Goal: Task Accomplishment & Management: Complete application form

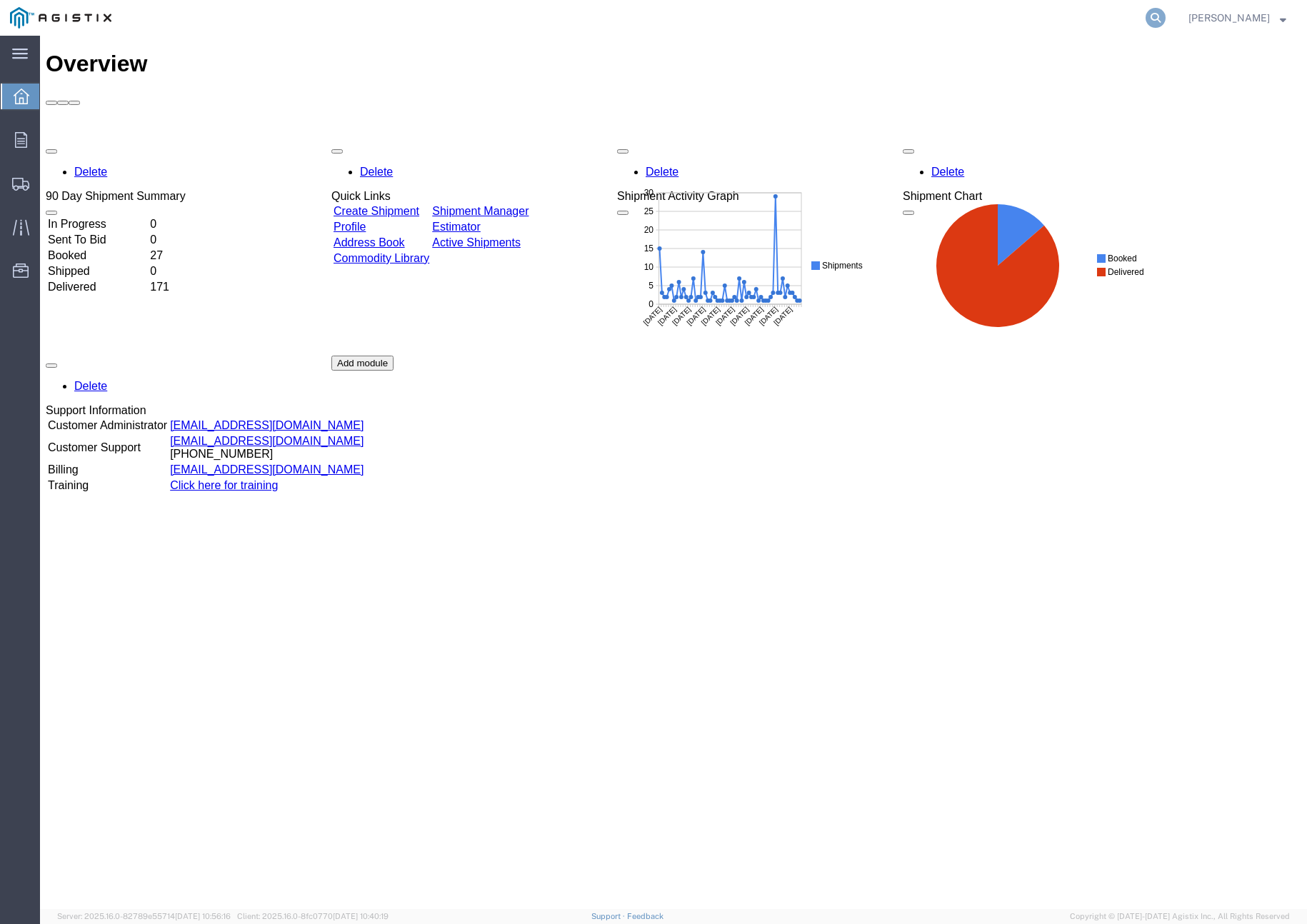
click at [1165, 19] on icon at bounding box center [1155, 17] width 20 height 20
click at [1087, 12] on input "search" at bounding box center [929, 17] width 435 height 34
paste input "56322715"
type input "56322715"
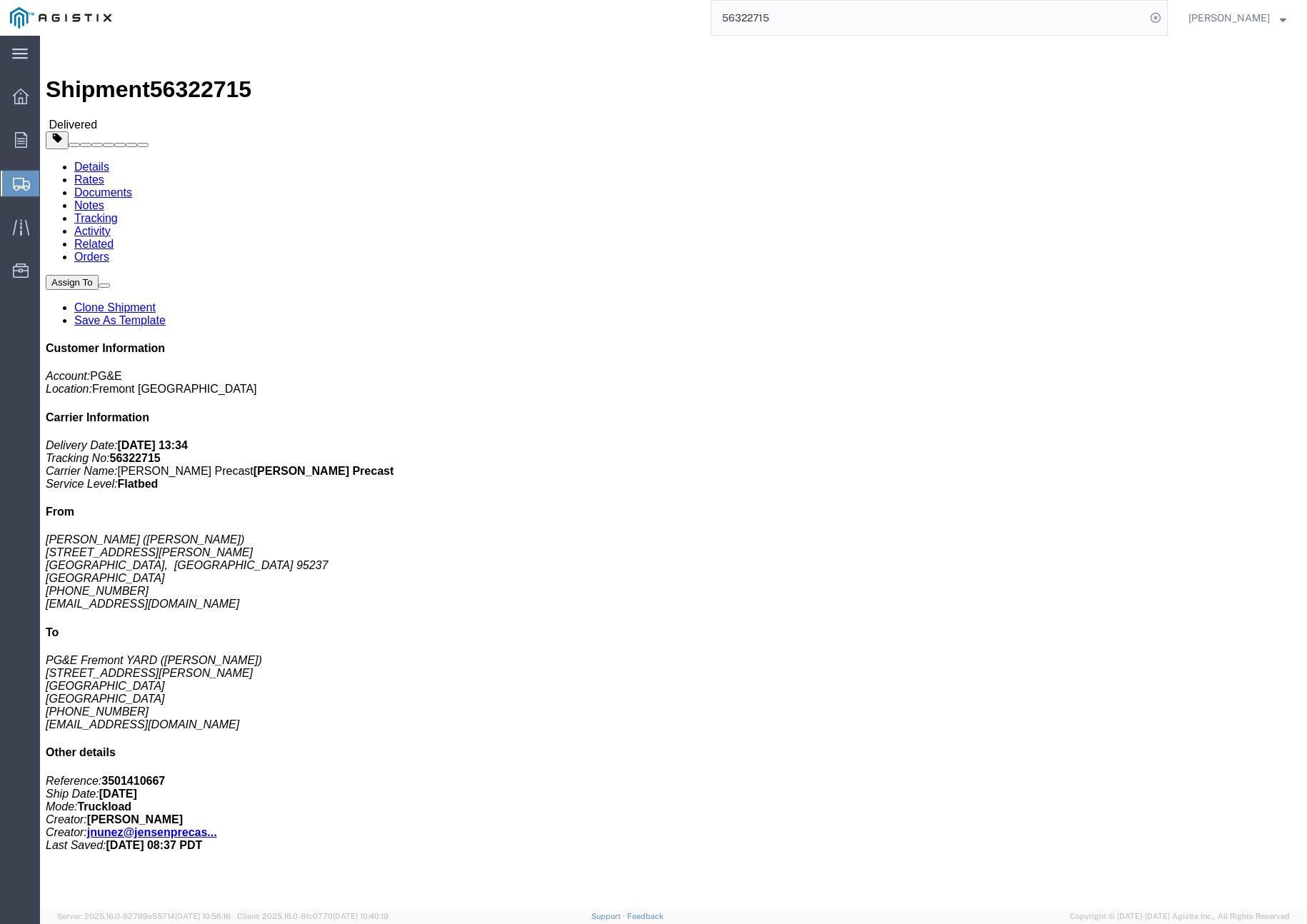
click at [0, 0] on span "Create Shipment" at bounding box center [0, 0] width 0 height 0
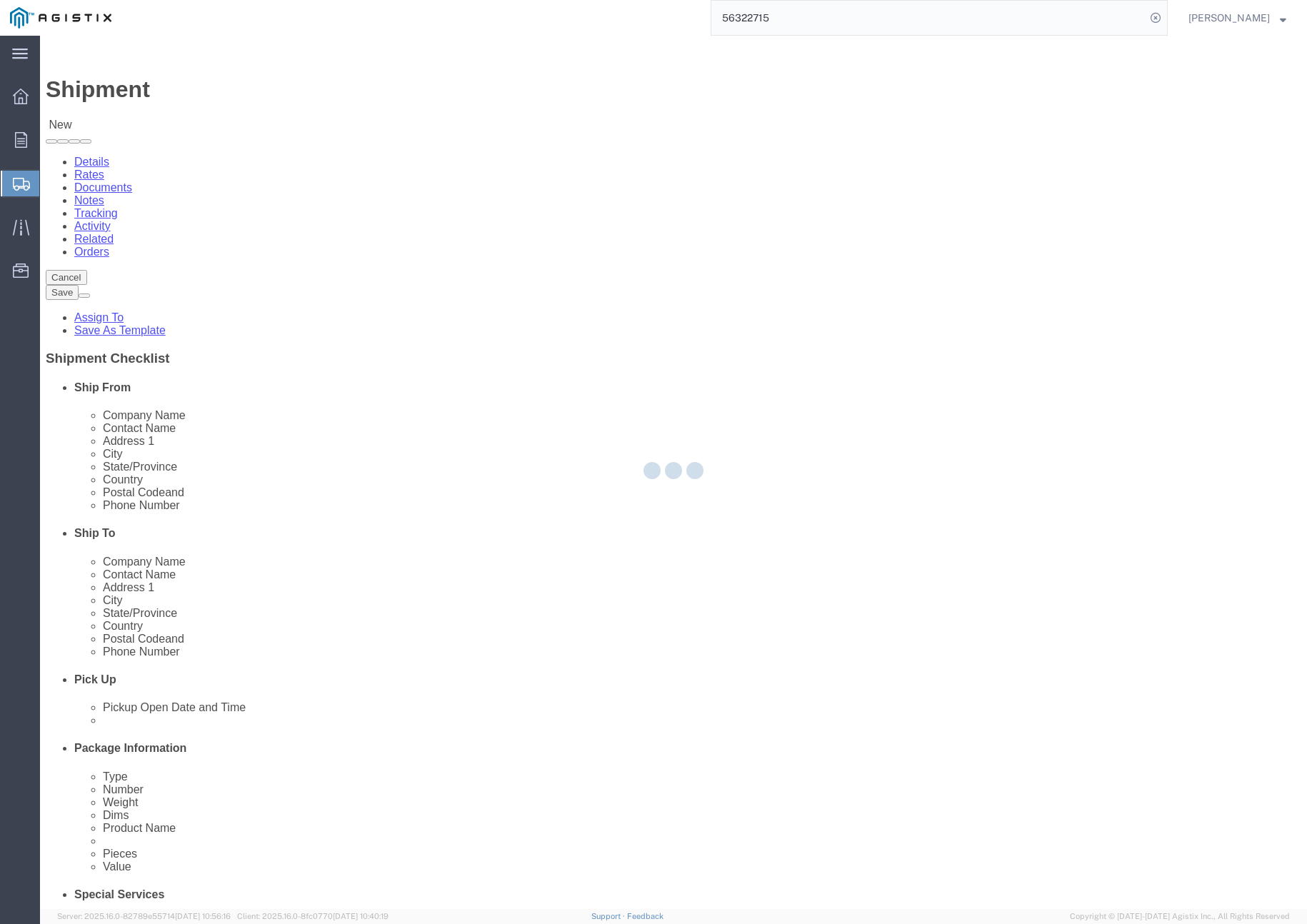
select select
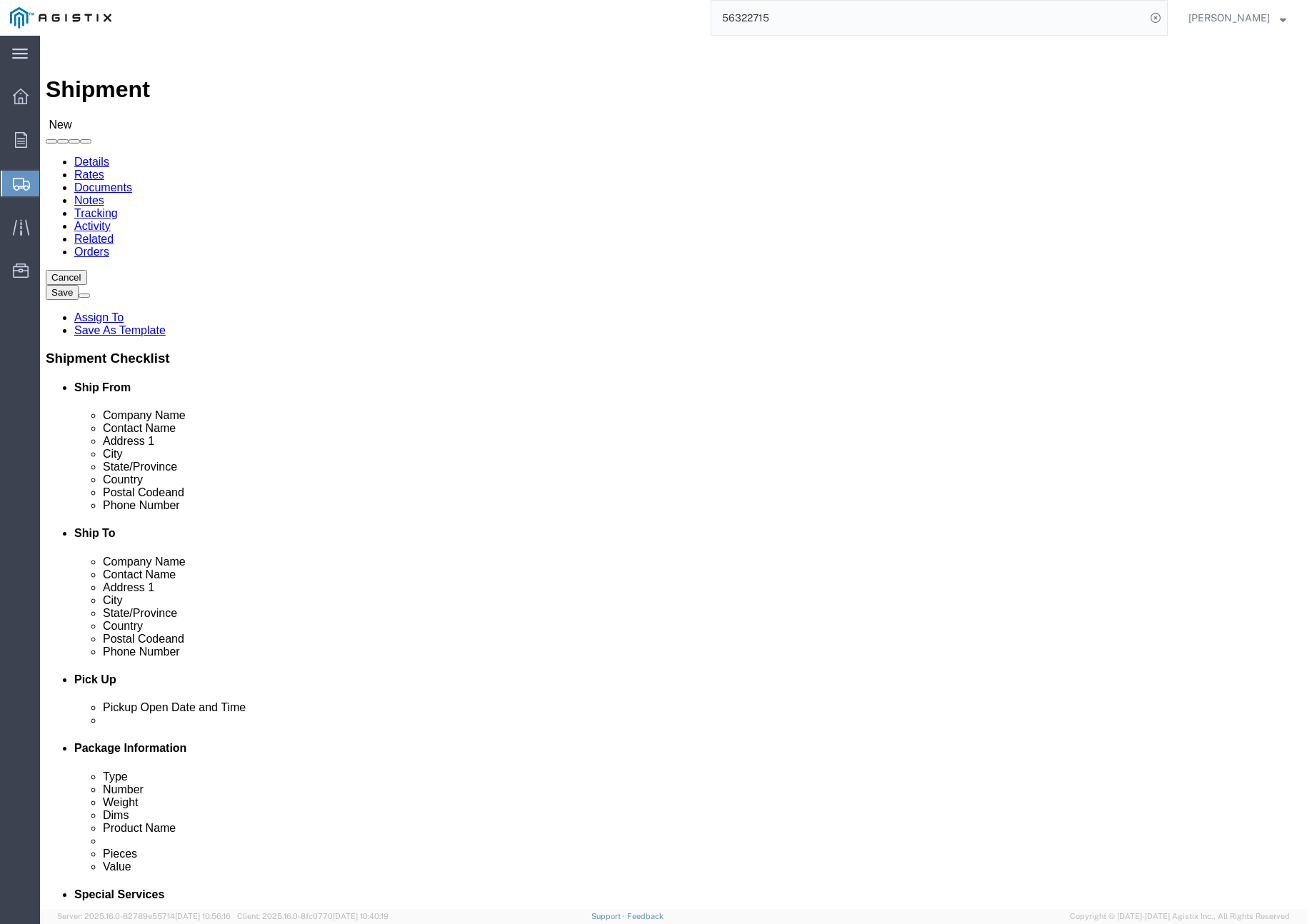
click input "text"
paste input "[MEDICAL_DATA] Service Center"
type input "[MEDICAL_DATA] Service Center"
click input "text"
type input "[PERSON_NAME]"
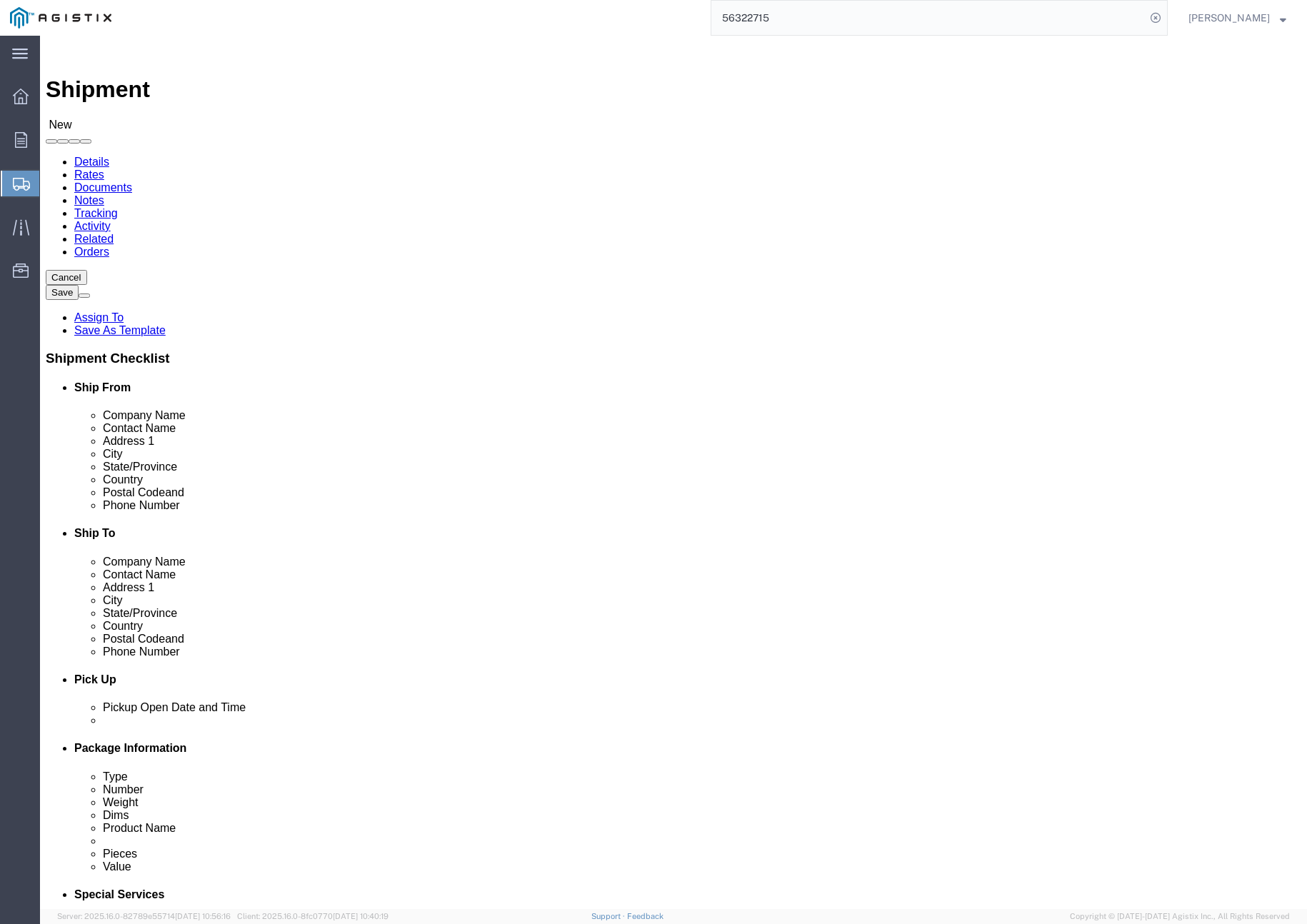
click input "text"
paste input "[STREET_ADDRESS]"
type input "[STREET_ADDRESS]"
click input "text"
type input "[GEOGRAPHIC_DATA][PERSON_NAME]"
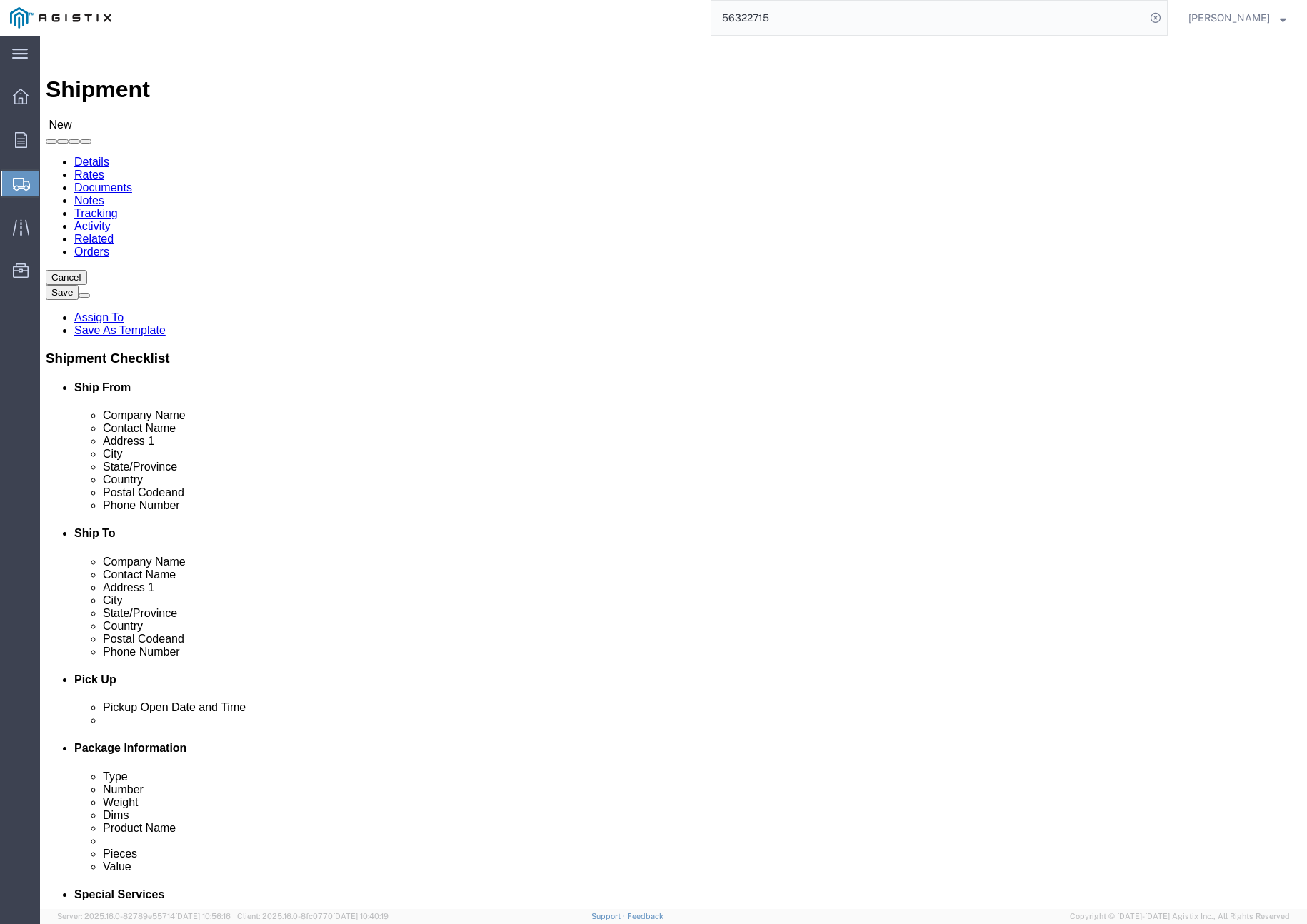
click label "Address 2"
click input "Postal Code"
type input "95126"
click input "text"
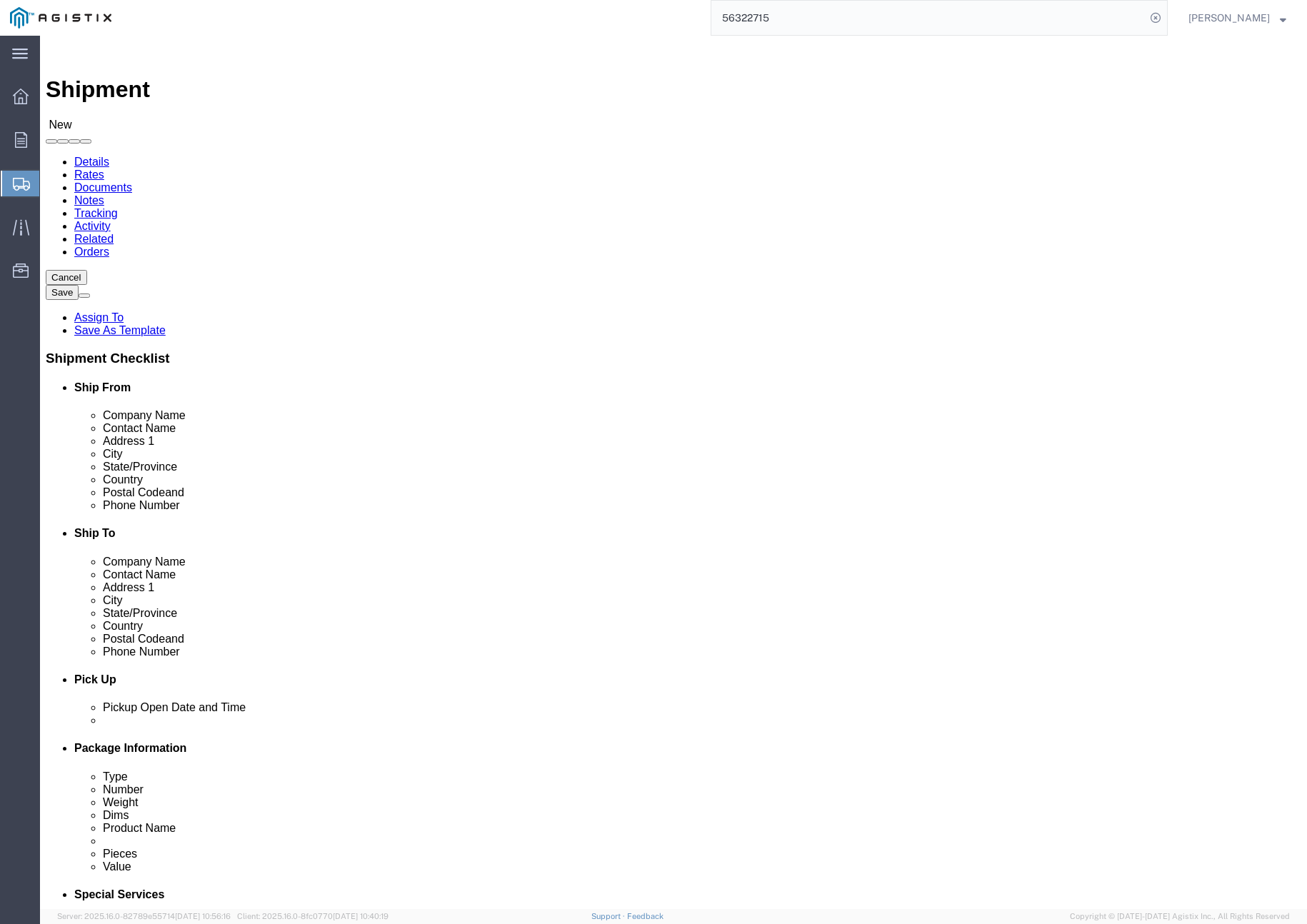
paste input "[PHONE_NUMBER]"
type input "[PHONE_NUMBER]"
click input "text"
paste input "[EMAIL_ADDRESS][DOMAIN_NAME]"
type input "[EMAIL_ADDRESS][DOMAIN_NAME]"
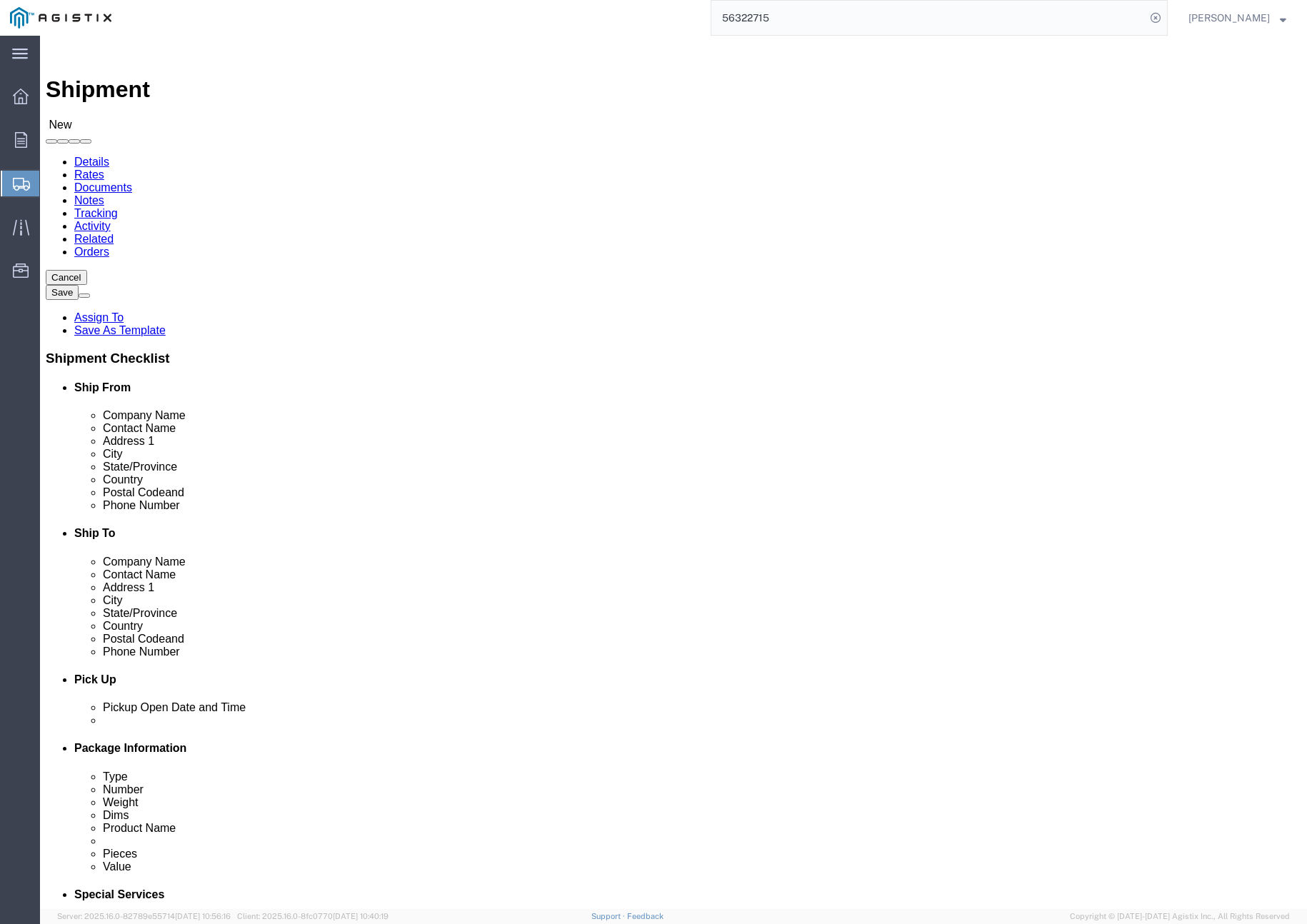
click span
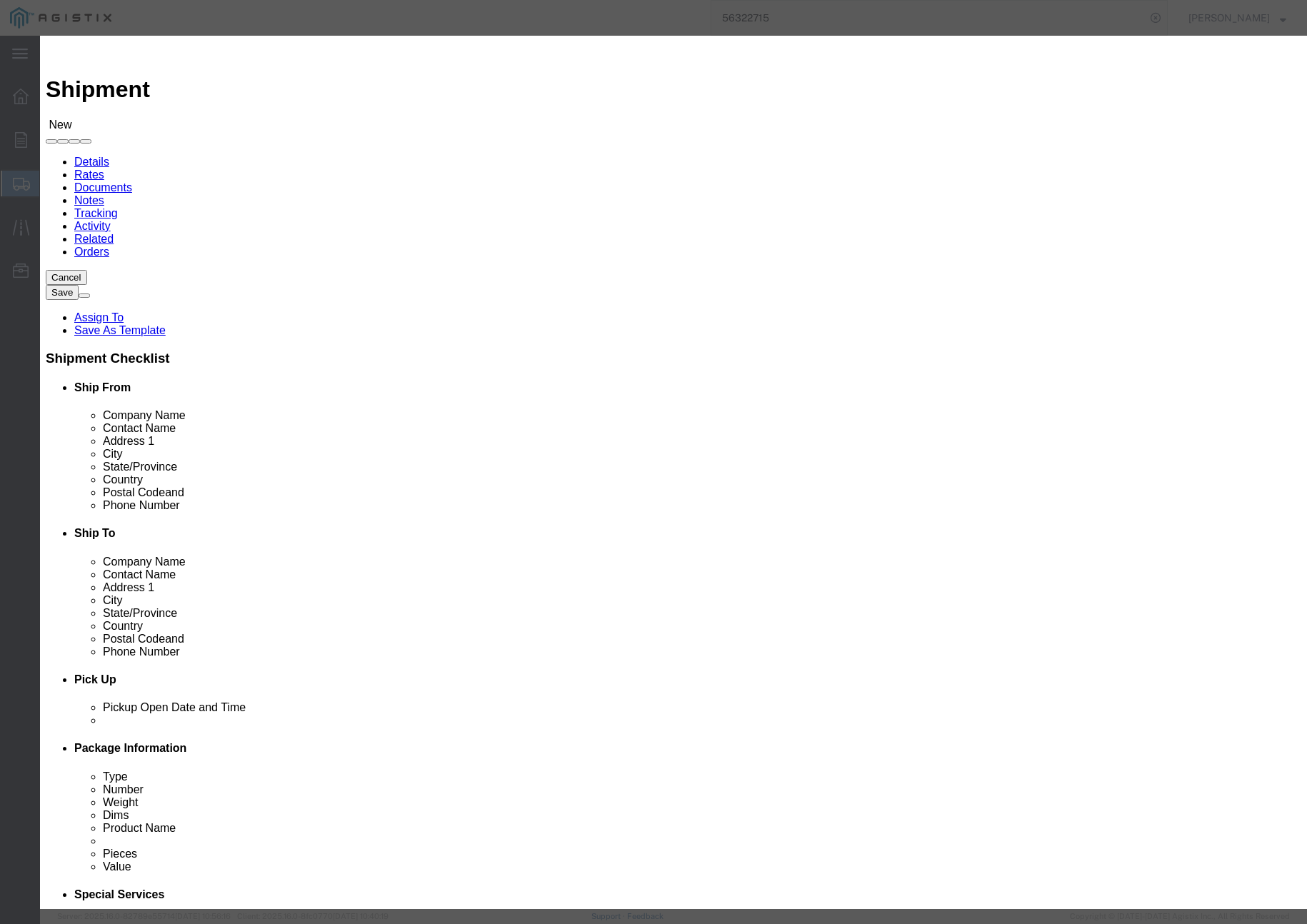
click input "checkbox"
checkbox input "true"
click button "Save"
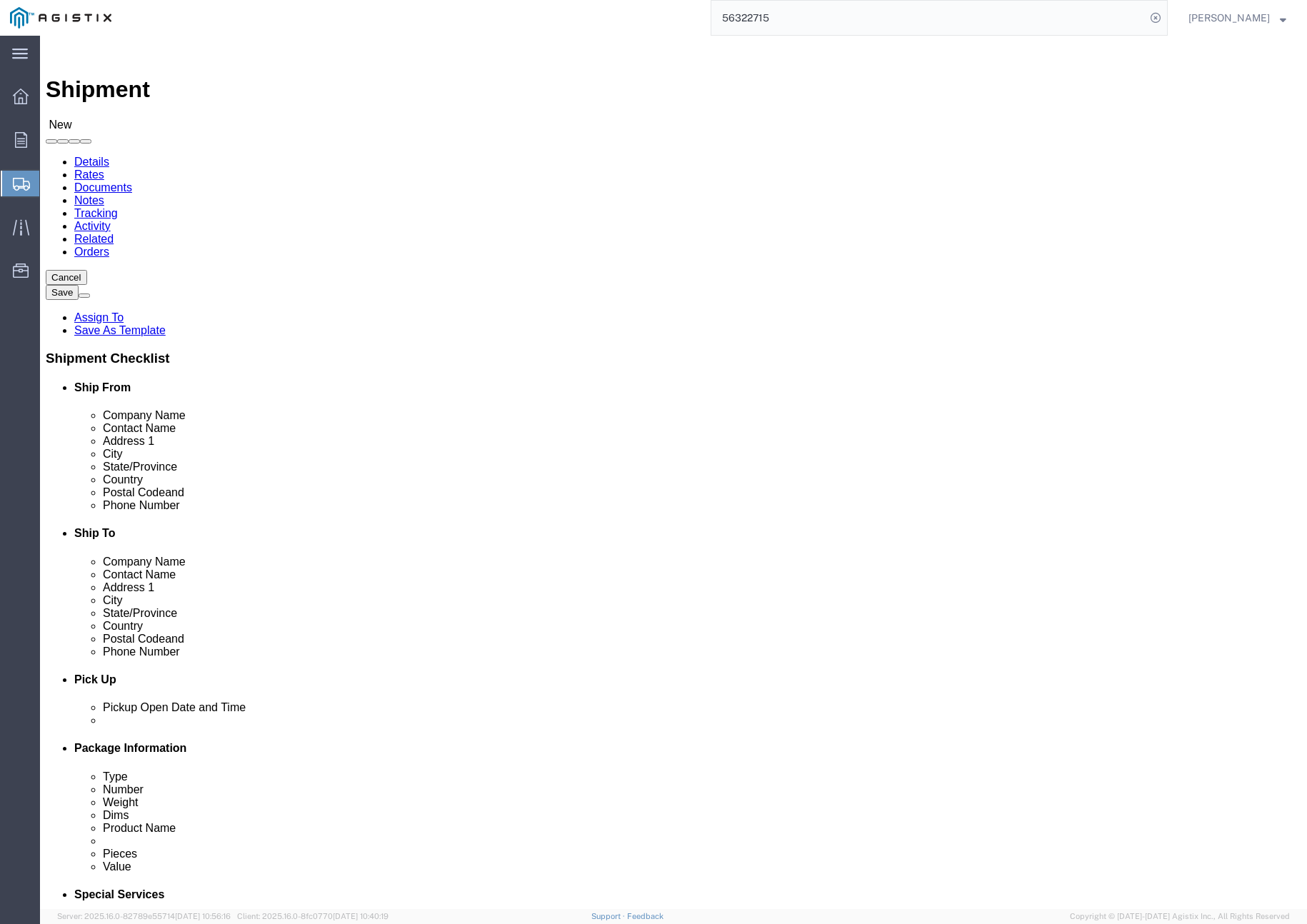
click input "text"
type input "[PERSON_NAME]"
click p "- [PERSON_NAME] PRECAST - ([PERSON_NAME]) [STREET_ADDRESS][PERSON_NAME]"
select select "CA"
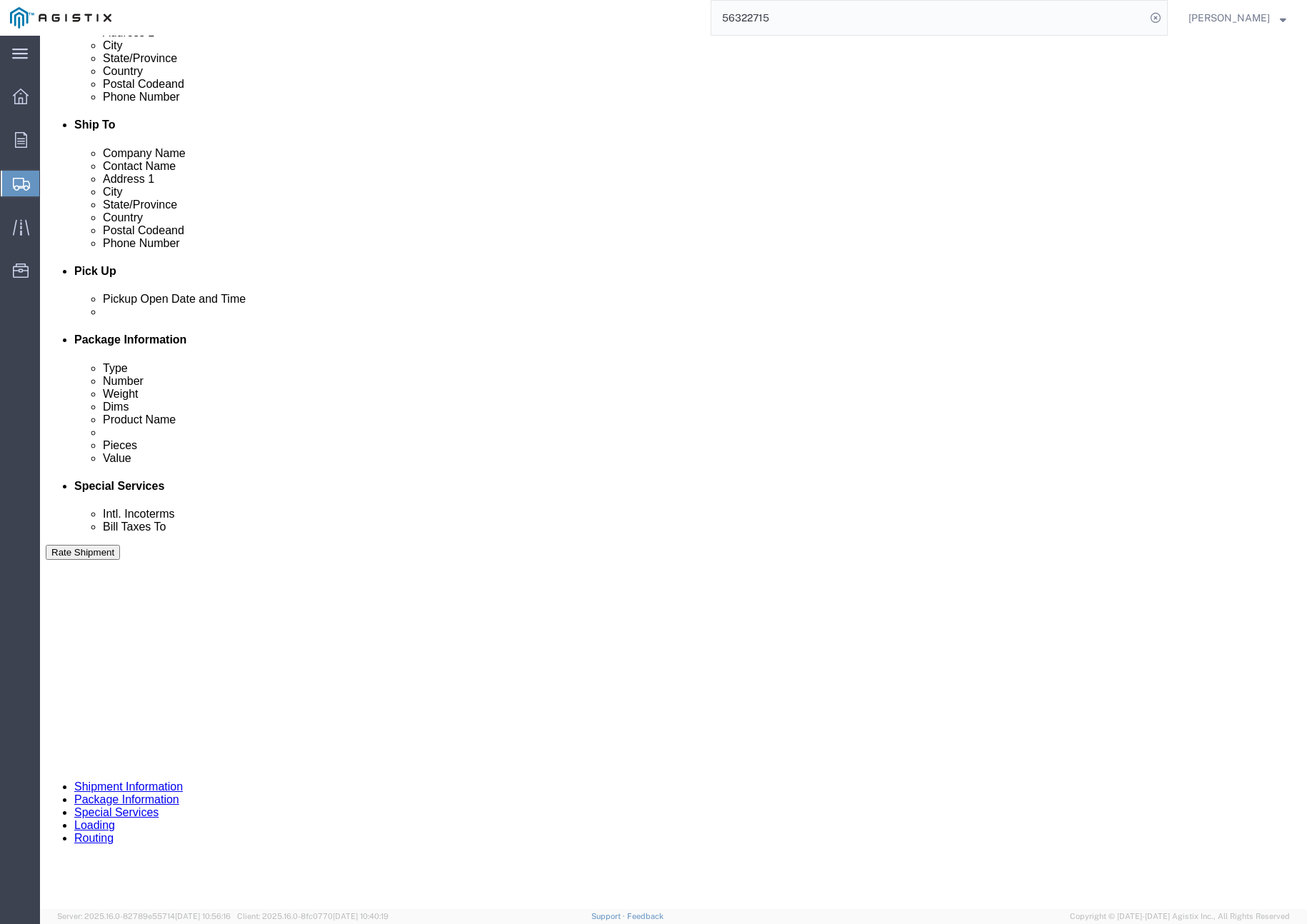
scroll to position [410, 0]
type input "[PERSON_NAME]"
click div "Delivery by Date Delivery Start Date Delivery Start Time Deliver Open Date and …"
click div "[DATE] 11:00 AM"
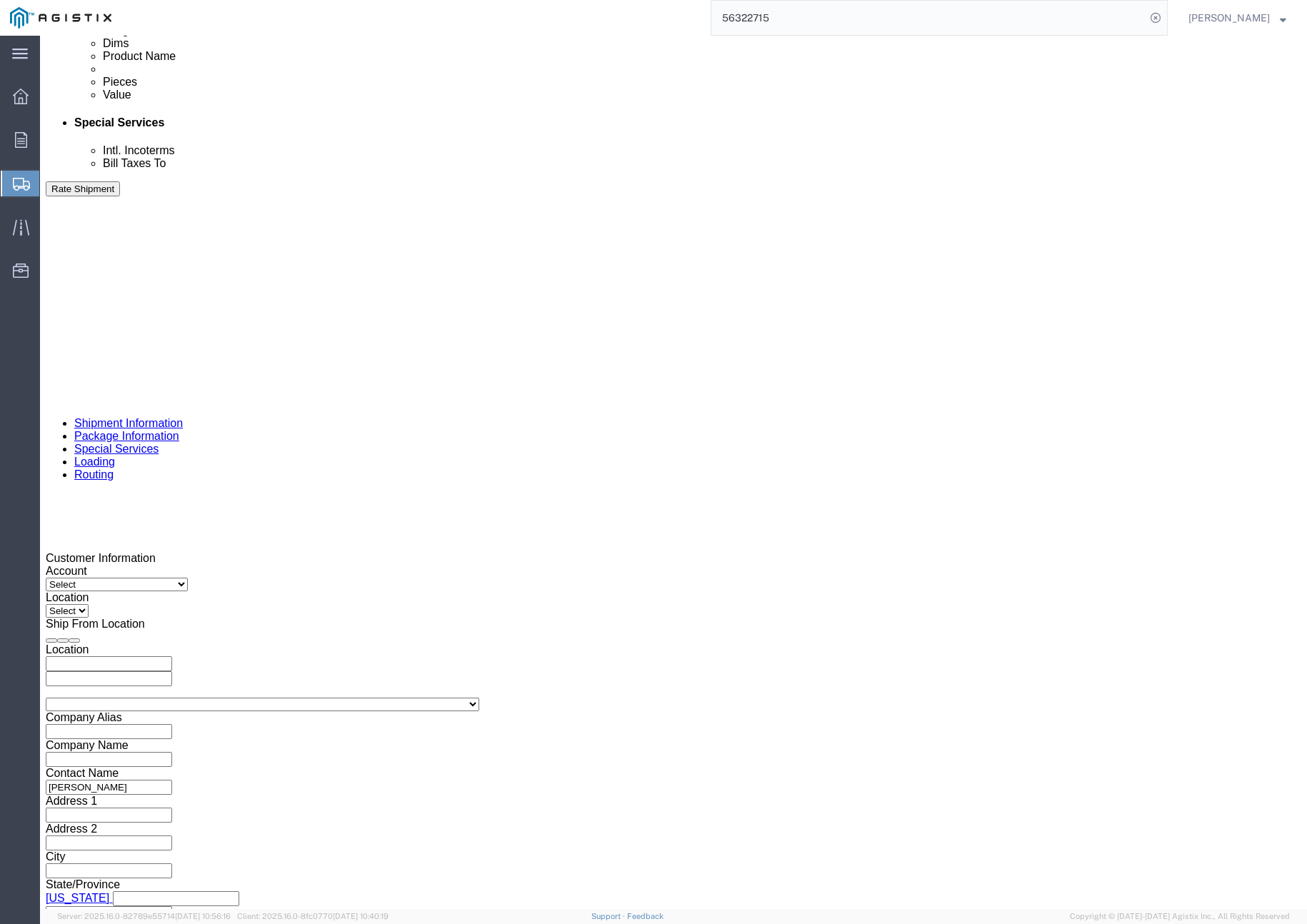
click button "Apply"
click div
click button "Apply"
click div
click button "Apply"
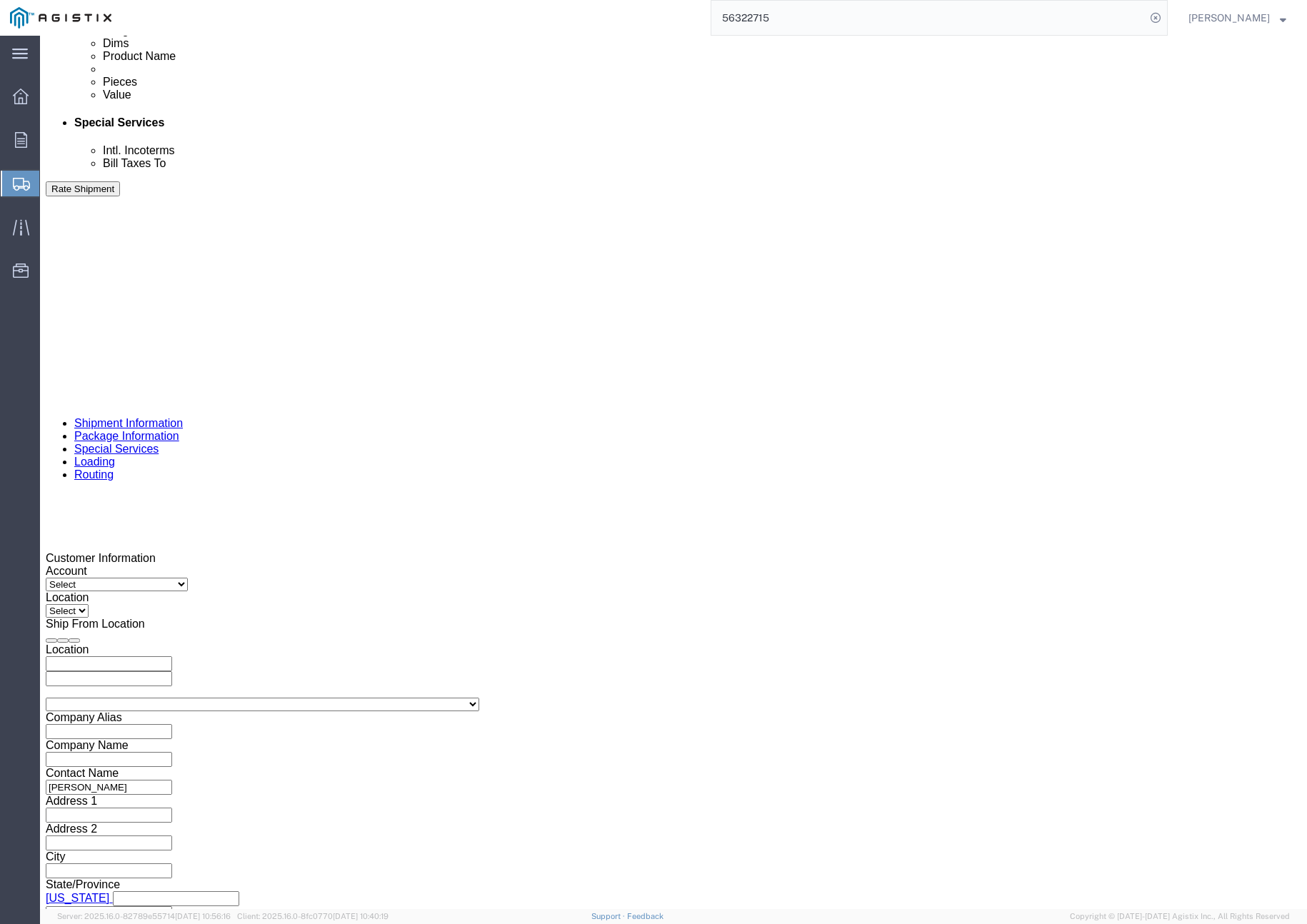
click input "text"
drag, startPoint x: 194, startPoint y: 523, endPoint x: 143, endPoint y: 529, distance: 51.4
click select "Select Account Type Activity ID Airline Appointment Number ASN Batch Request # …"
select select "PURCHORD"
click select "Select Account Type Activity ID Airline Appointment Number ASN Batch Request # …"
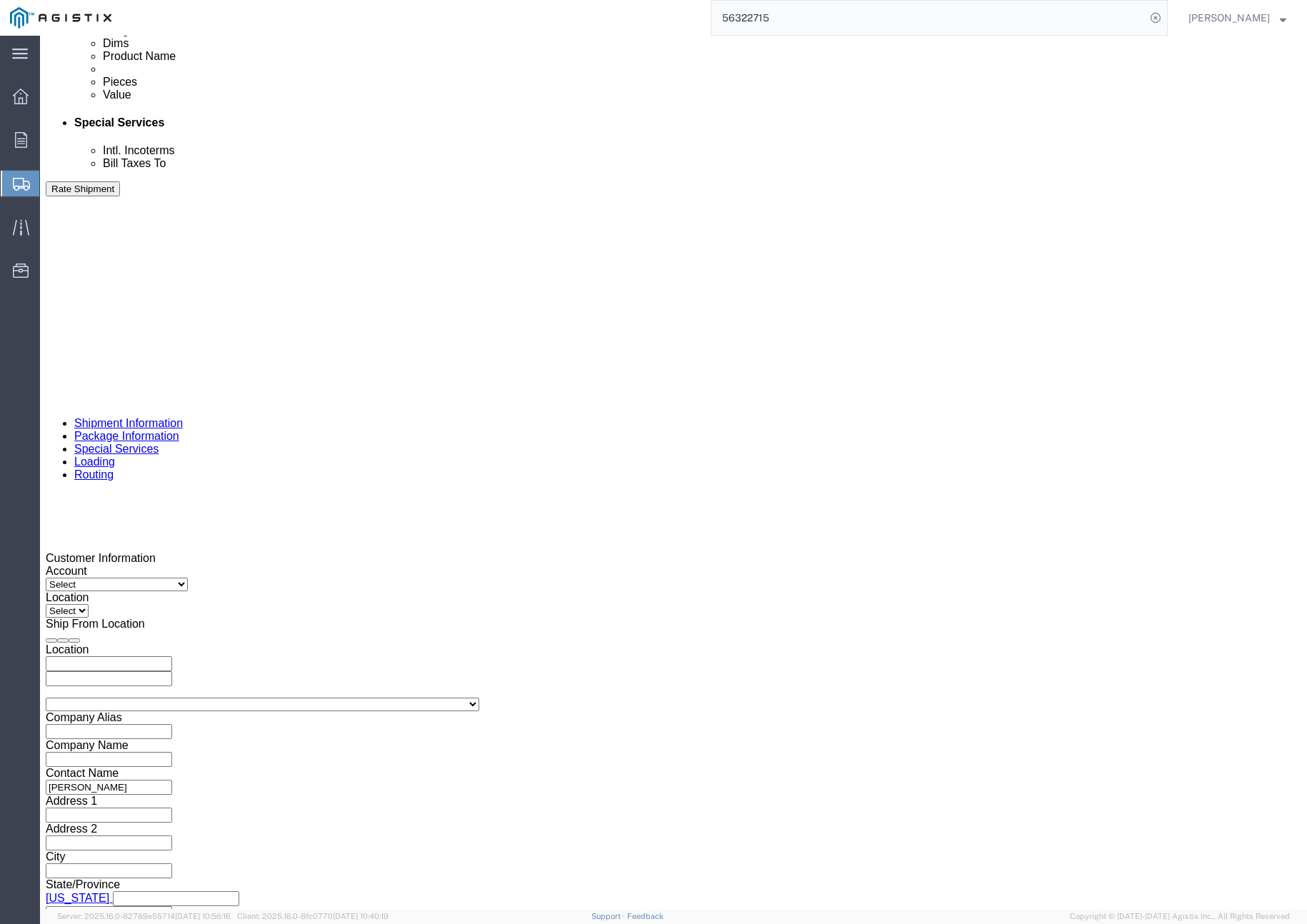
click input "text"
paste input "3501412752"
type input "3501412752"
click select "Select Account Type Activity ID Airline Appointment Number ASN Batch Request # …"
select select "CUSTREF"
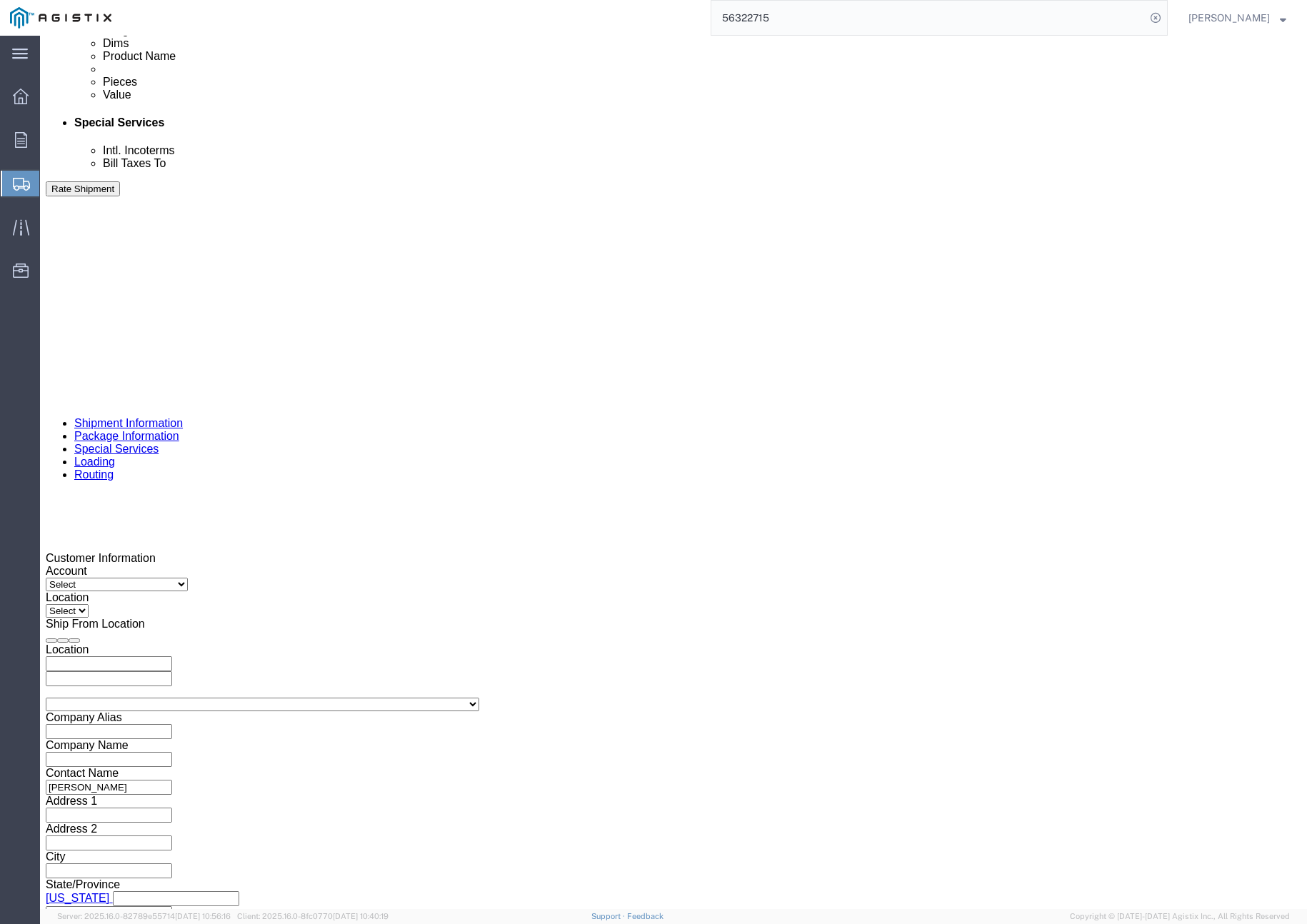
click select "Select Account Type Activity ID Airline Appointment Number ASN Batch Request # …"
click input "text"
type input "401273"
click select "Select Air Less than Truckload Multi-Leg Ocean Freight Rail Small Parcel Truckl…"
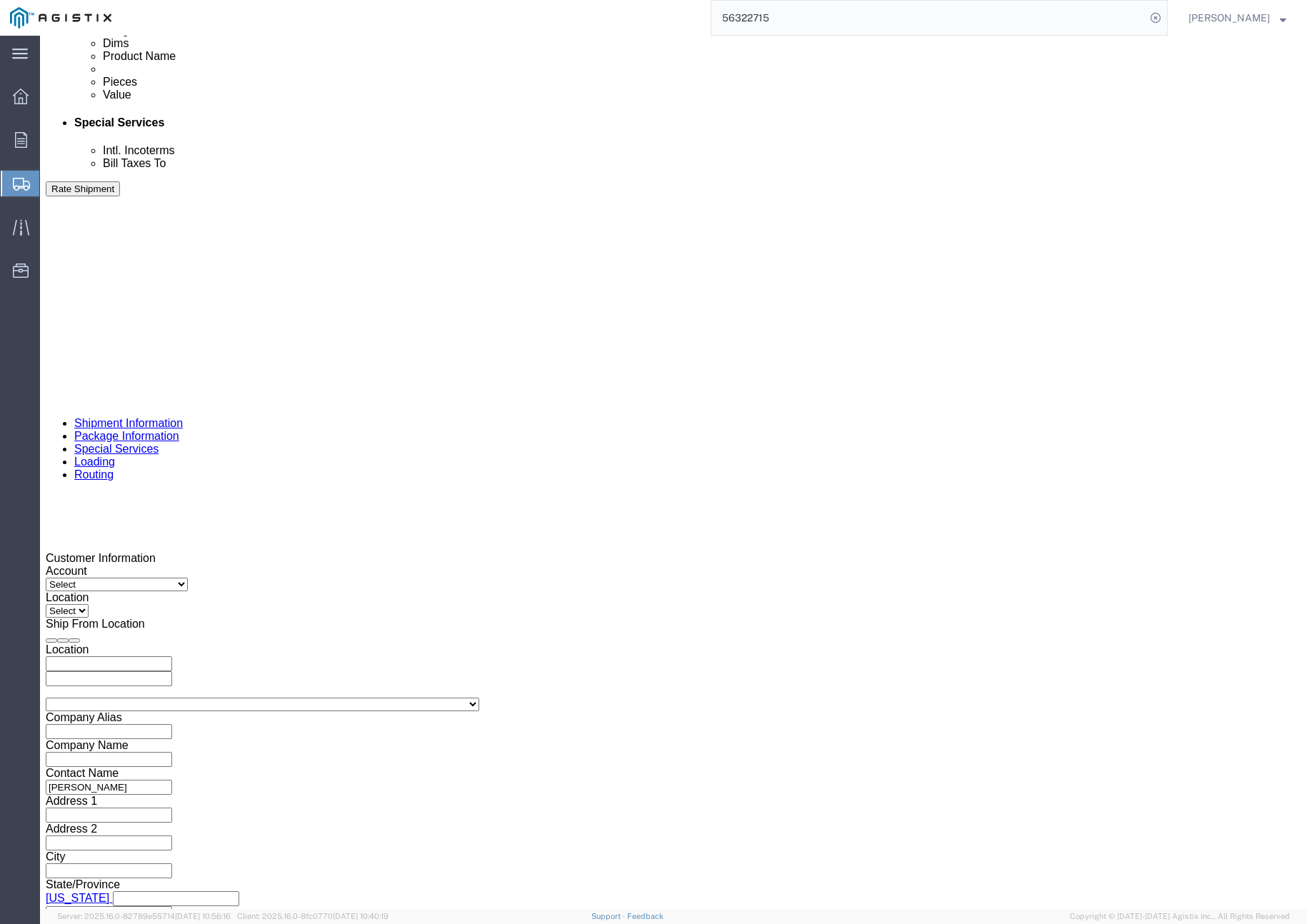
drag, startPoint x: 138, startPoint y: 684, endPoint x: 136, endPoint y: 693, distance: 9.2
click select "Select Air Less than Truckload Multi-Leg Ocean Freight Rail Small Parcel Truckl…"
select select "TL"
click select "Select Air Less than Truckload Multi-Leg Ocean Freight Rail Small Parcel Truckl…"
click select "Select 1-Ton (PSS) 10 Wheel 10 Yard Dump Truck 20 Yard Dump Truck Bobtail Botto…"
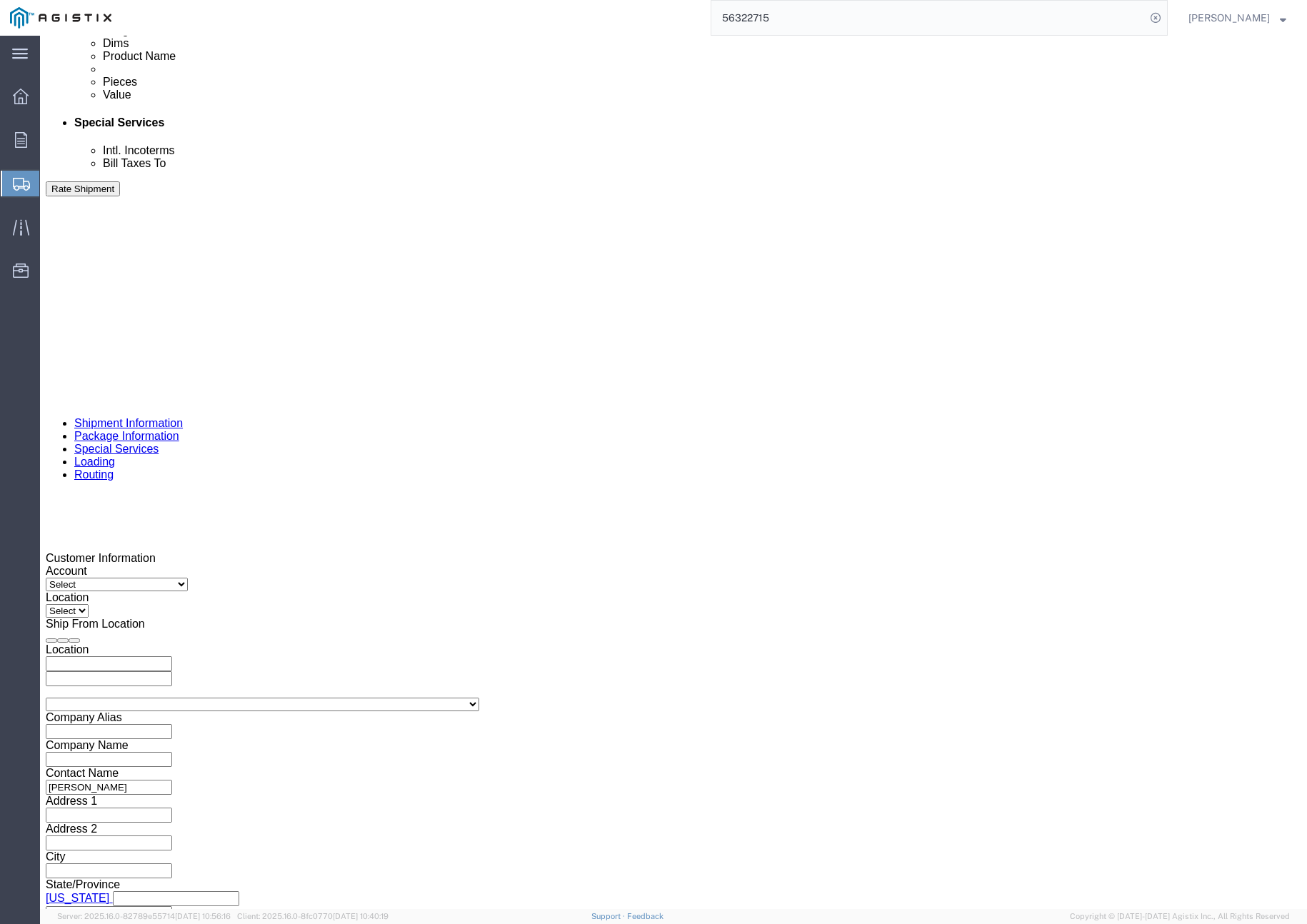
select select "FLBD"
click select "Select 1-Ton (PSS) 10 Wheel 10 Yard Dump Truck 20 Yard Dump Truck Bobtail Botto…"
click button "Continue"
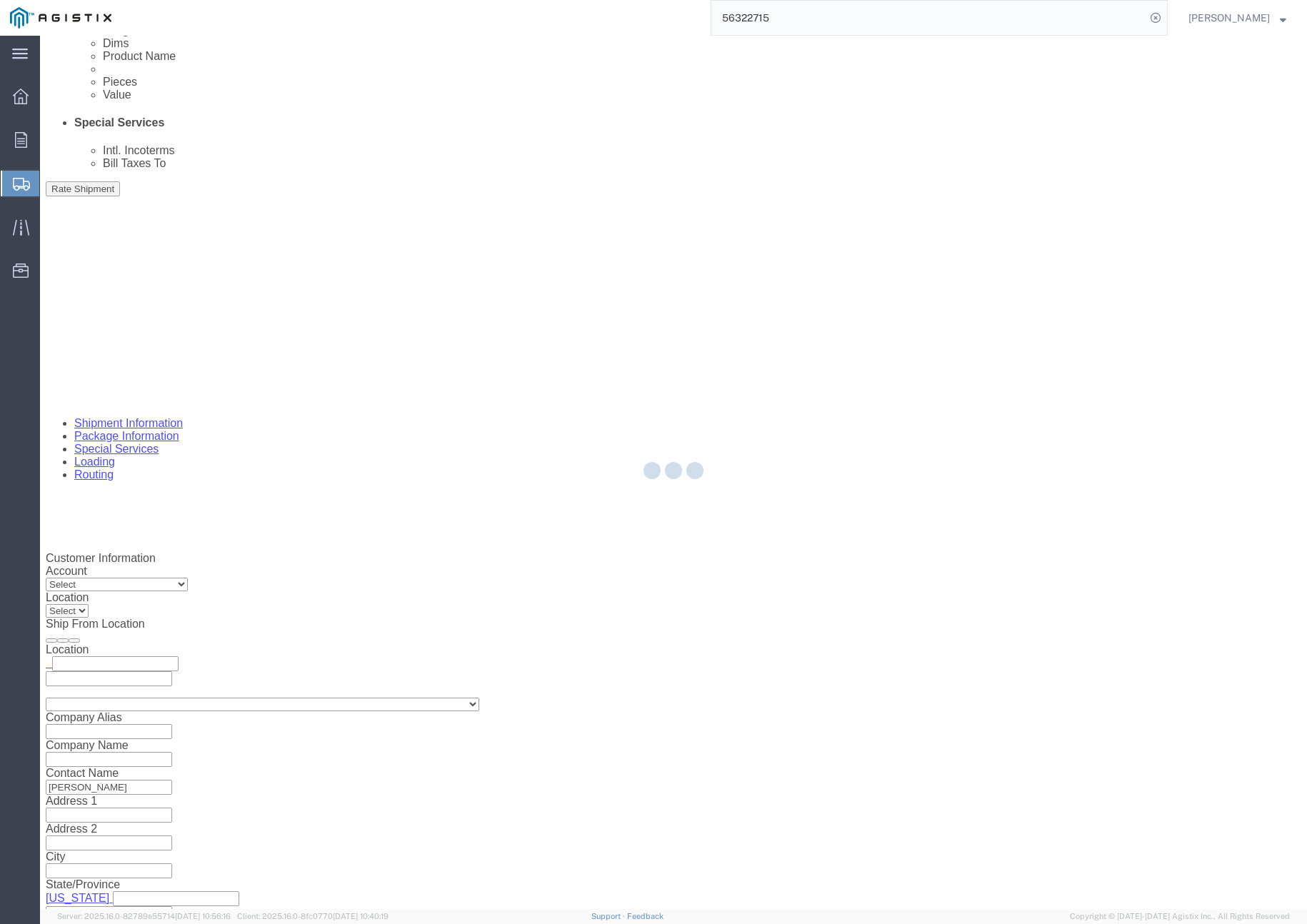
select select "CUSTREF"
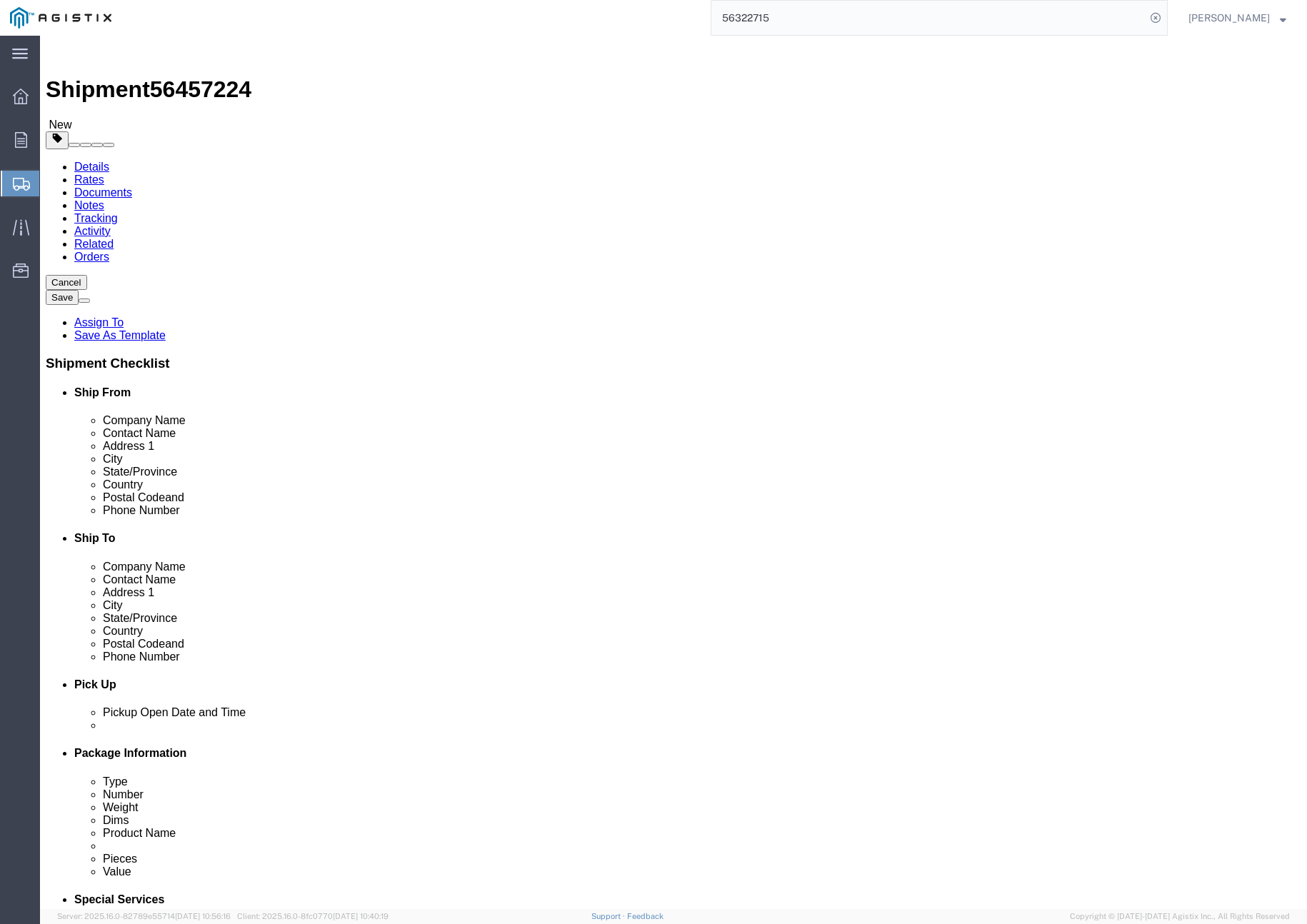
drag, startPoint x: 311, startPoint y: 249, endPoint x: 310, endPoint y: 259, distance: 10.0
click select "Select Bale(s) Basket(s) Bolt(s) Bottle(s) Buckets Bulk Bundle(s) Can(s) Cardbo…"
select select "PSNS"
click select "Select Bale(s) Basket(s) Bolt(s) Bottle(s) Buckets Bulk Bundle(s) Can(s) Cardbo…"
click input "text"
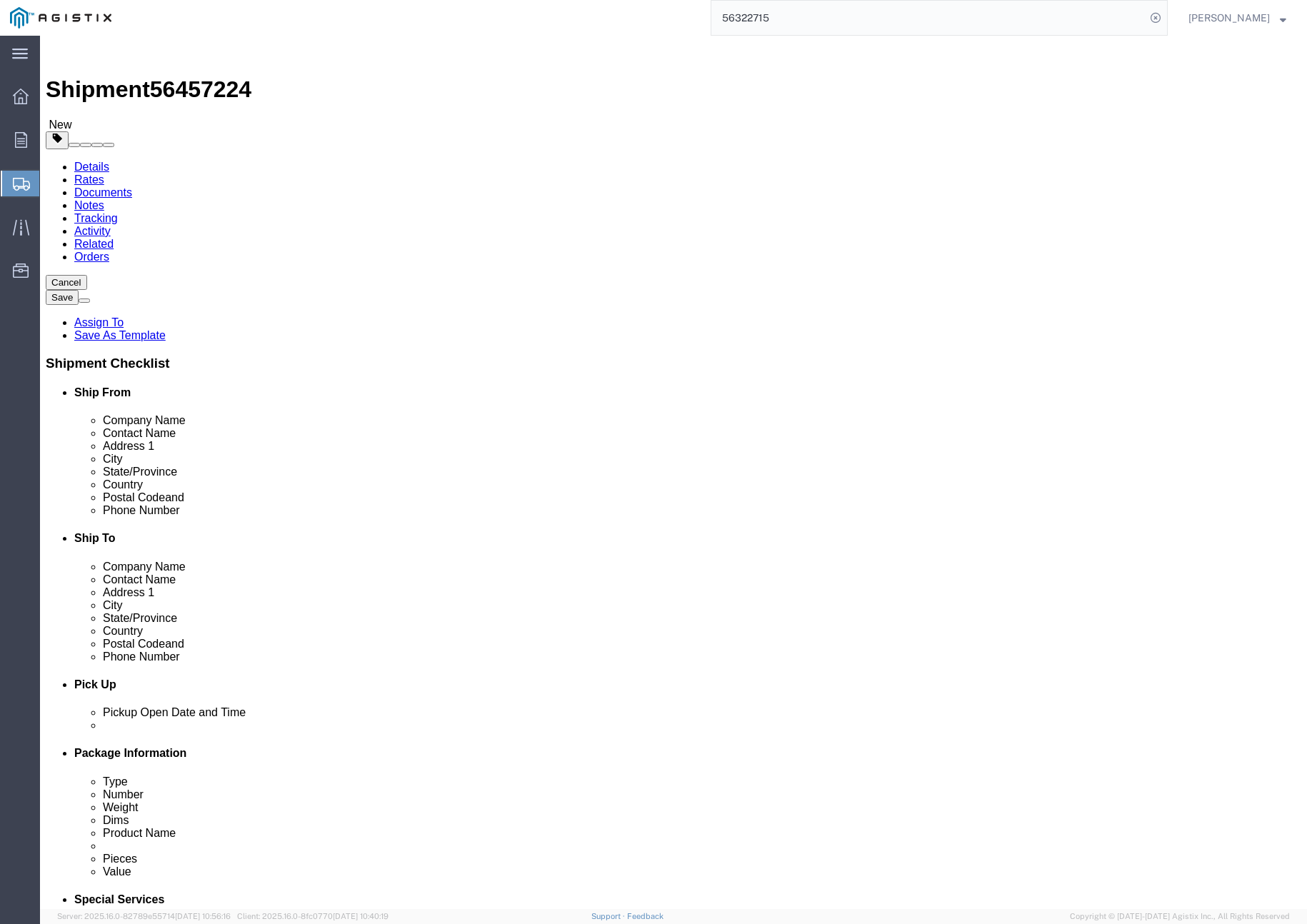
type input "90"
type input "106"
type input "10"
drag, startPoint x: 222, startPoint y: 366, endPoint x: 152, endPoint y: 351, distance: 71.6
click div "Weight 0.00 Select kgs lbs Ship. t°"
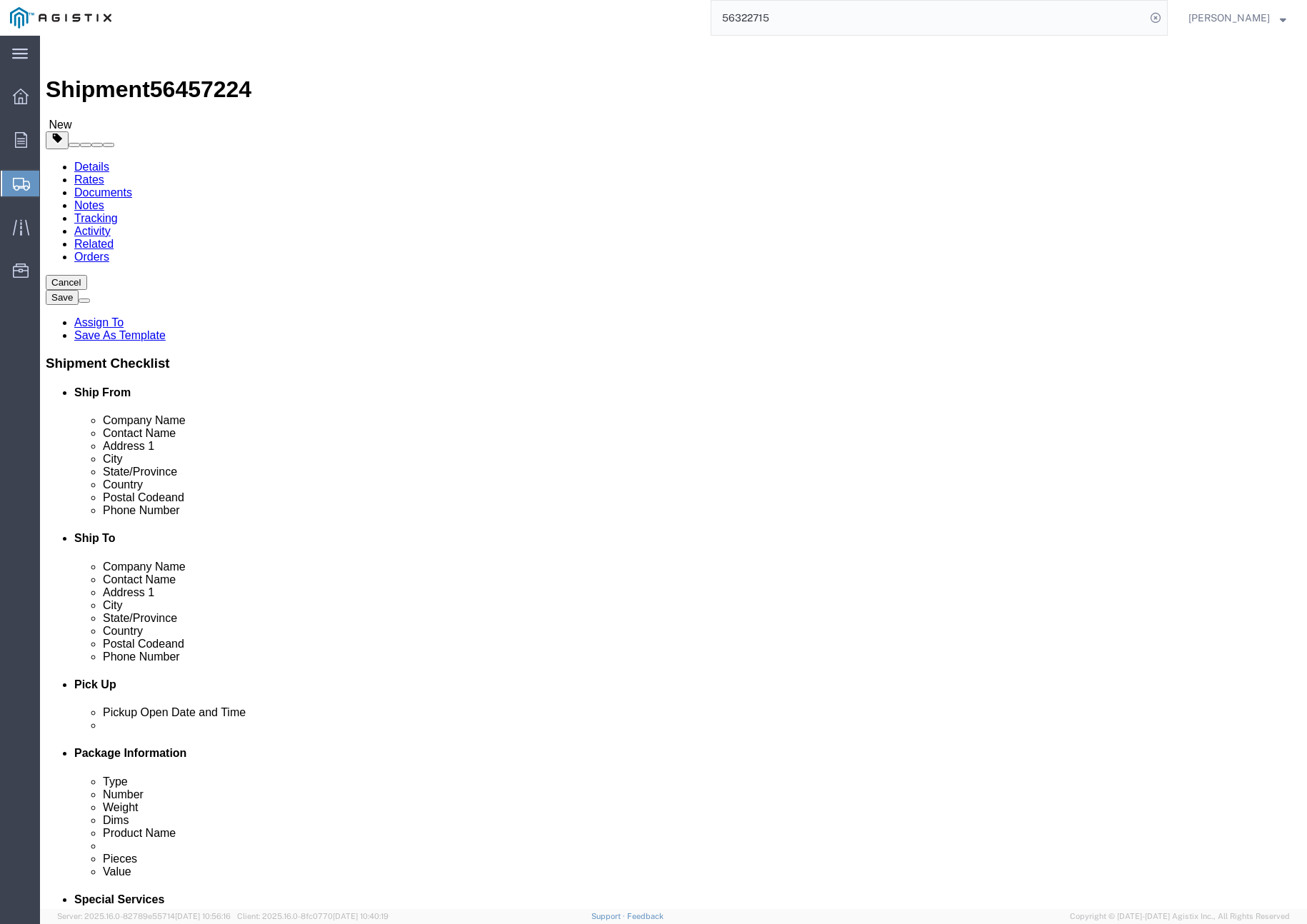
type input "9500"
click link "Add Content"
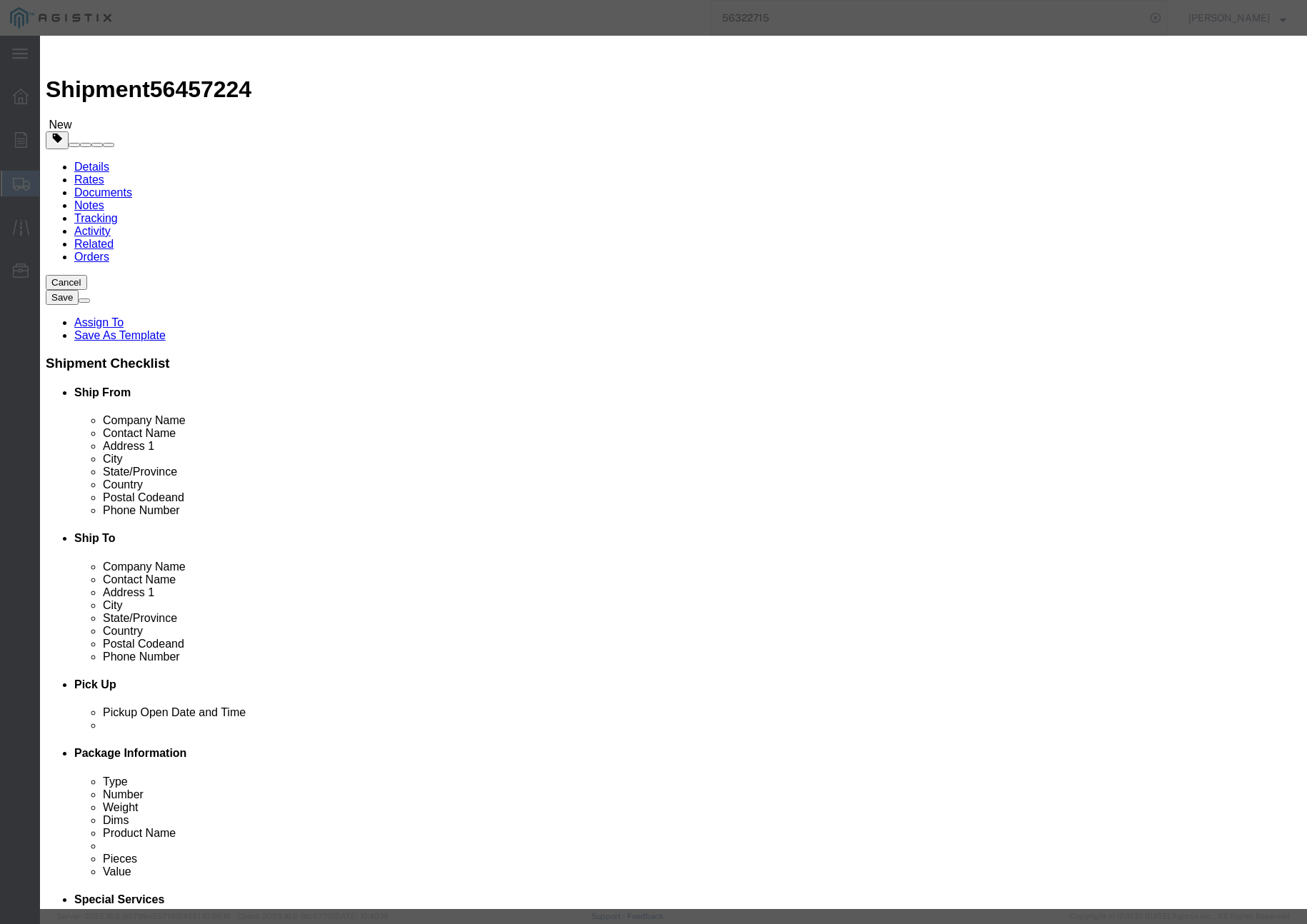
click input "text"
type input "T- PAD PG&E"
click input "0"
type input "2"
click input "text"
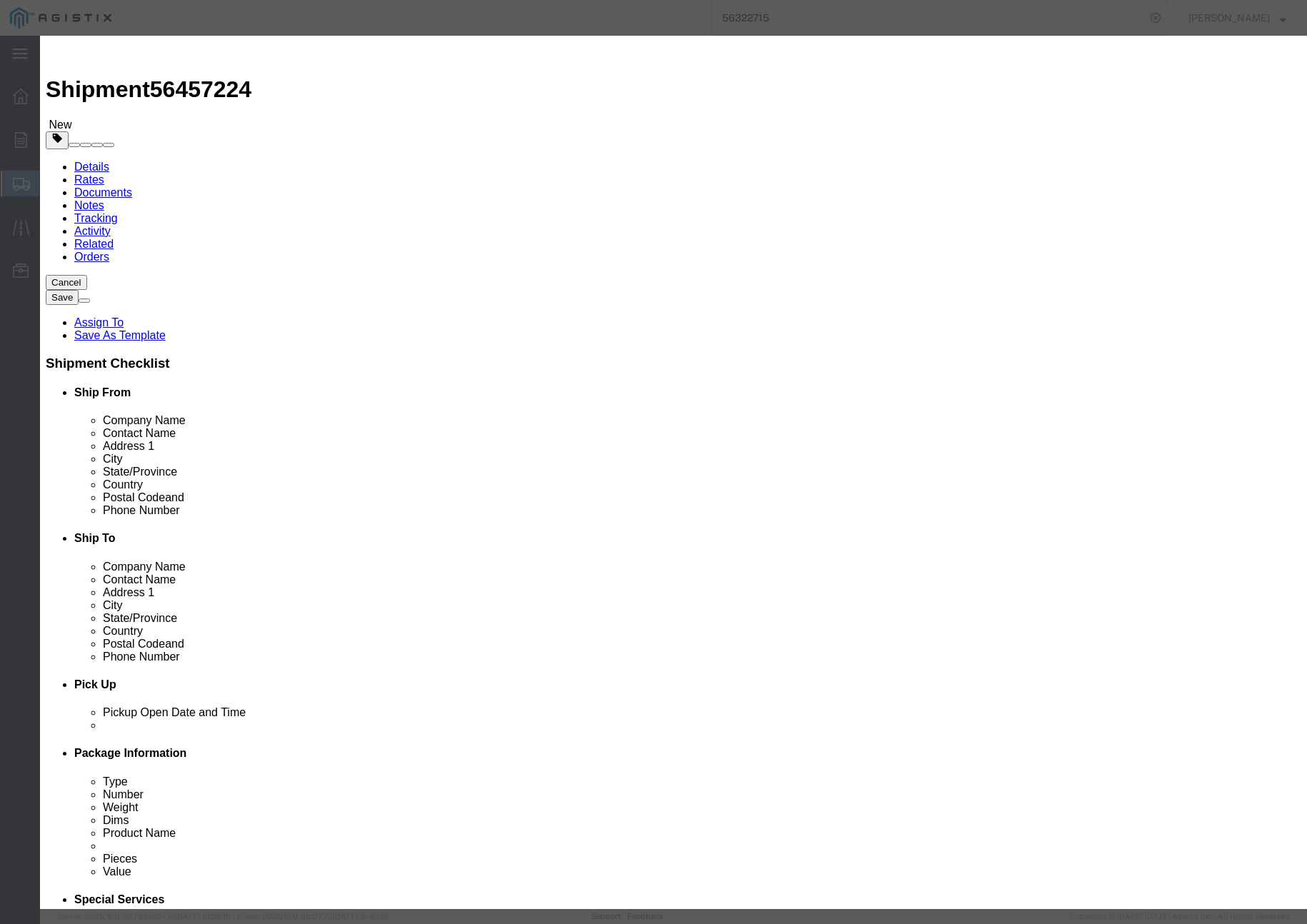
type input "2"
click input "text"
type input "( 04-0292 )"
click button "Save & Close"
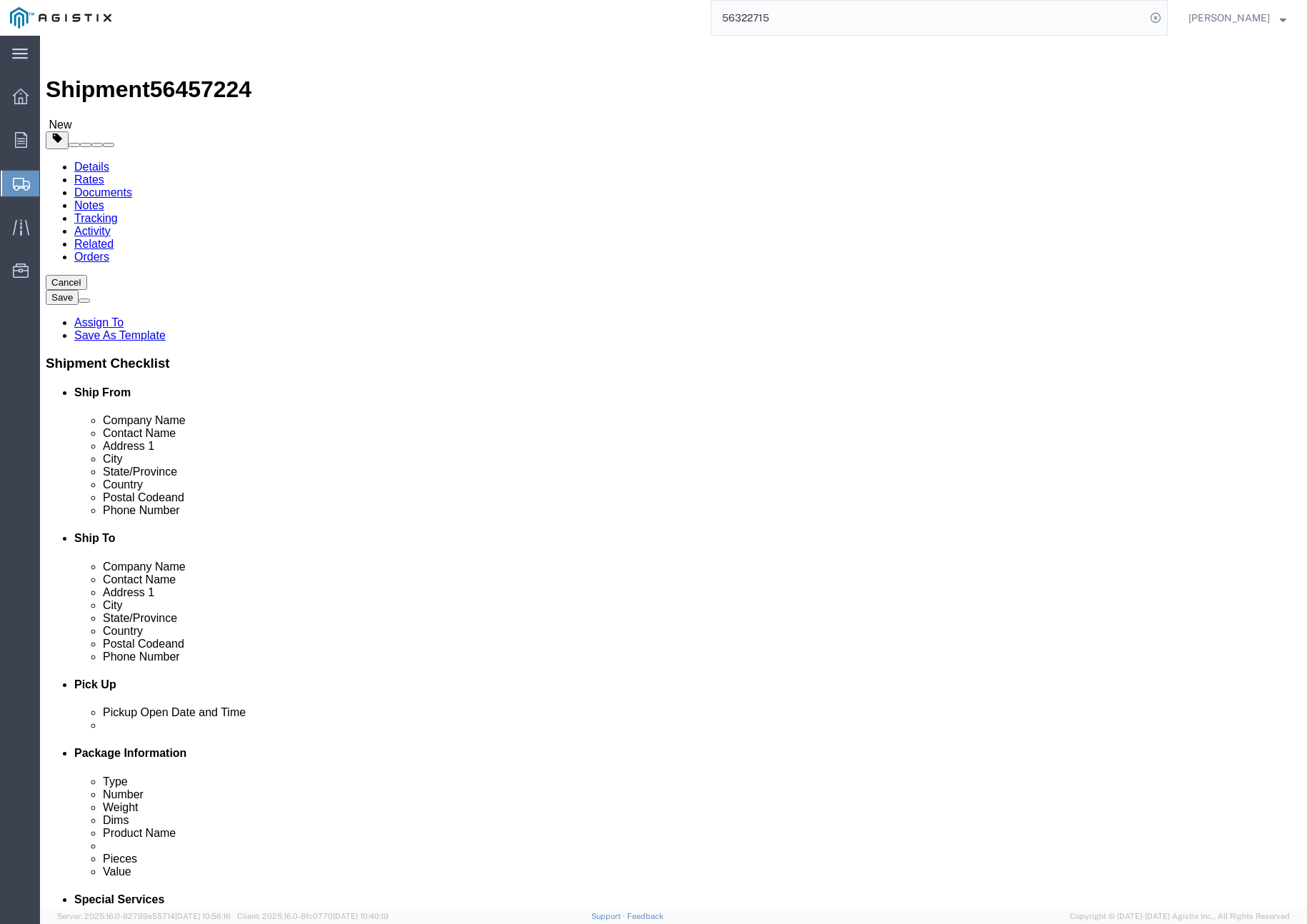
click button "Rate Shipment"
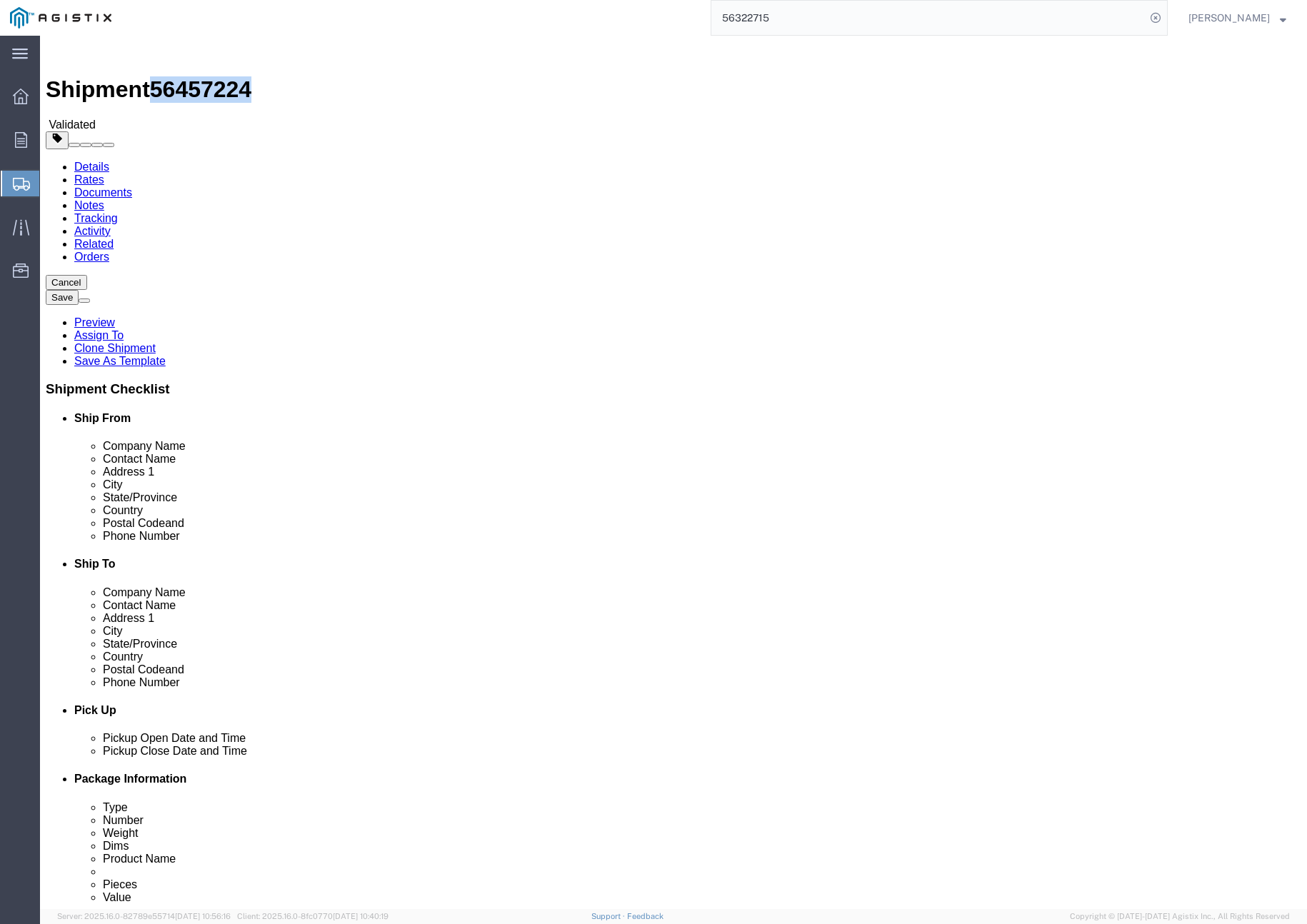
drag, startPoint x: 235, startPoint y: 52, endPoint x: 163, endPoint y: 47, distance: 72.2
click at [163, 77] on span "56457224" at bounding box center [201, 89] width 102 height 26
copy span "56457224"
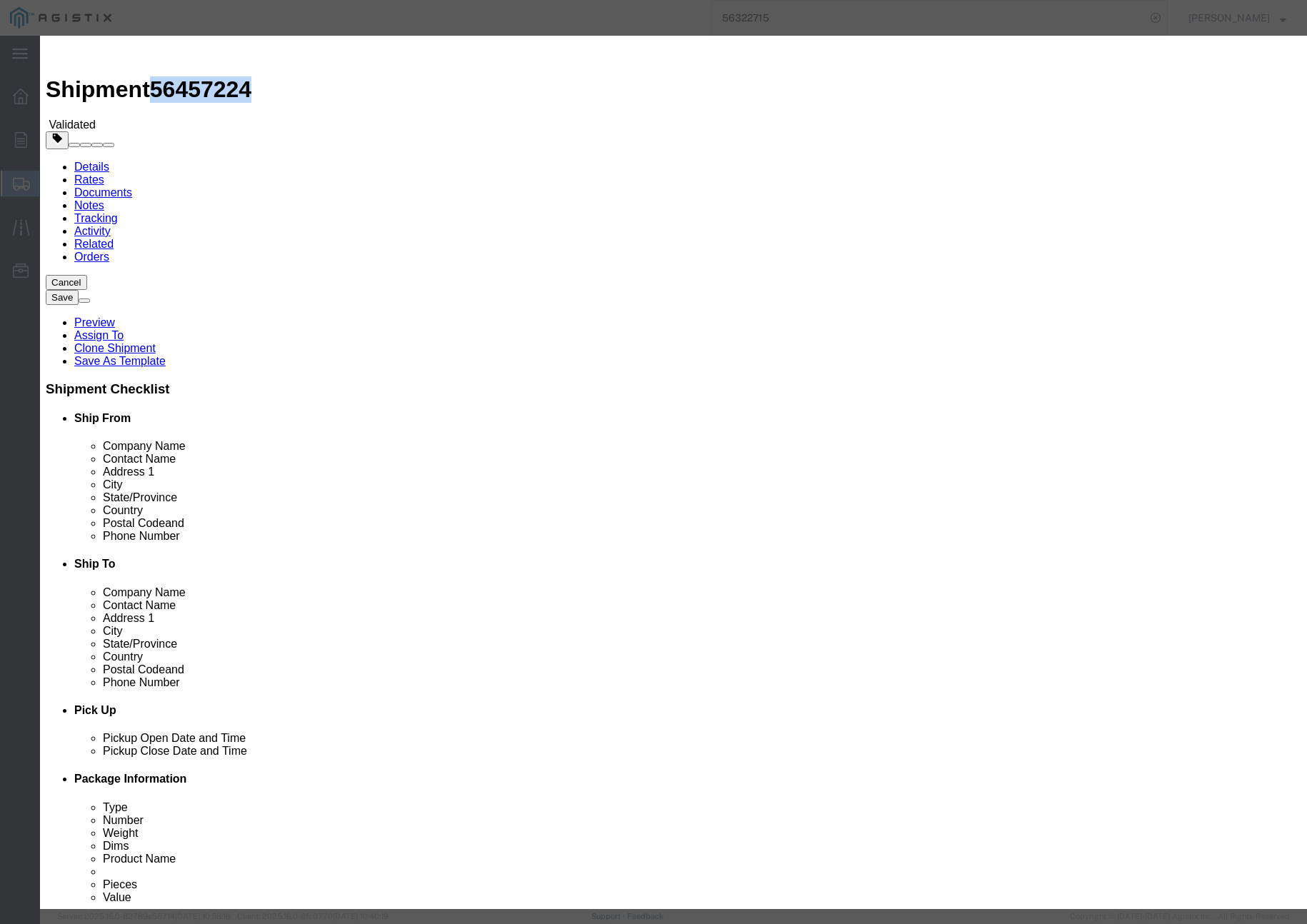
select select "13033"
select select "28442"
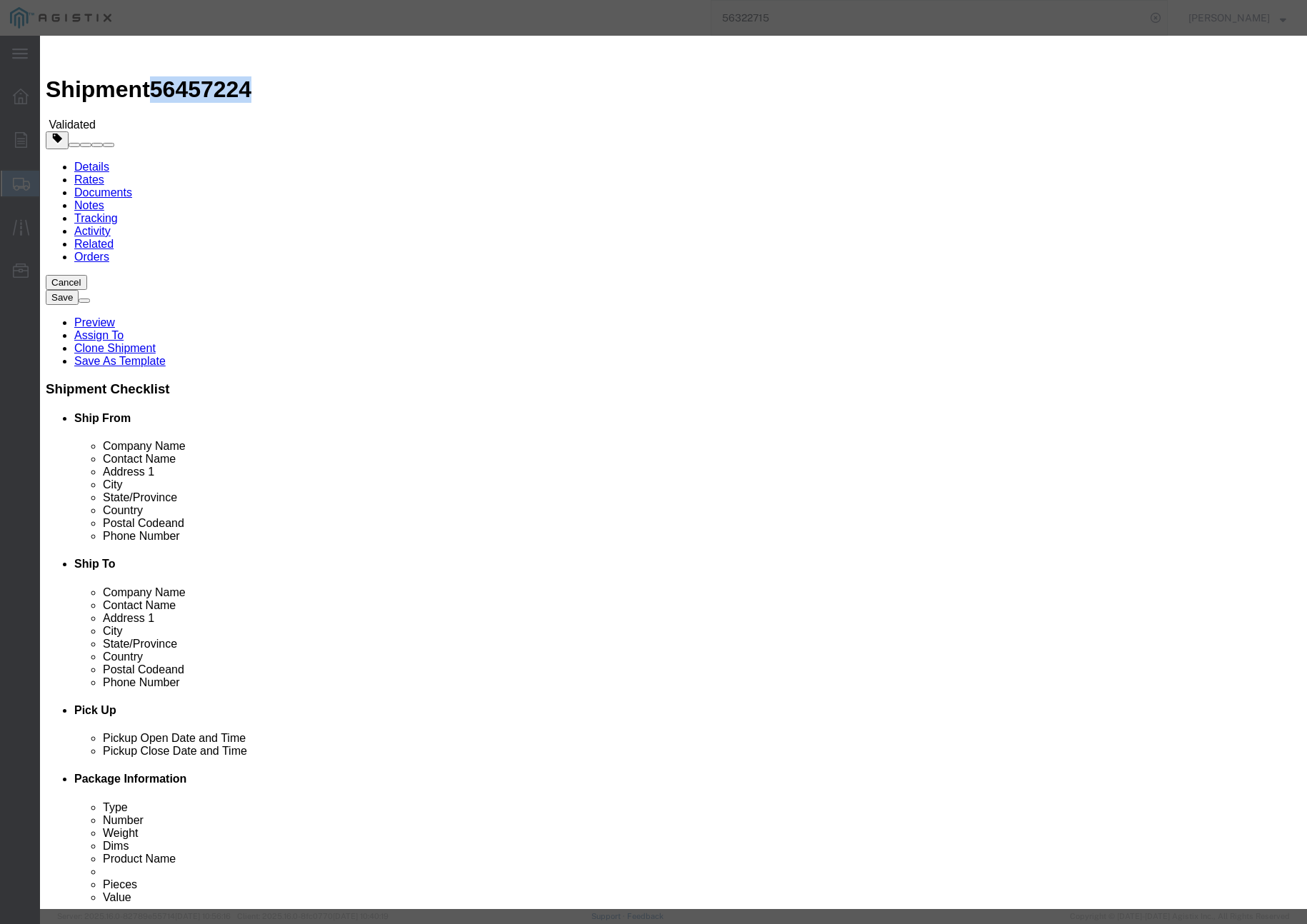
paste input "56457224"
type input "56457224"
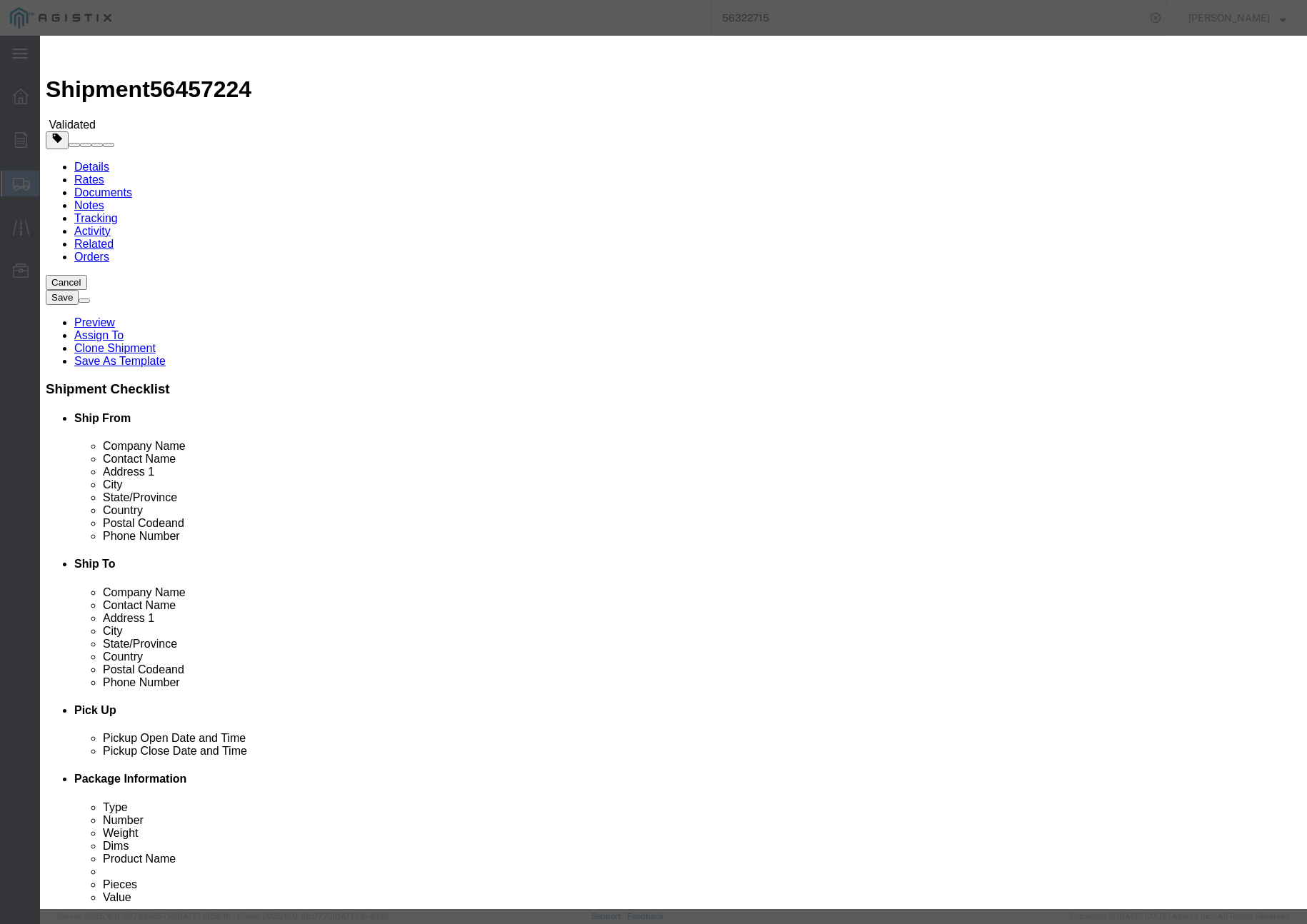
type input "[PERSON_NAME]"
type input "1"
type input "[PHONE_NUMBER]"
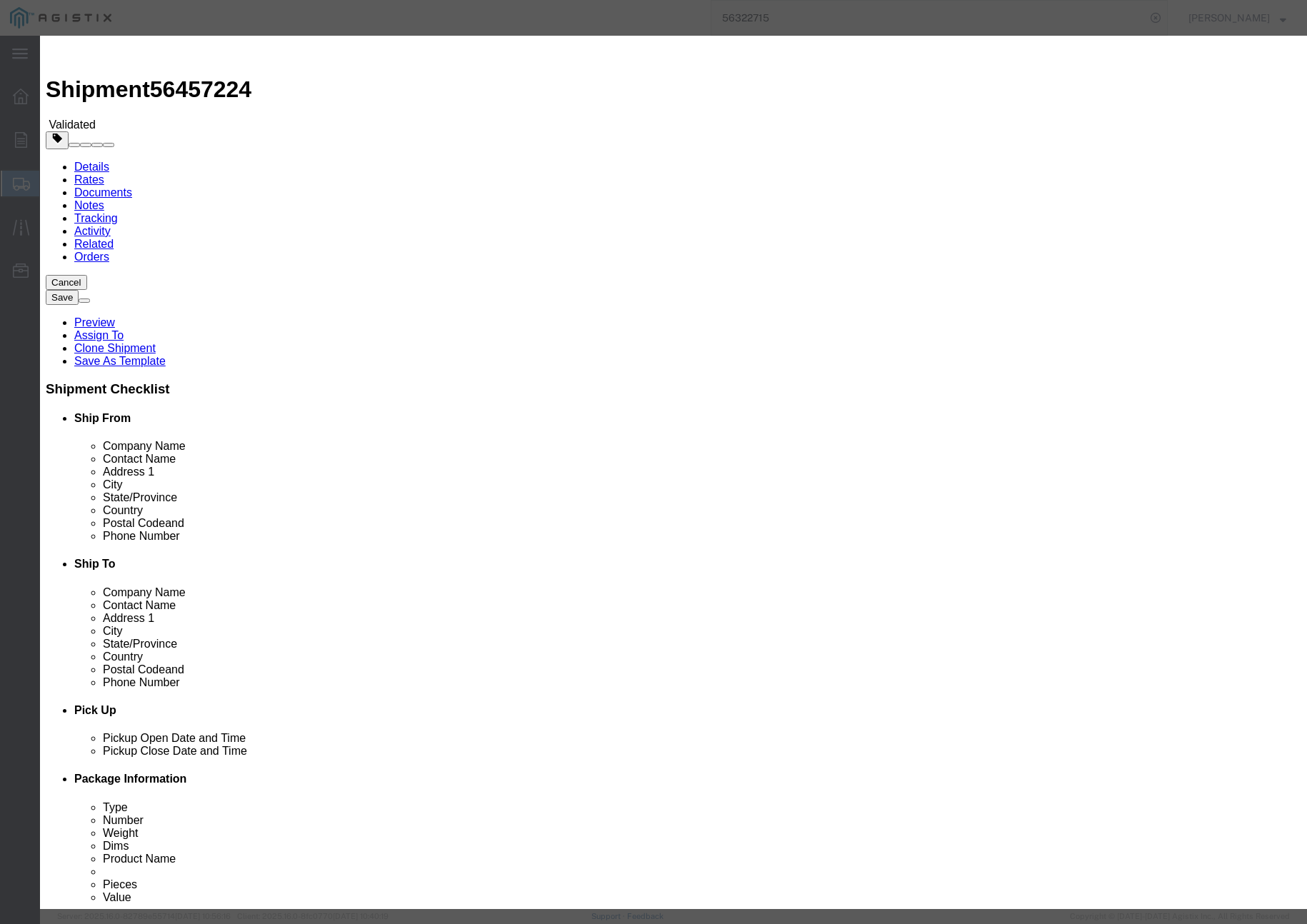
type input "SHIP ID # 401273"
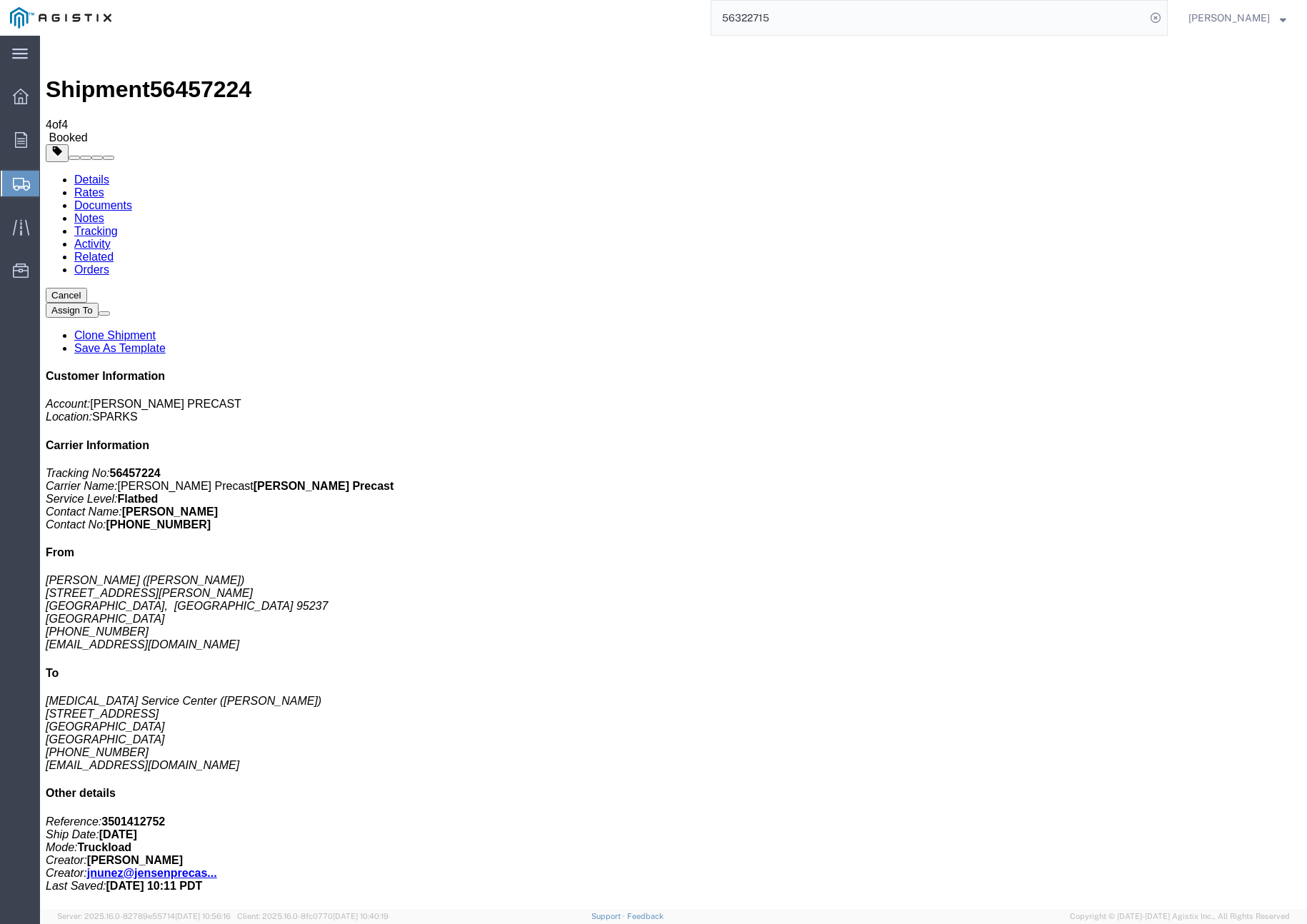
click at [903, 22] on input "56322715" at bounding box center [929, 17] width 435 height 34
type input "5"
paste input "53176590"
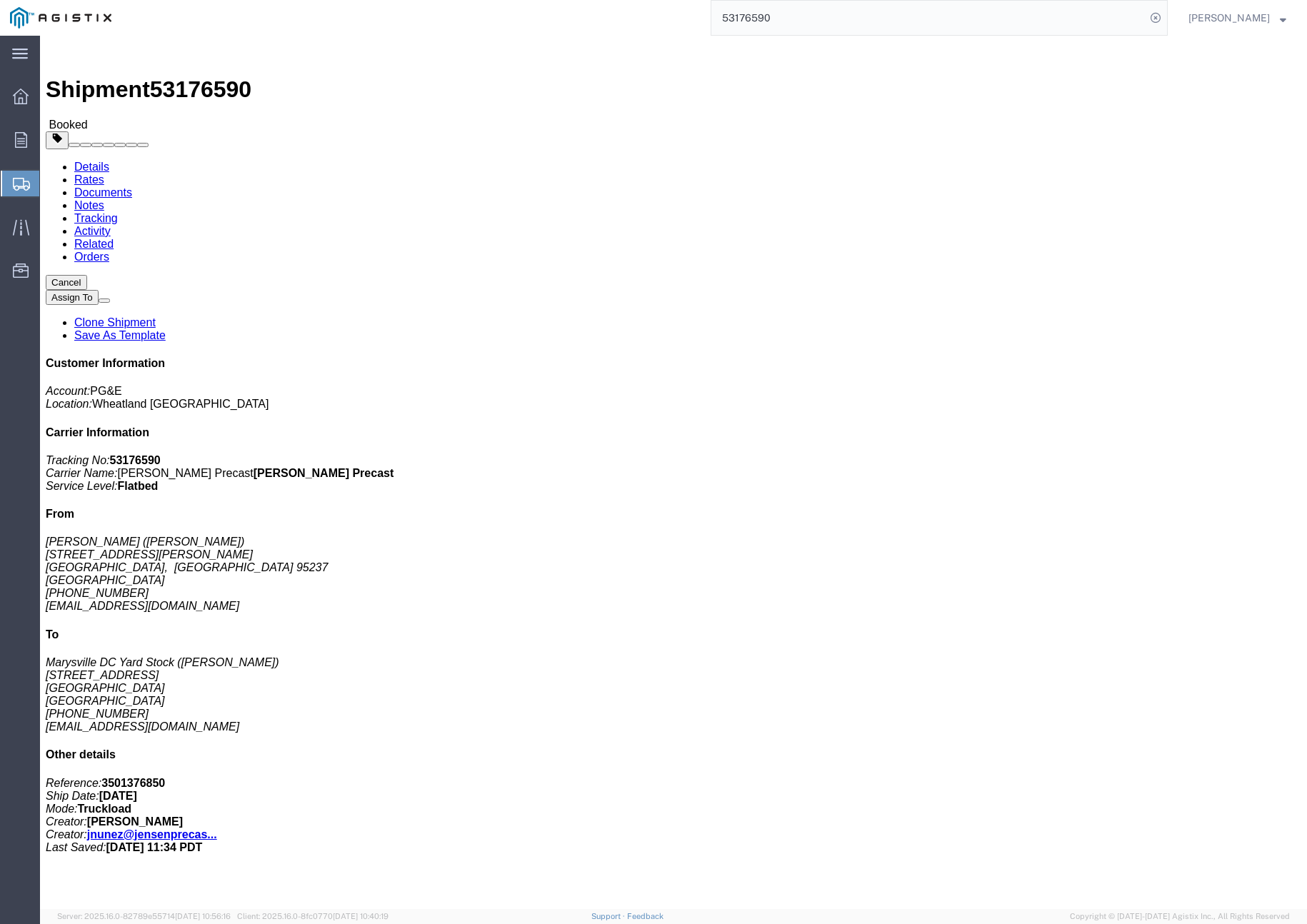
click div "1 Pallet(s) Standard (Not Stackable) Total weight: 12500.00 LBS ( dim ) Dimensi…"
click at [813, 23] on input "53176590" at bounding box center [929, 17] width 435 height 34
type input "5"
type input "6"
type input "56389850"
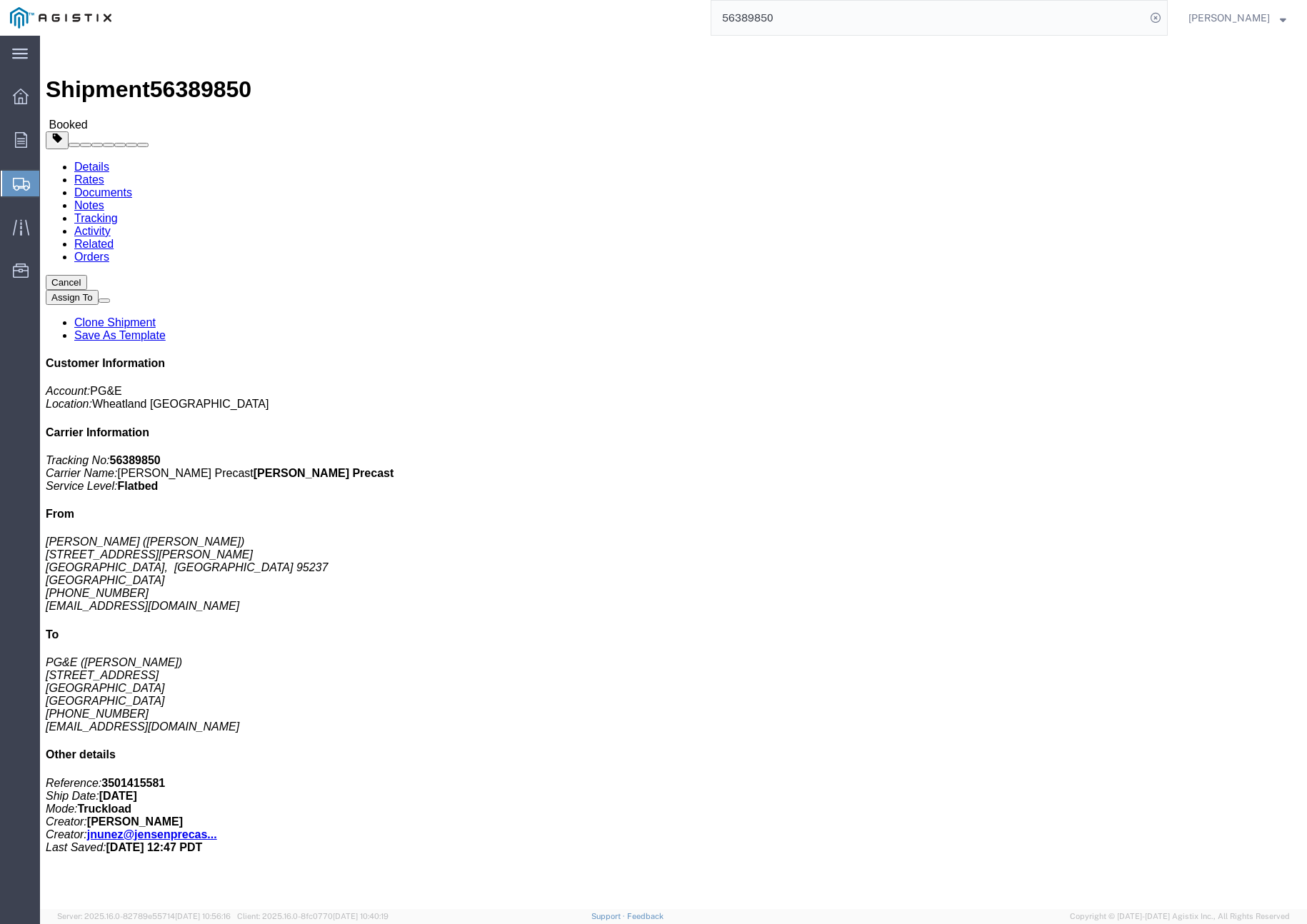
drag, startPoint x: 805, startPoint y: 20, endPoint x: 773, endPoint y: 22, distance: 32.1
click at [718, 22] on div "56389850" at bounding box center [644, 17] width 1046 height 36
click link "Clone Shipment"
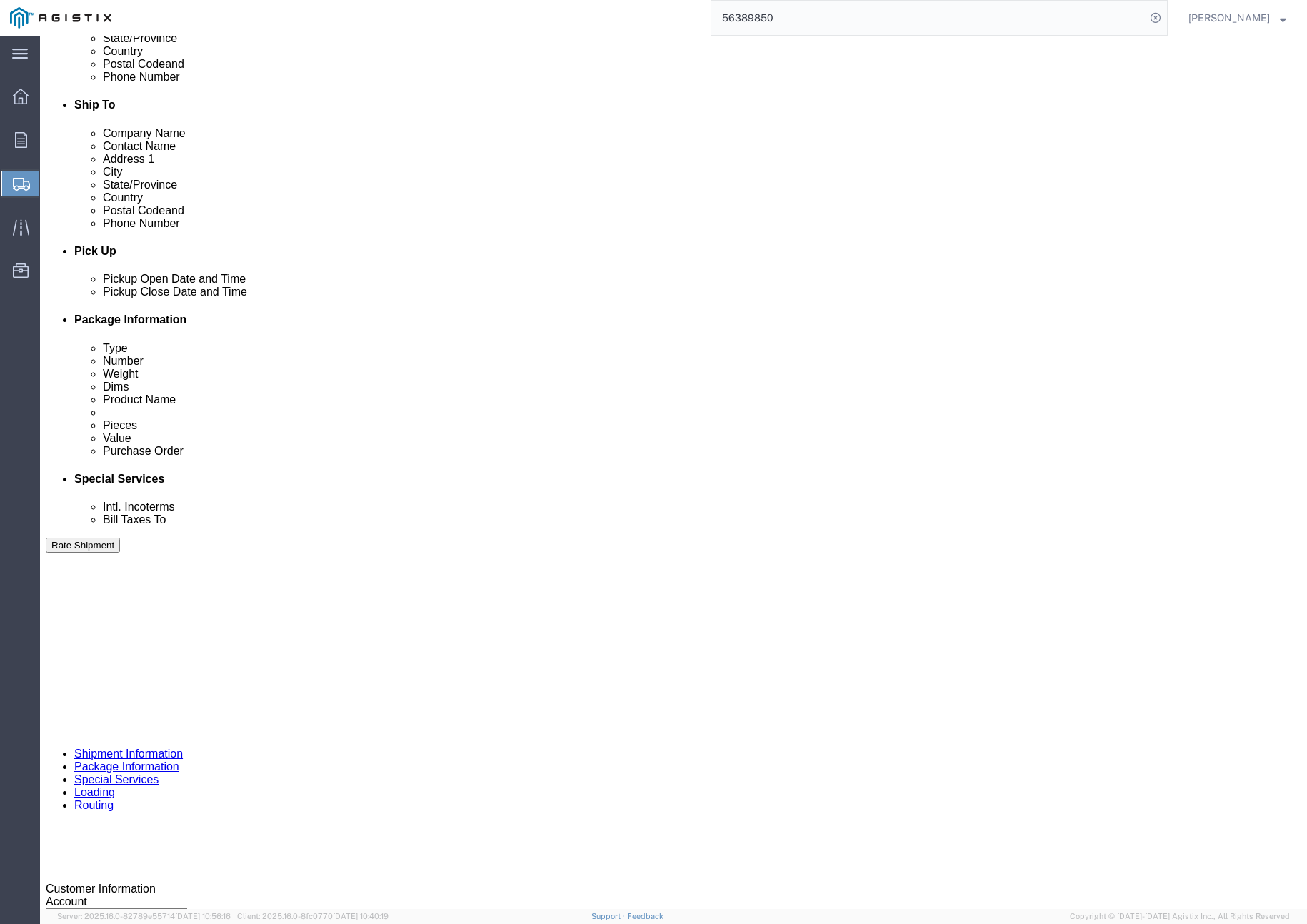
click div "[DATE] 4:00 PM"
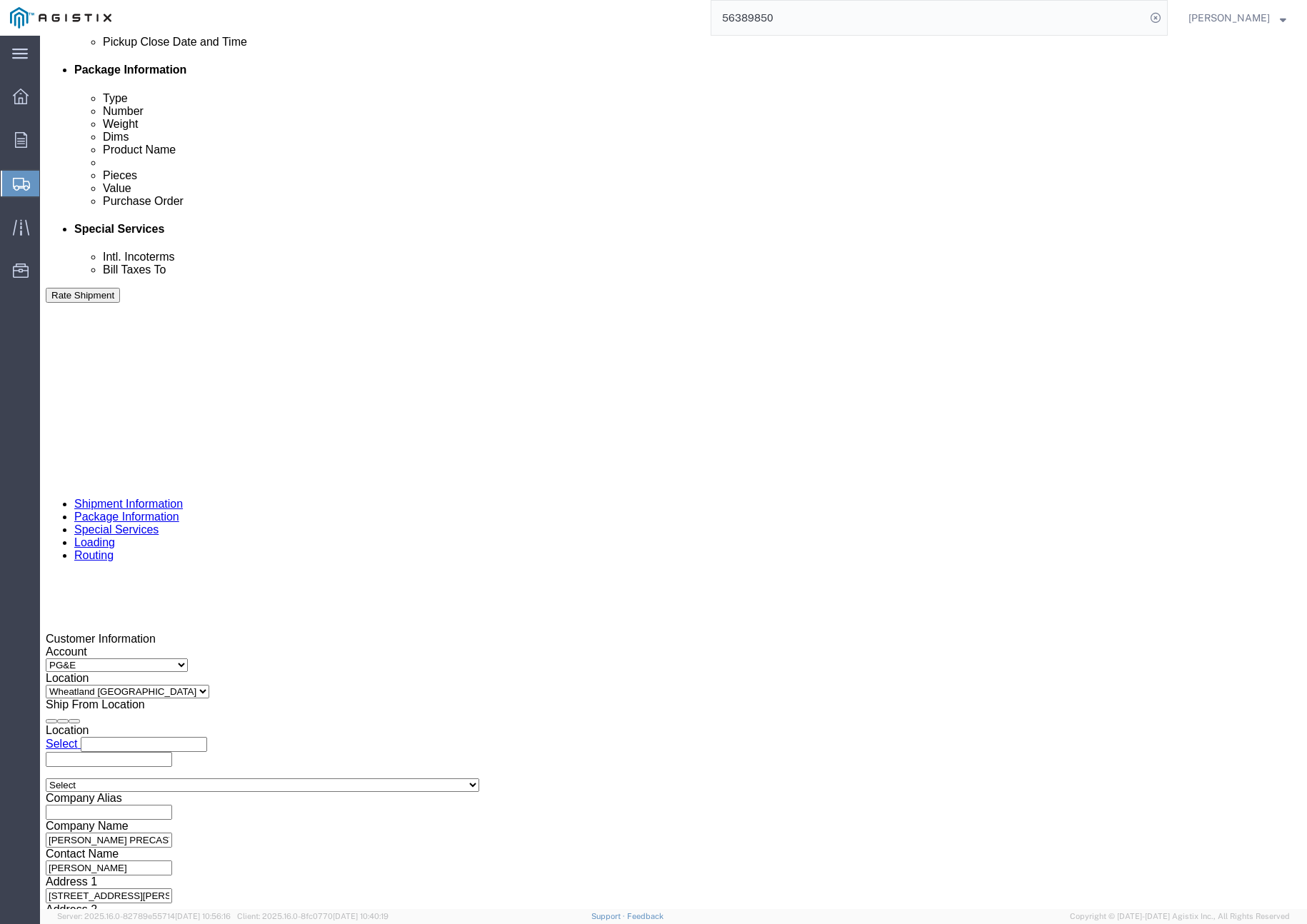
click button "Apply"
click div "[DATE] 5:00 PM"
click button "Apply"
click div "[DATE] 6:00 PM"
click button "Apply"
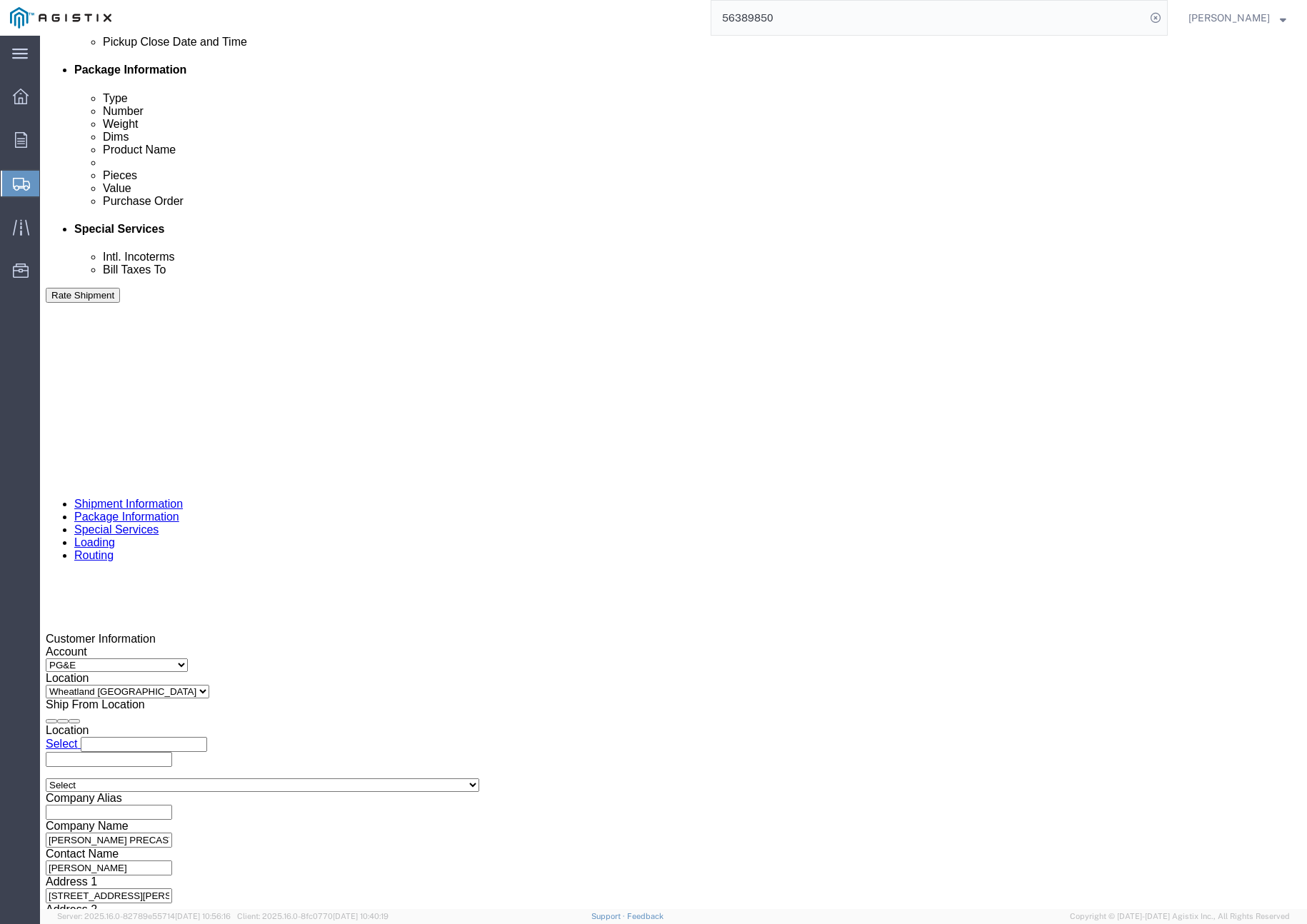
click div "[DATE] 7:00 PM"
click button "Apply"
click input "3501415581"
type input "3"
paste input "3501416386"
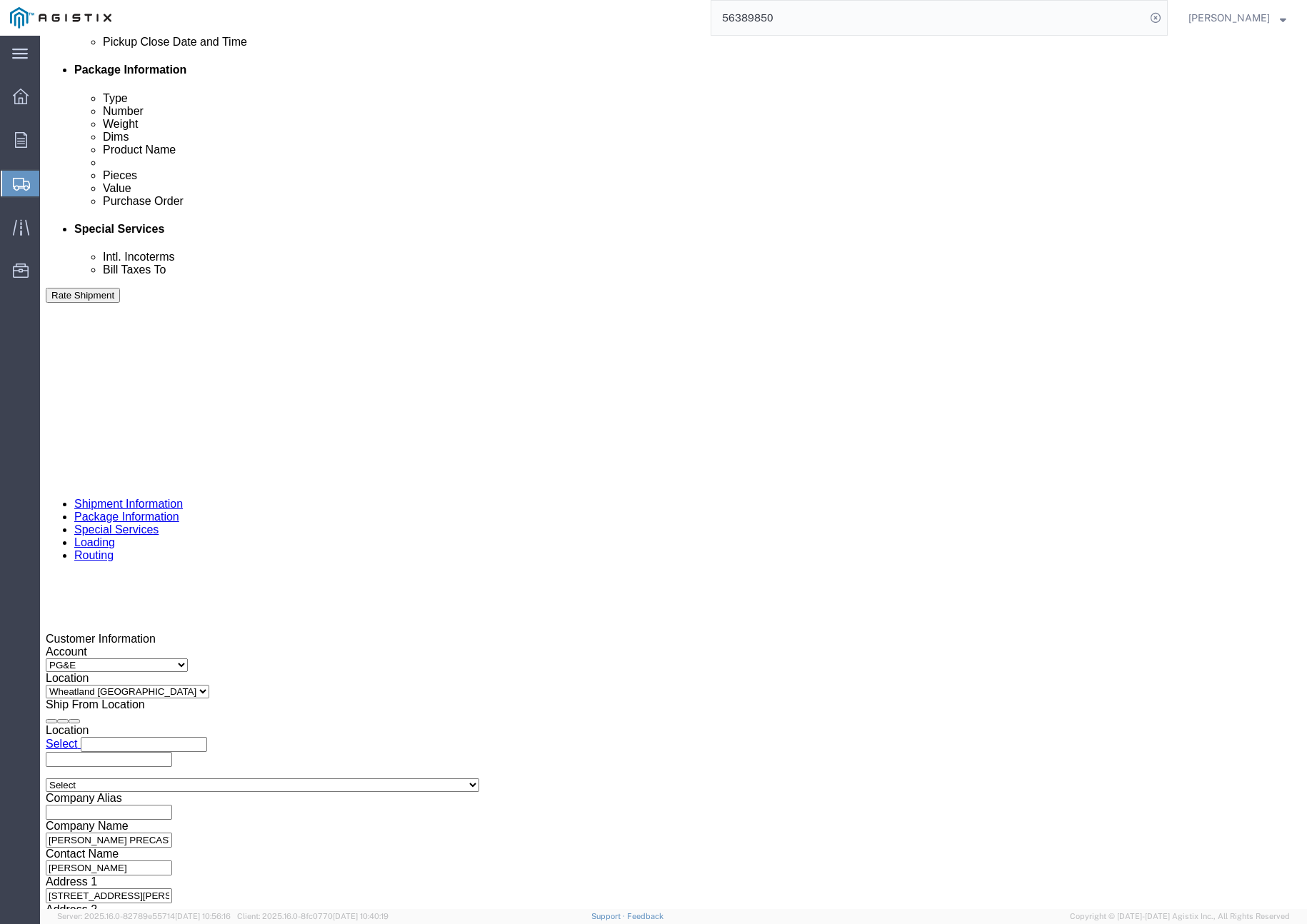
type input "3501416386"
click input "399641"
type input "3"
click input "text"
type input "401321"
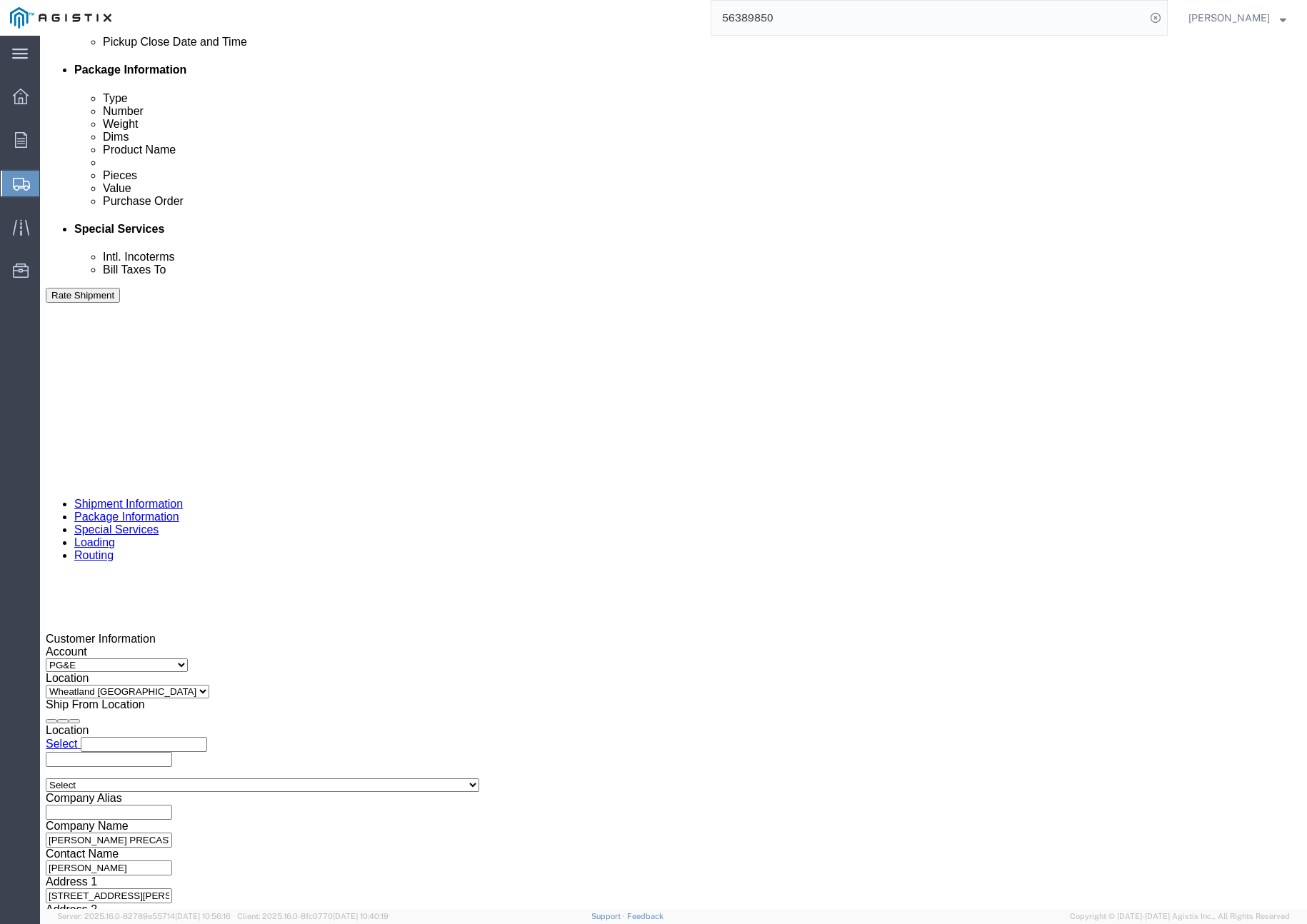
click button "Continue"
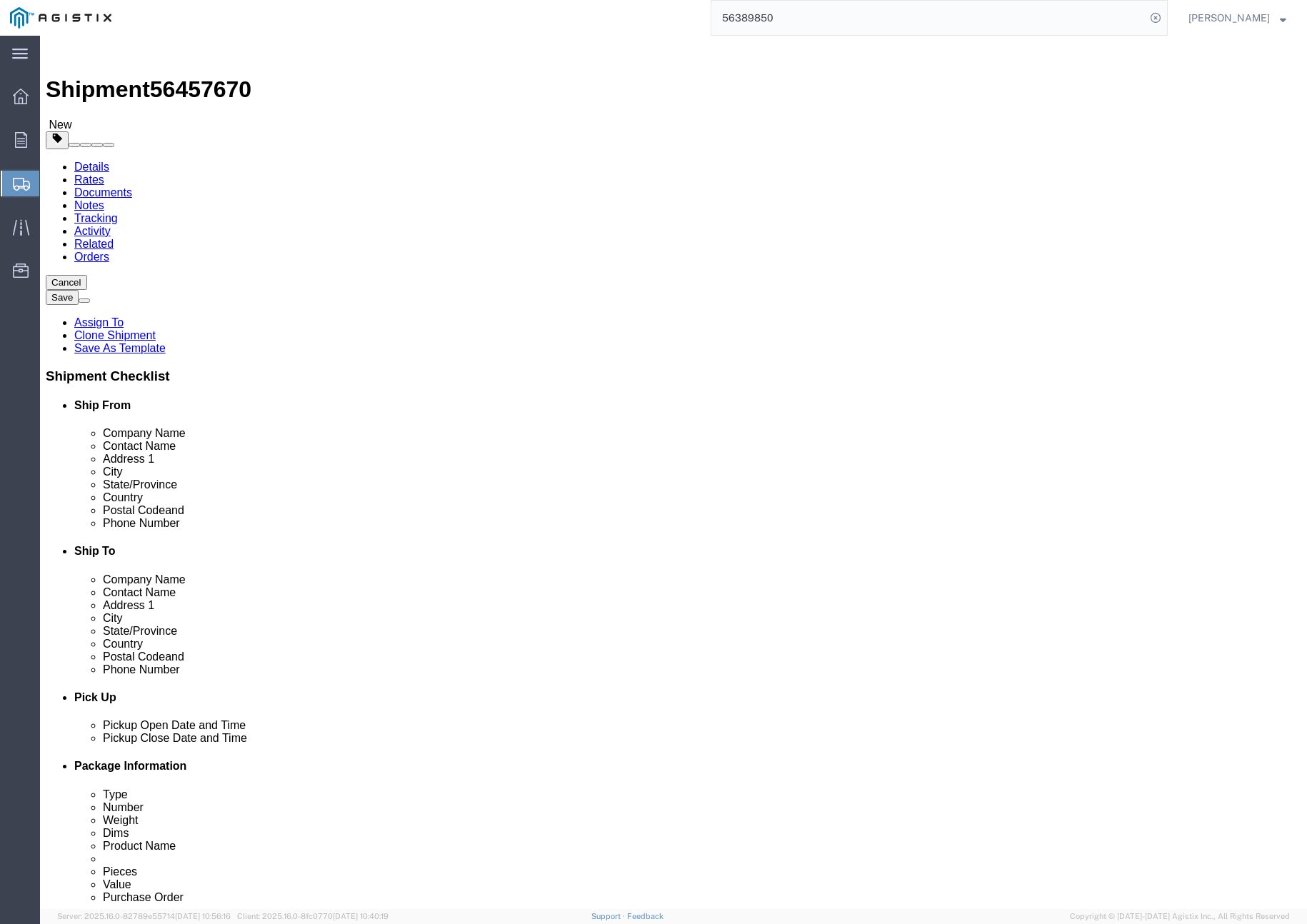
drag, startPoint x: 222, startPoint y: 337, endPoint x: 137, endPoint y: 338, distance: 85.0
click div "Dimensions Length 36.00 x Width 60.00 x Height 42.00 Select cm ft in"
type input "54"
type input "102"
type input "72"
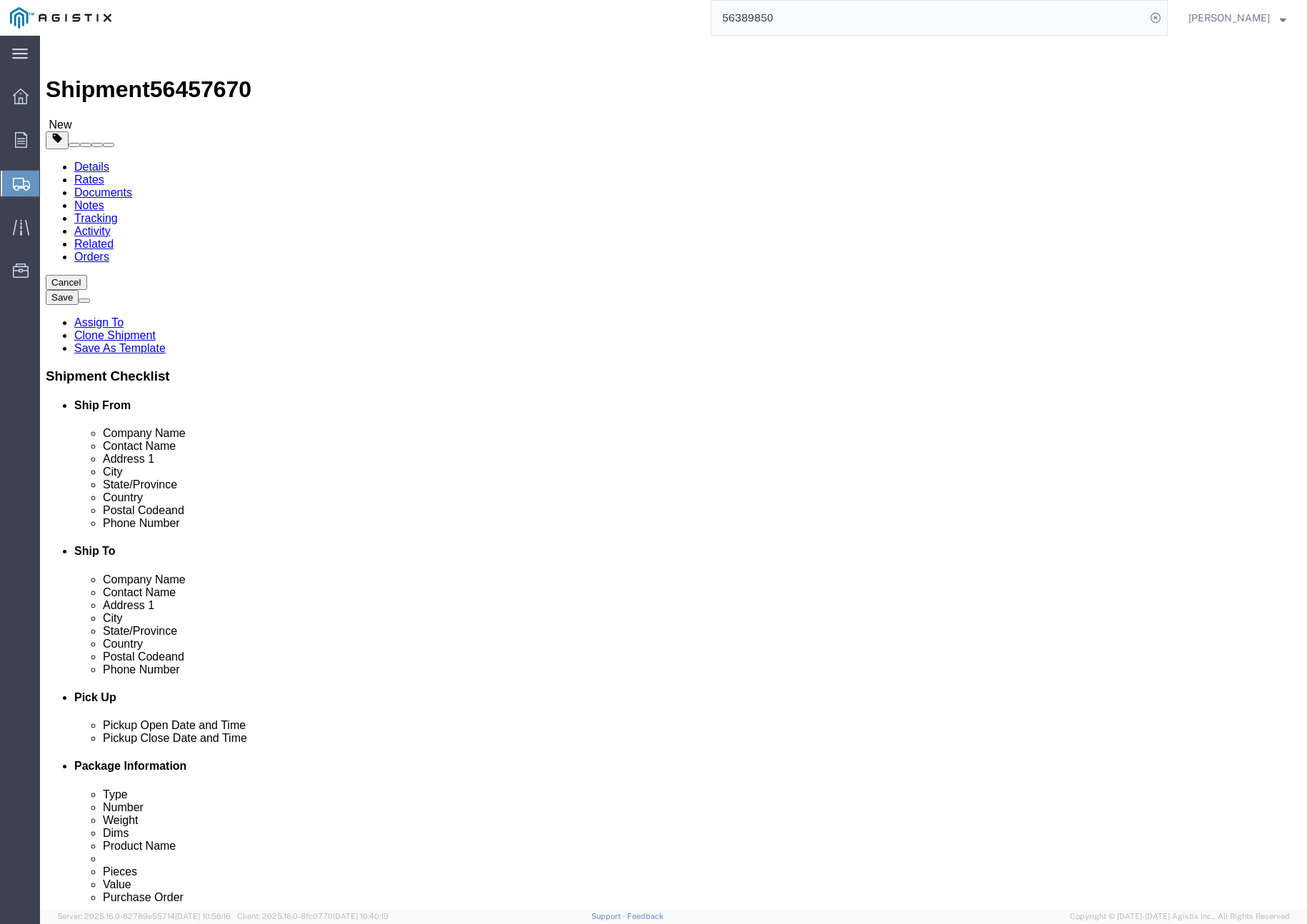
drag, startPoint x: 236, startPoint y: 365, endPoint x: 172, endPoint y: 362, distance: 64.1
click div "27500.00 Select kgs lbs"
type input "4"
type input "38500"
click dd "5.00 USD"
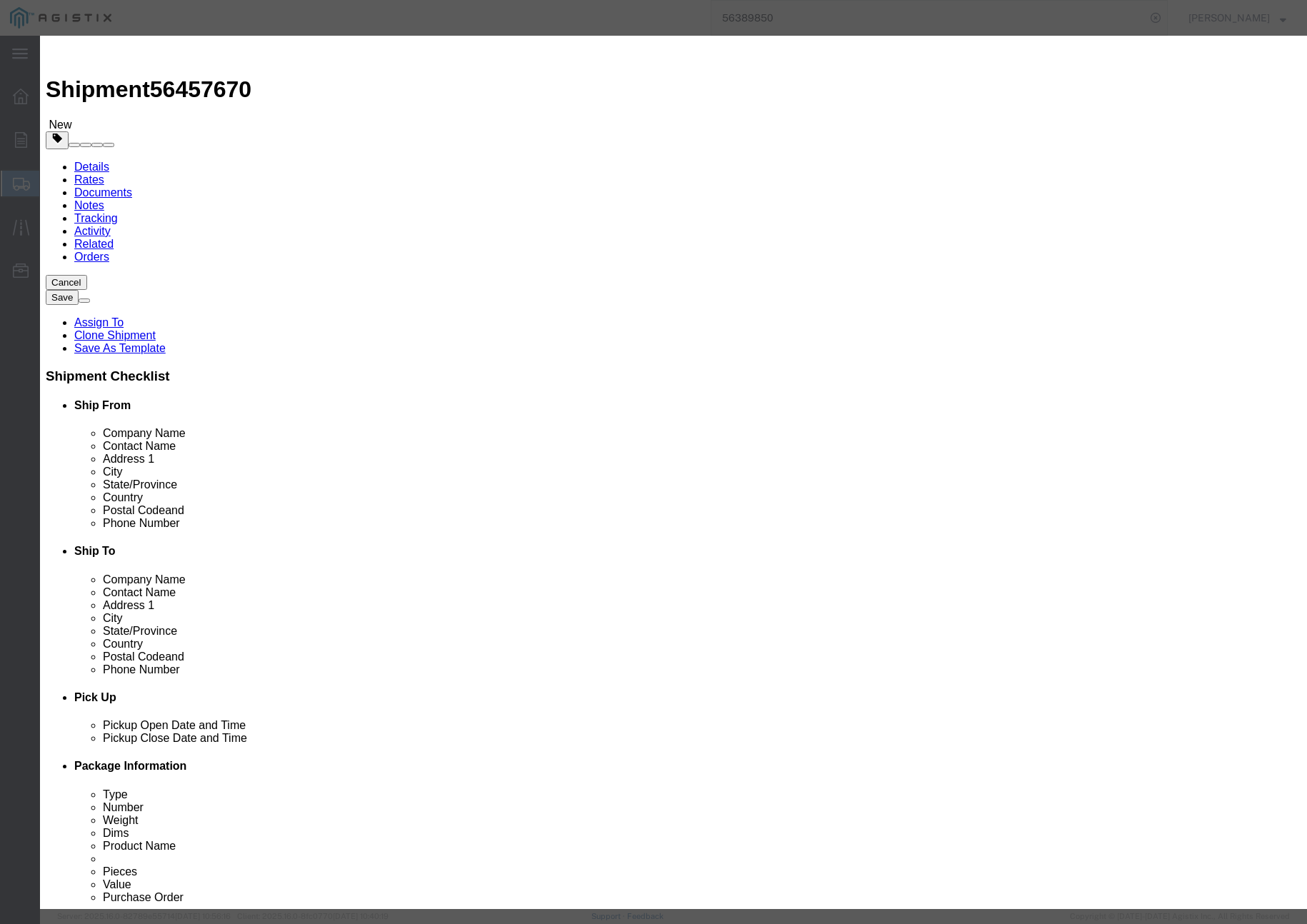
click input "# 5 IVT SPLICE ASSY"
click input "# 7 IVT SPLICE ASSY"
type input "# 7 FVT SPLICE ASSY"
click input "5.00"
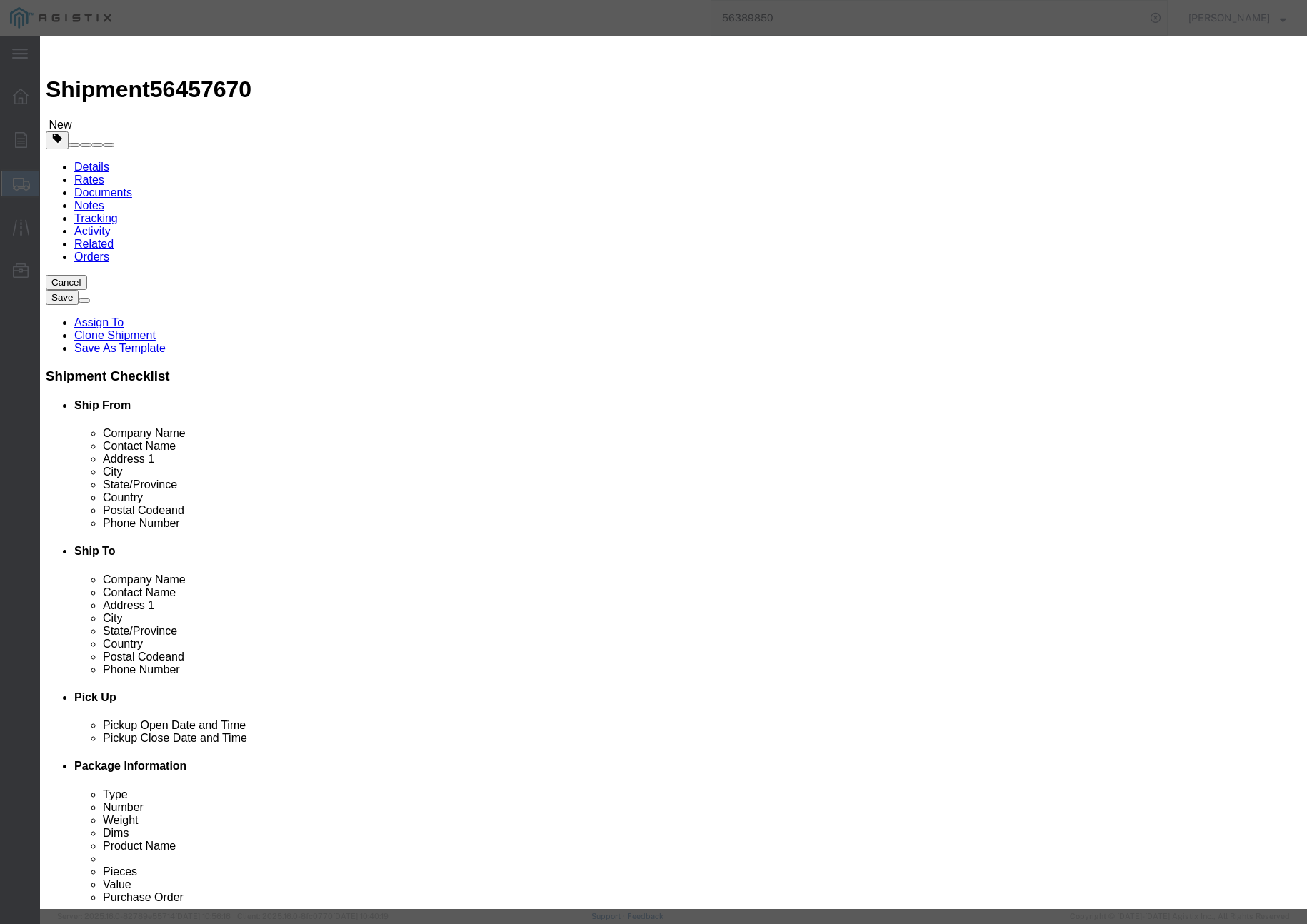
type input "5"
type input "2.00"
type input "2"
click input "( 02-5601 )"
type input "( 04-1666 )"
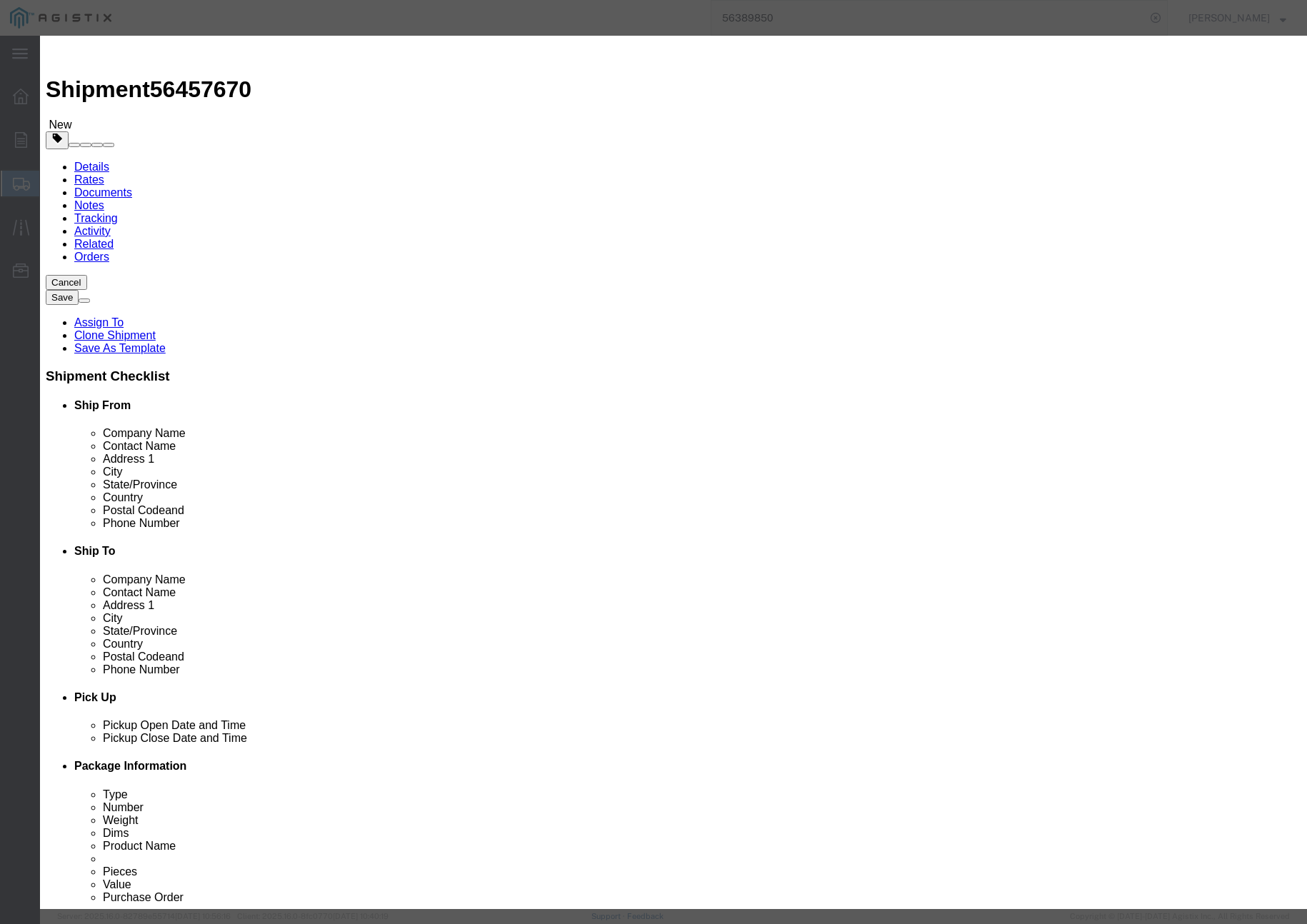
click button "Save & Close"
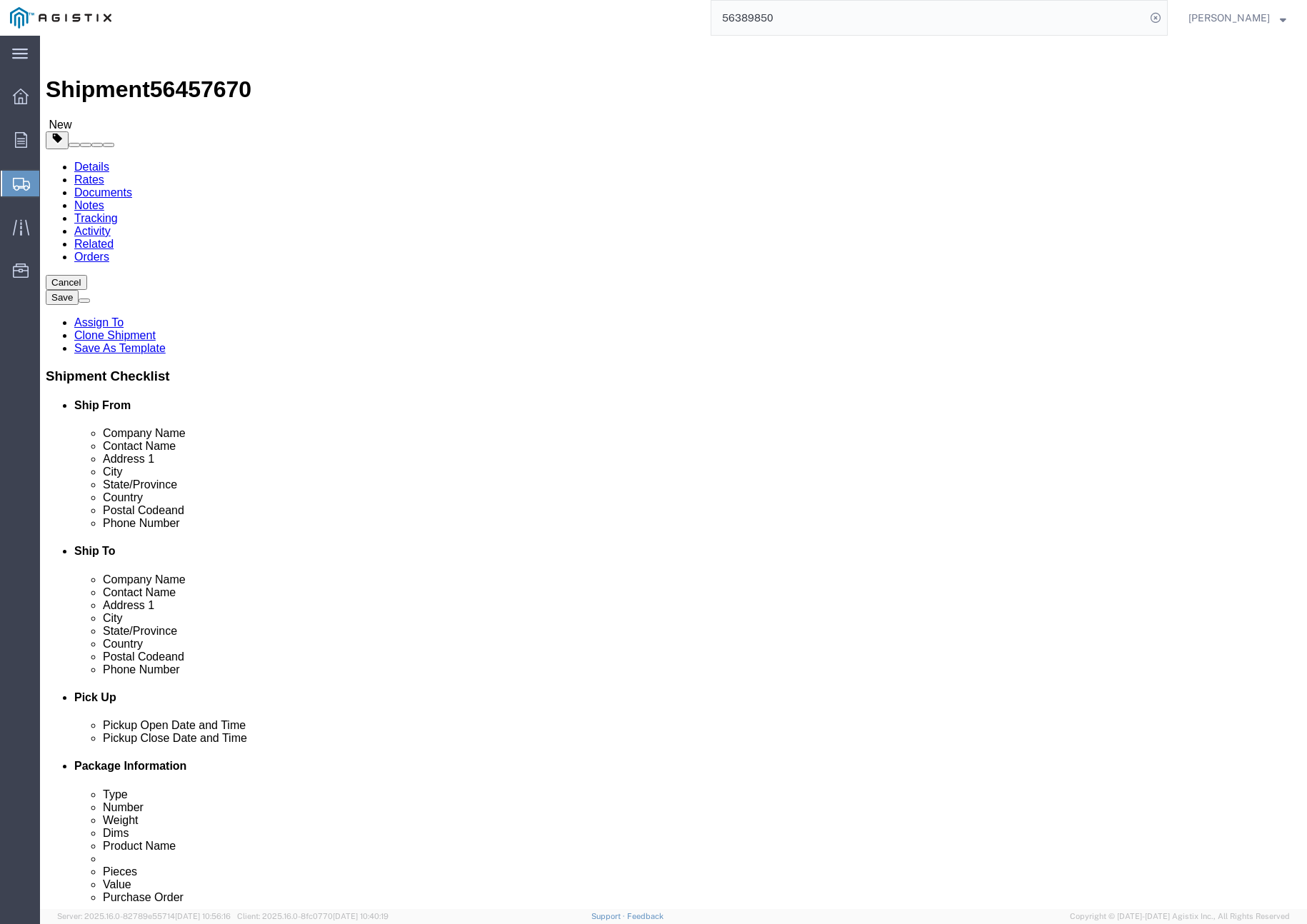
click button "Rate Shipment"
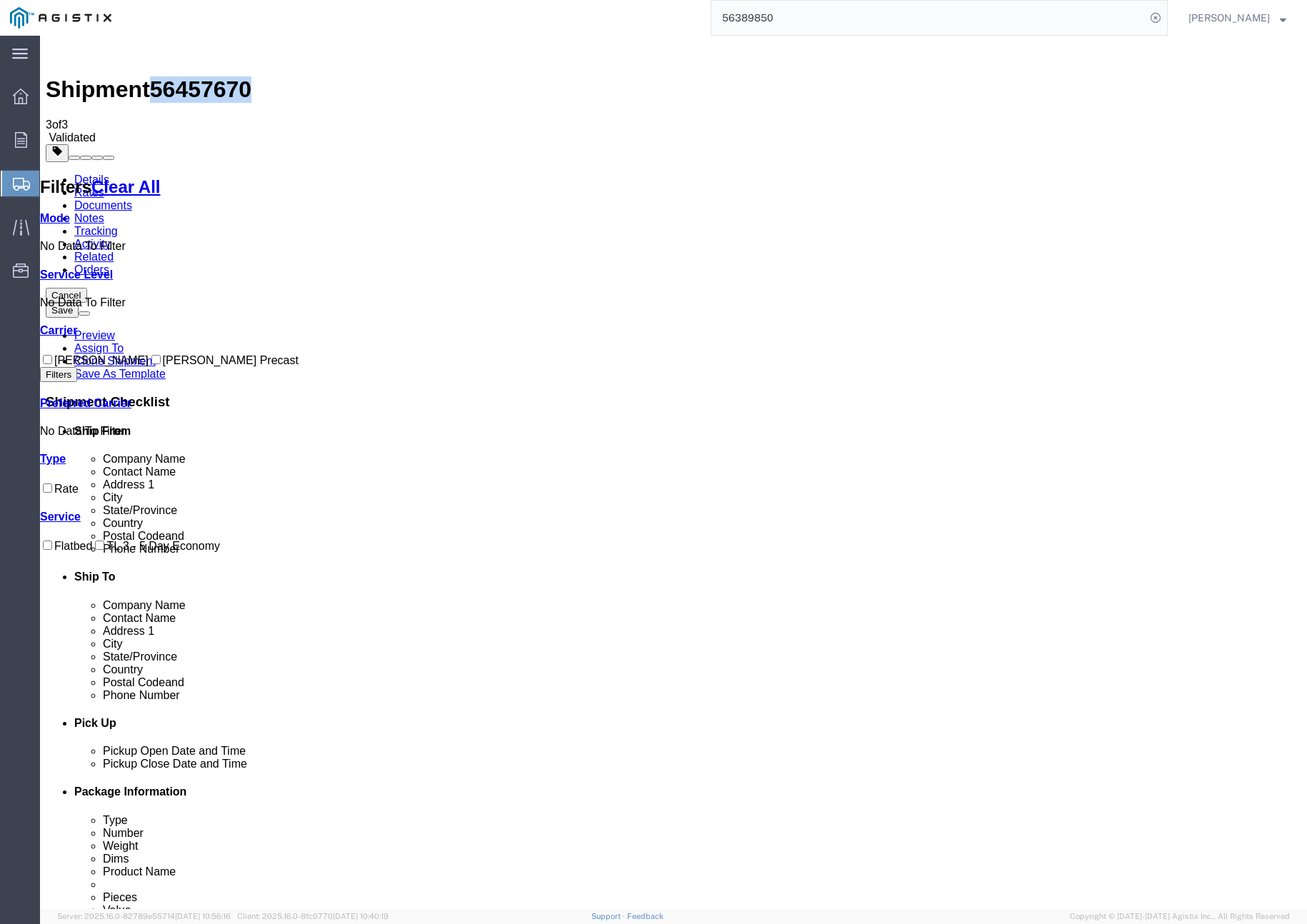
drag, startPoint x: 162, startPoint y: 54, endPoint x: 228, endPoint y: 56, distance: 66.0
click at [234, 77] on span "56457670" at bounding box center [201, 89] width 102 height 26
copy span "56457670"
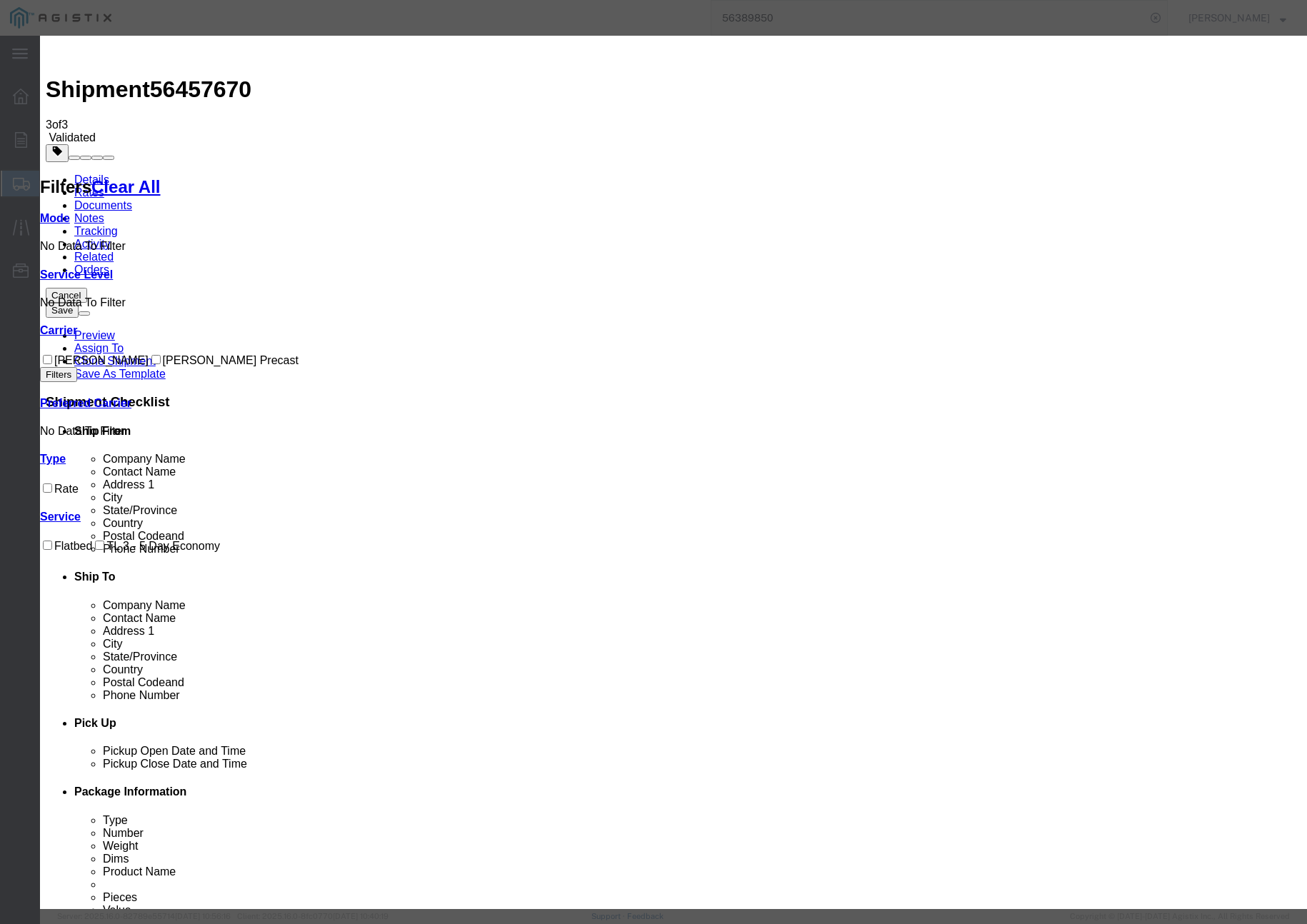
drag, startPoint x: 491, startPoint y: 131, endPoint x: 470, endPoint y: 132, distance: 21.0
type input "u"
drag, startPoint x: 504, startPoint y: 133, endPoint x: 490, endPoint y: 131, distance: 14.1
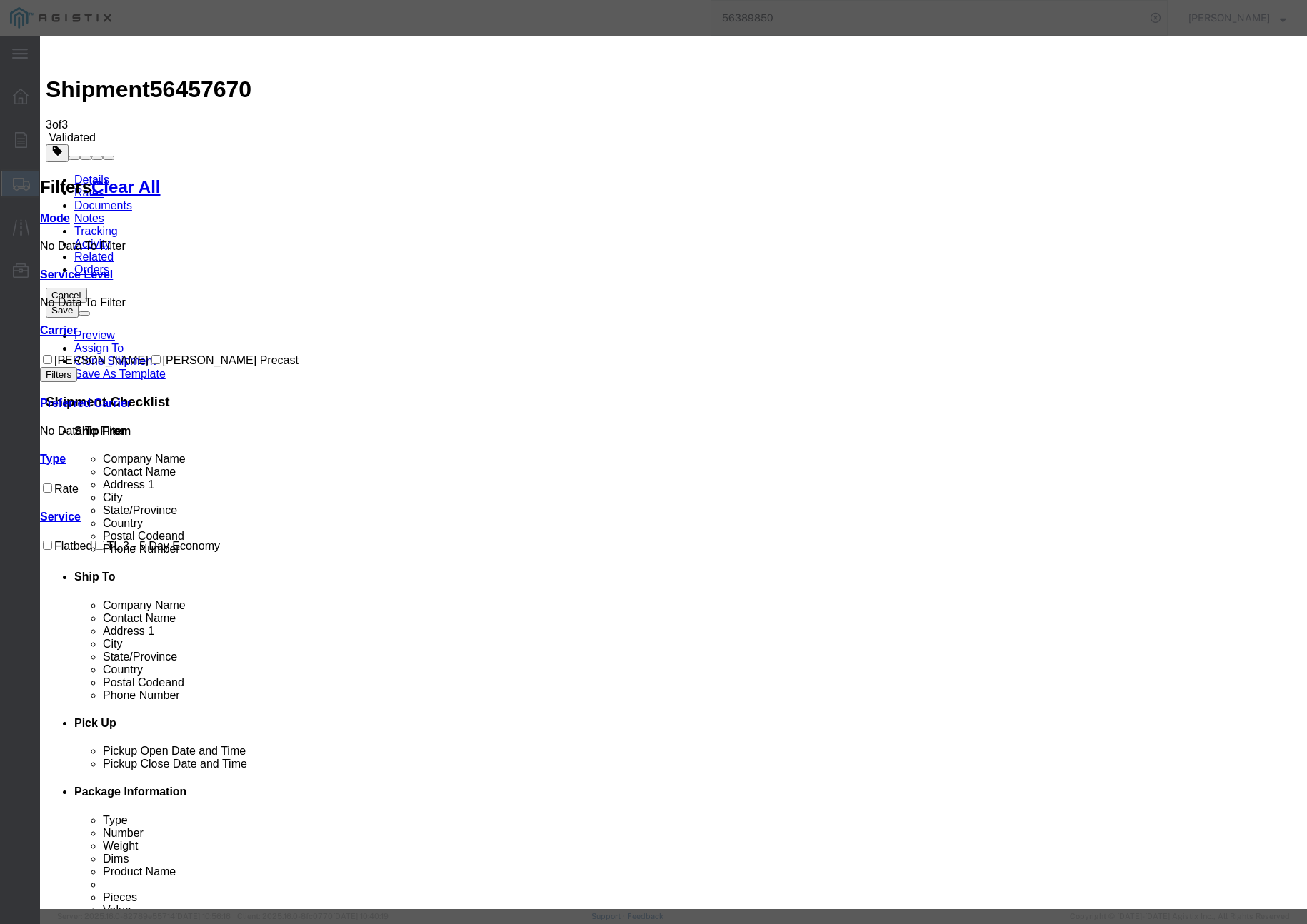
paste input "56457670"
type input "56457670"
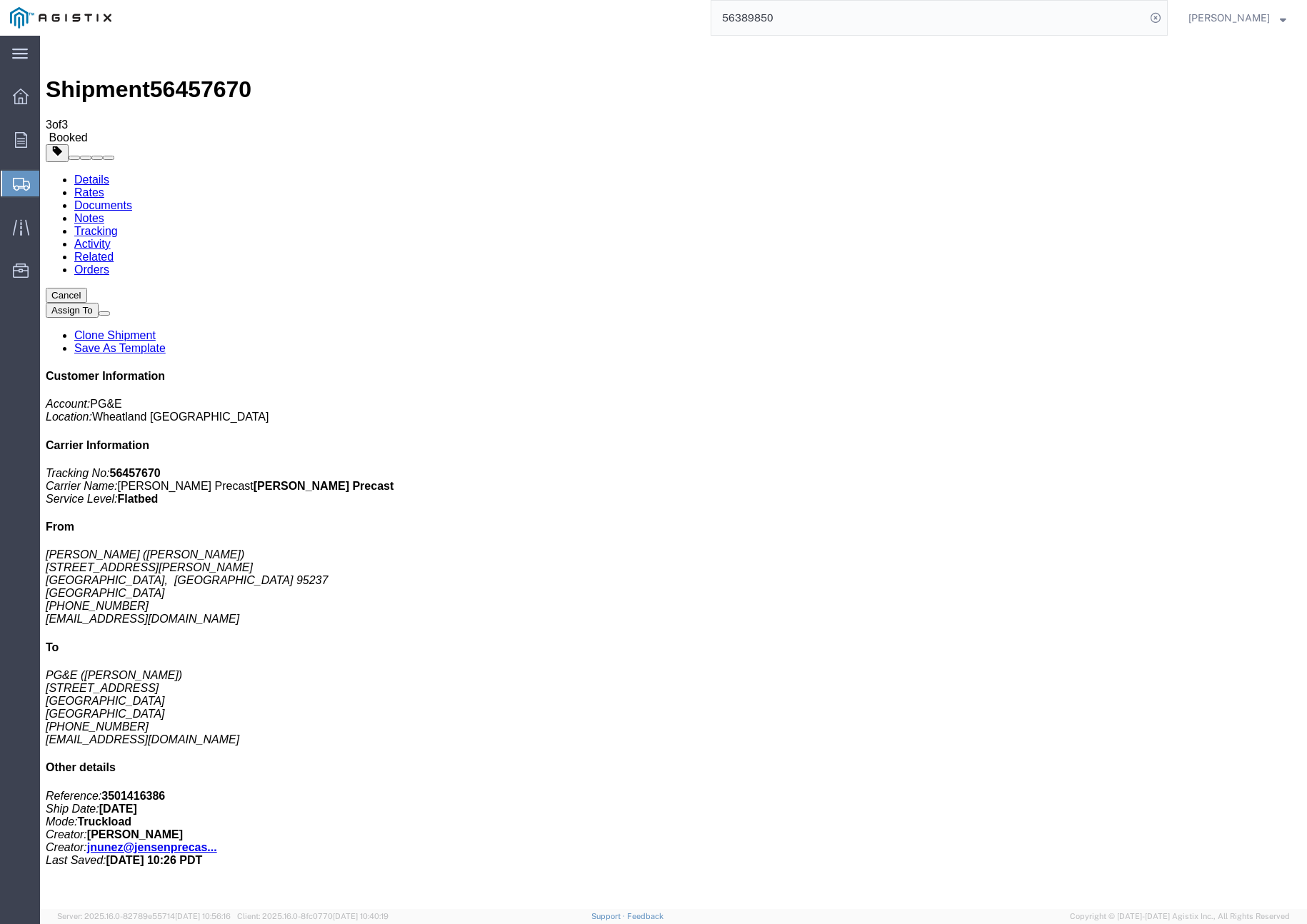
click at [156, 330] on link "Clone Shipment" at bounding box center [115, 335] width 82 height 12
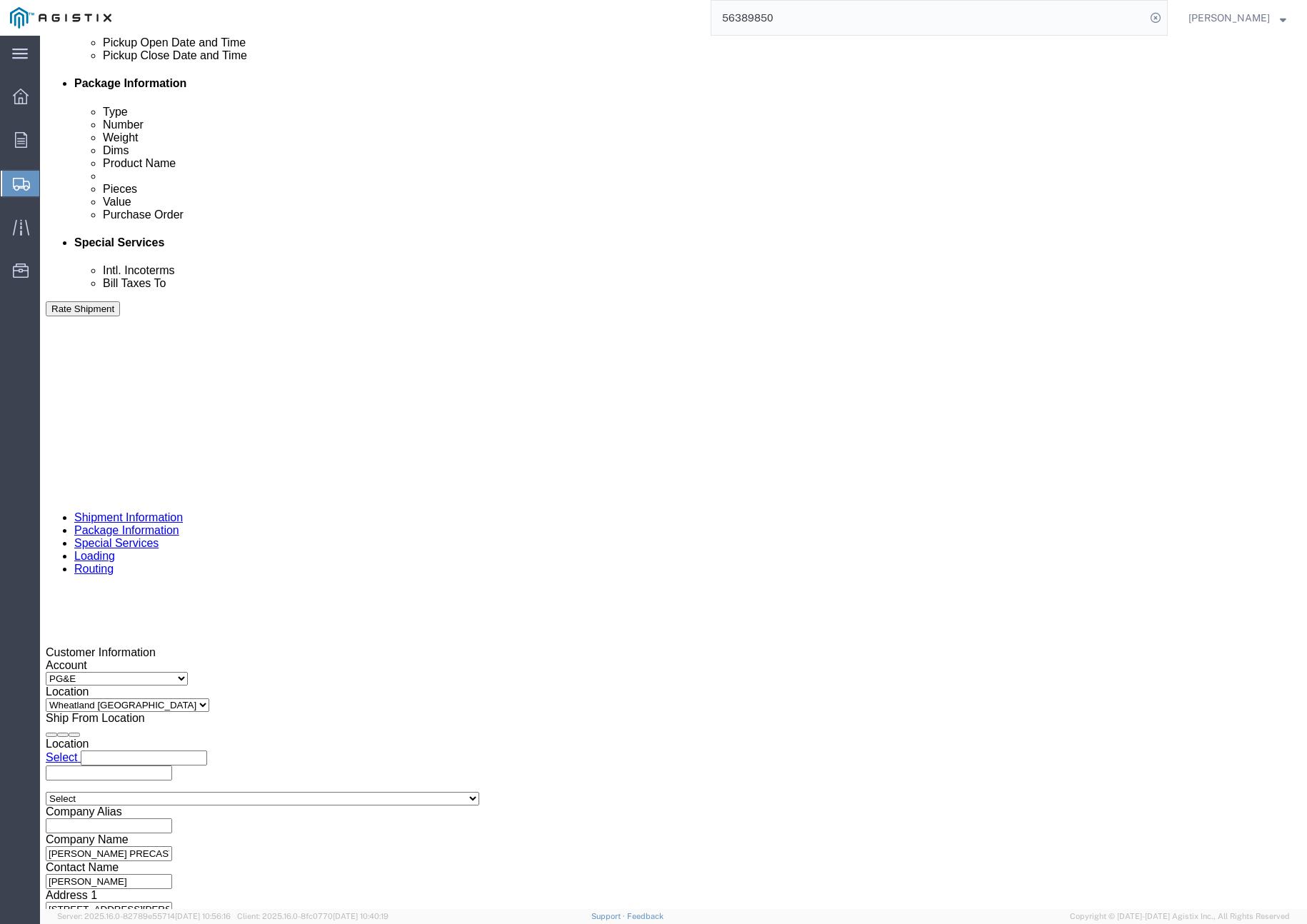
scroll to position [697, 0]
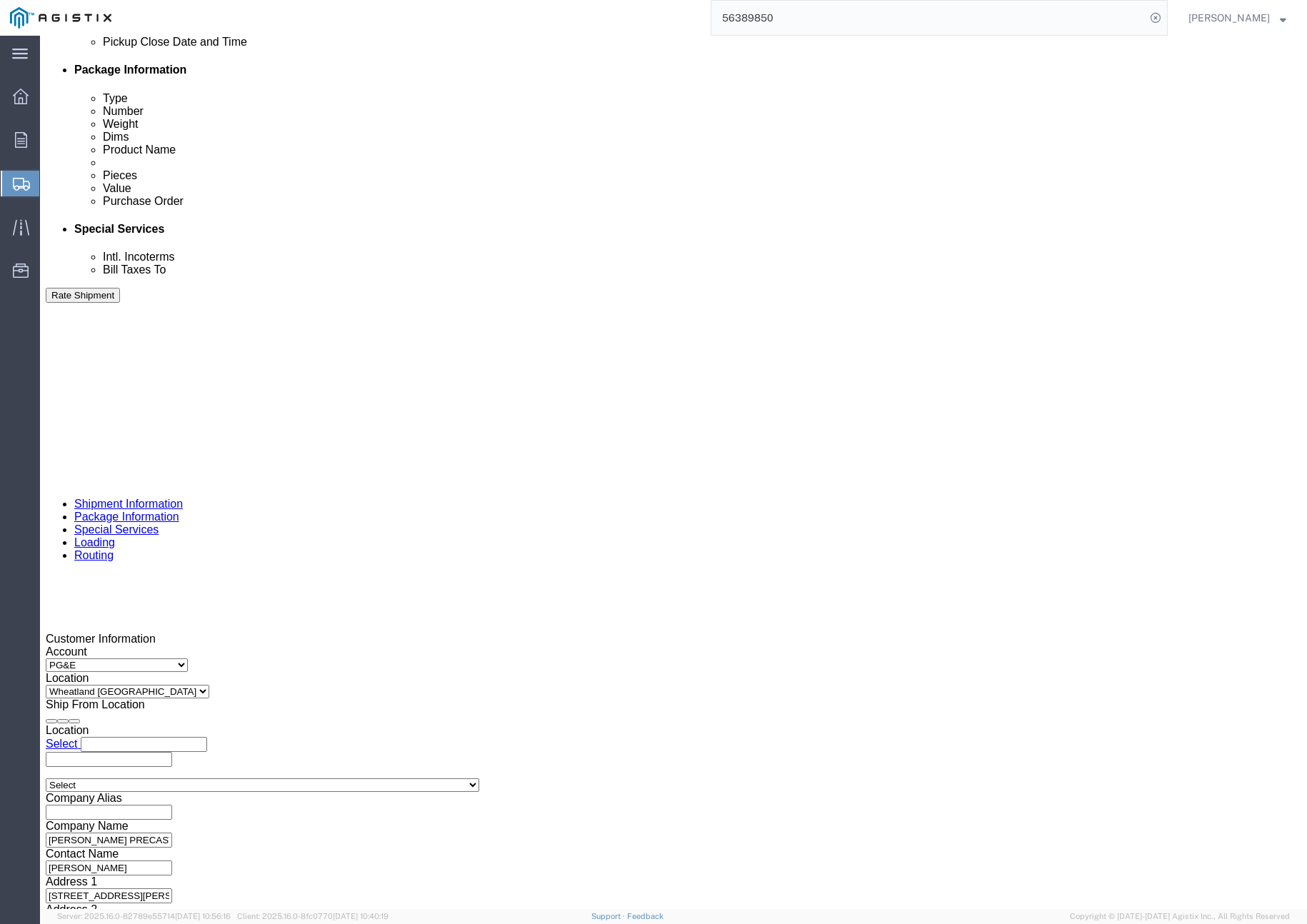
click input "401321"
type input "401322"
click button "Rate Shipment"
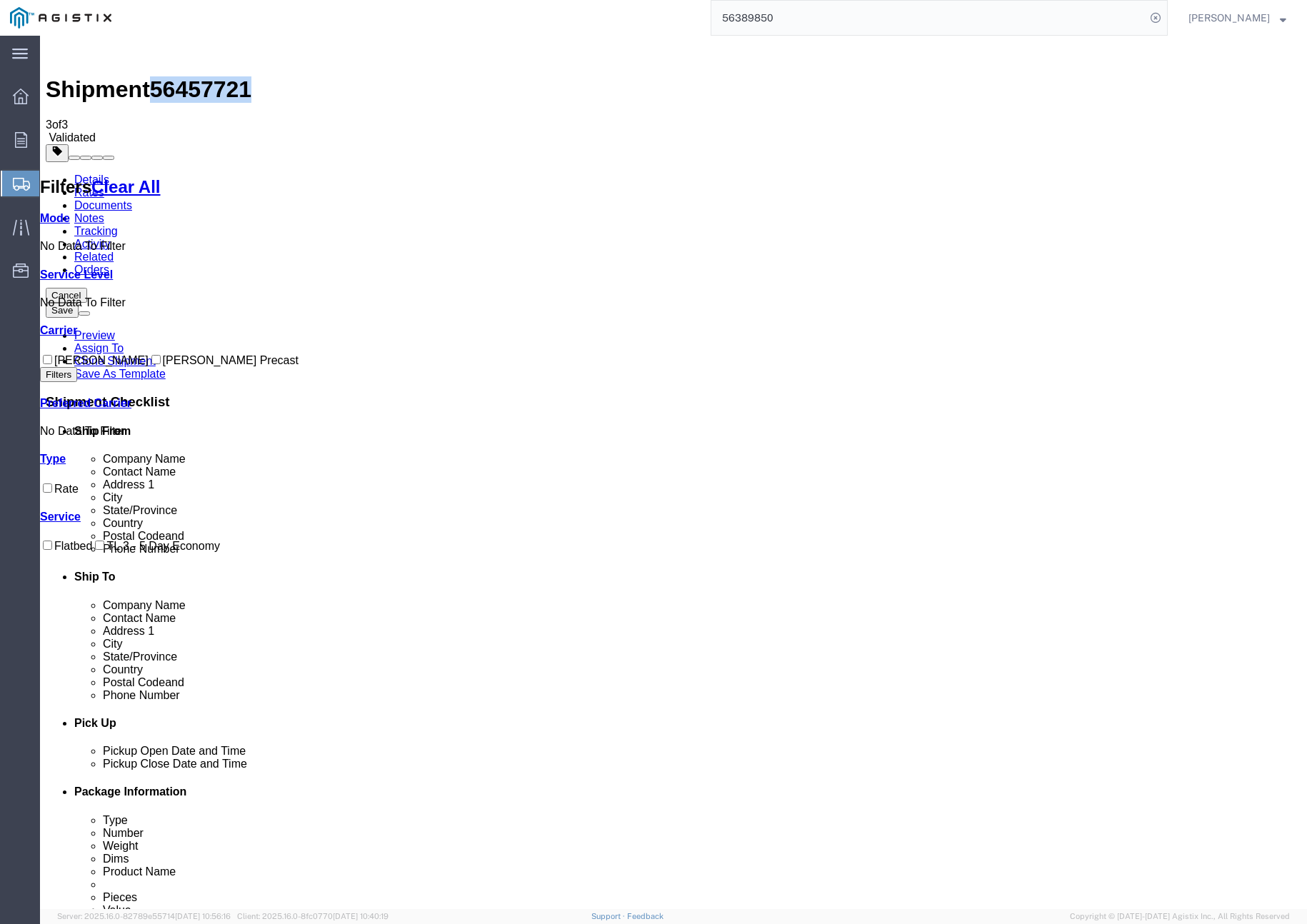
drag, startPoint x: 161, startPoint y: 57, endPoint x: 228, endPoint y: 58, distance: 67.0
click at [232, 77] on span "56457721" at bounding box center [201, 89] width 102 height 26
copy span "56457721"
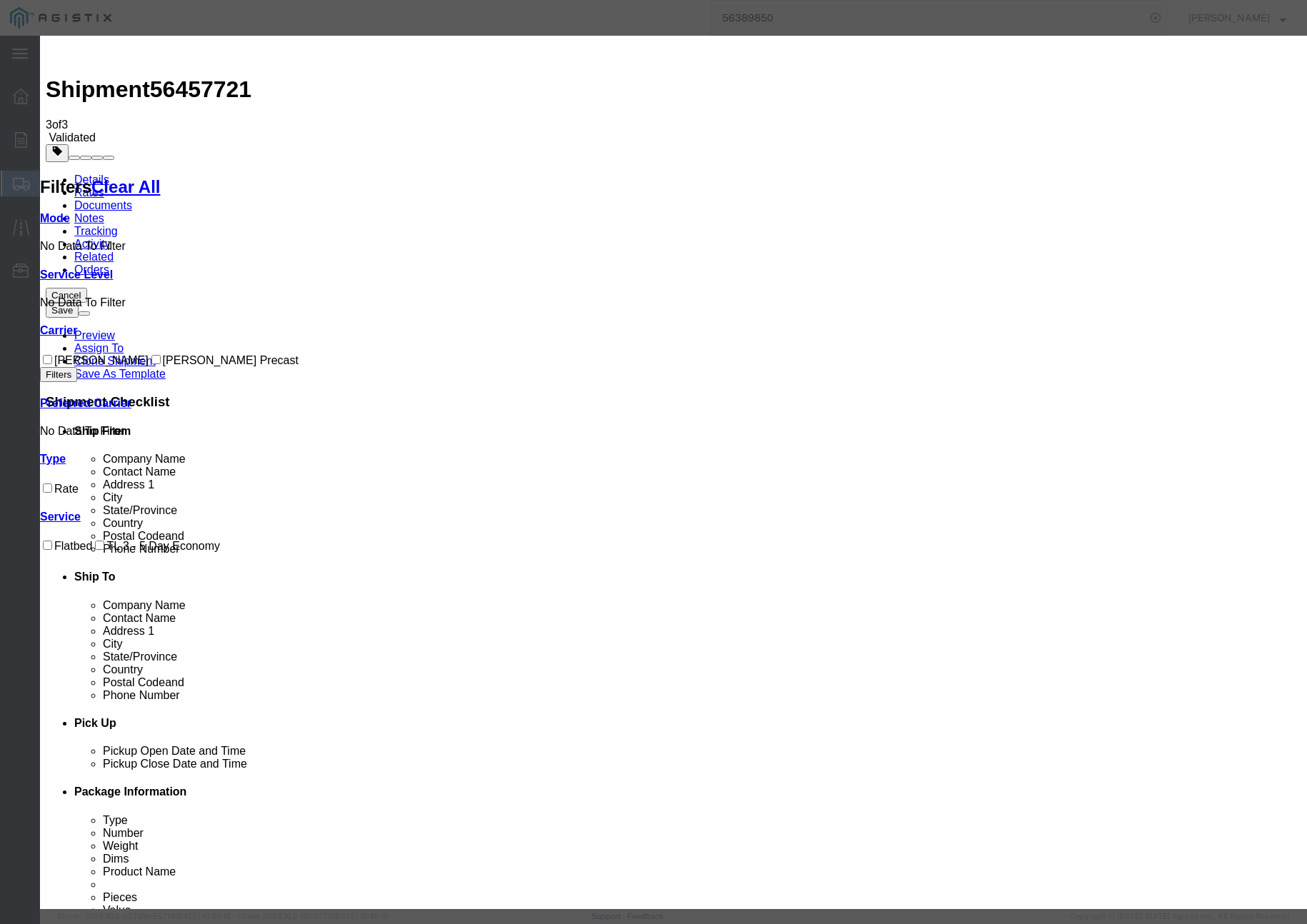
drag, startPoint x: 512, startPoint y: 138, endPoint x: 442, endPoint y: 133, distance: 70.2
paste input "56457721"
type input "56457721"
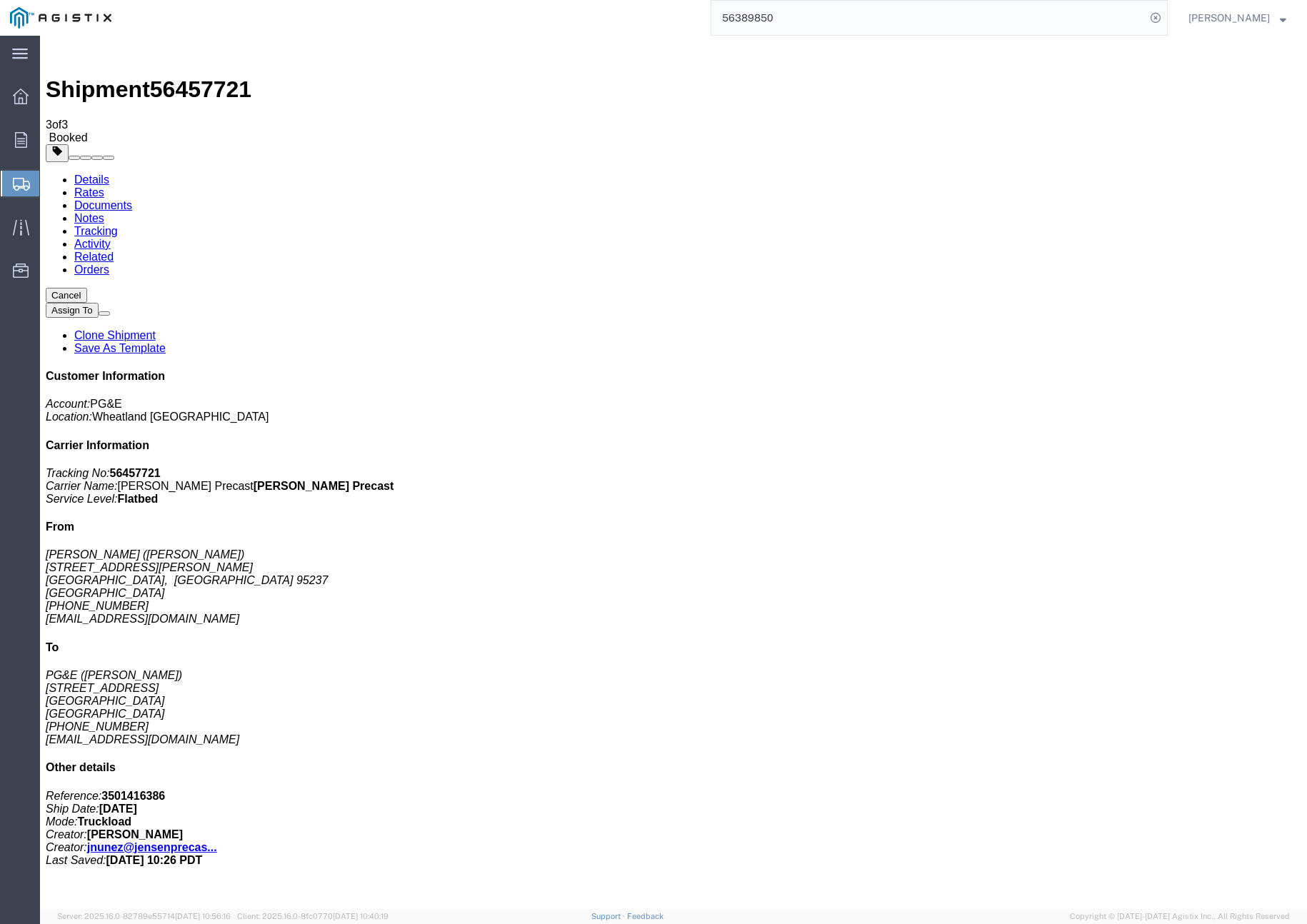
click at [156, 330] on link "Clone Shipment" at bounding box center [115, 335] width 82 height 12
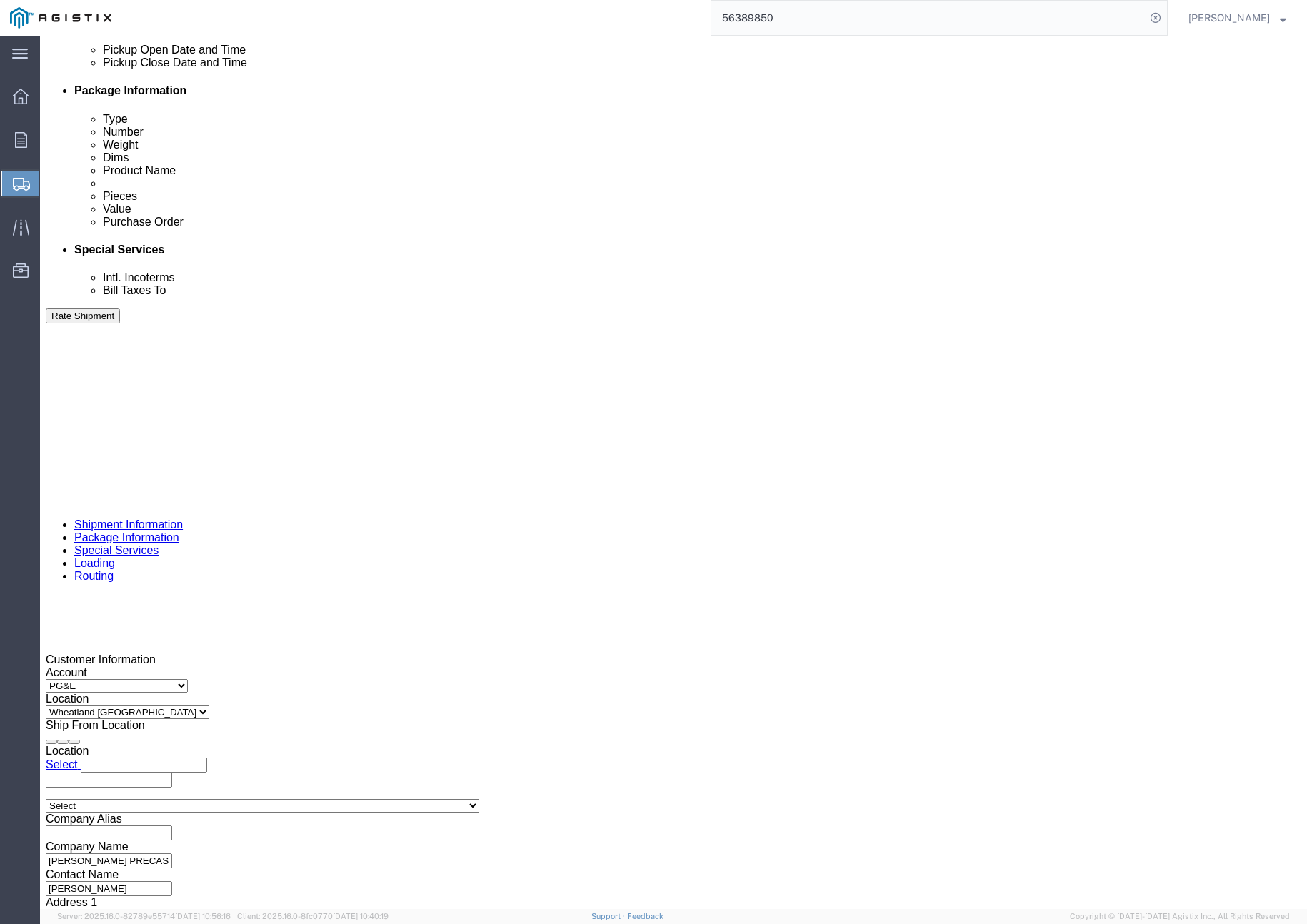
scroll to position [678, 0]
click div "[DATE] 4:00 PM"
click button "Apply"
click input "401322"
type input "401323"
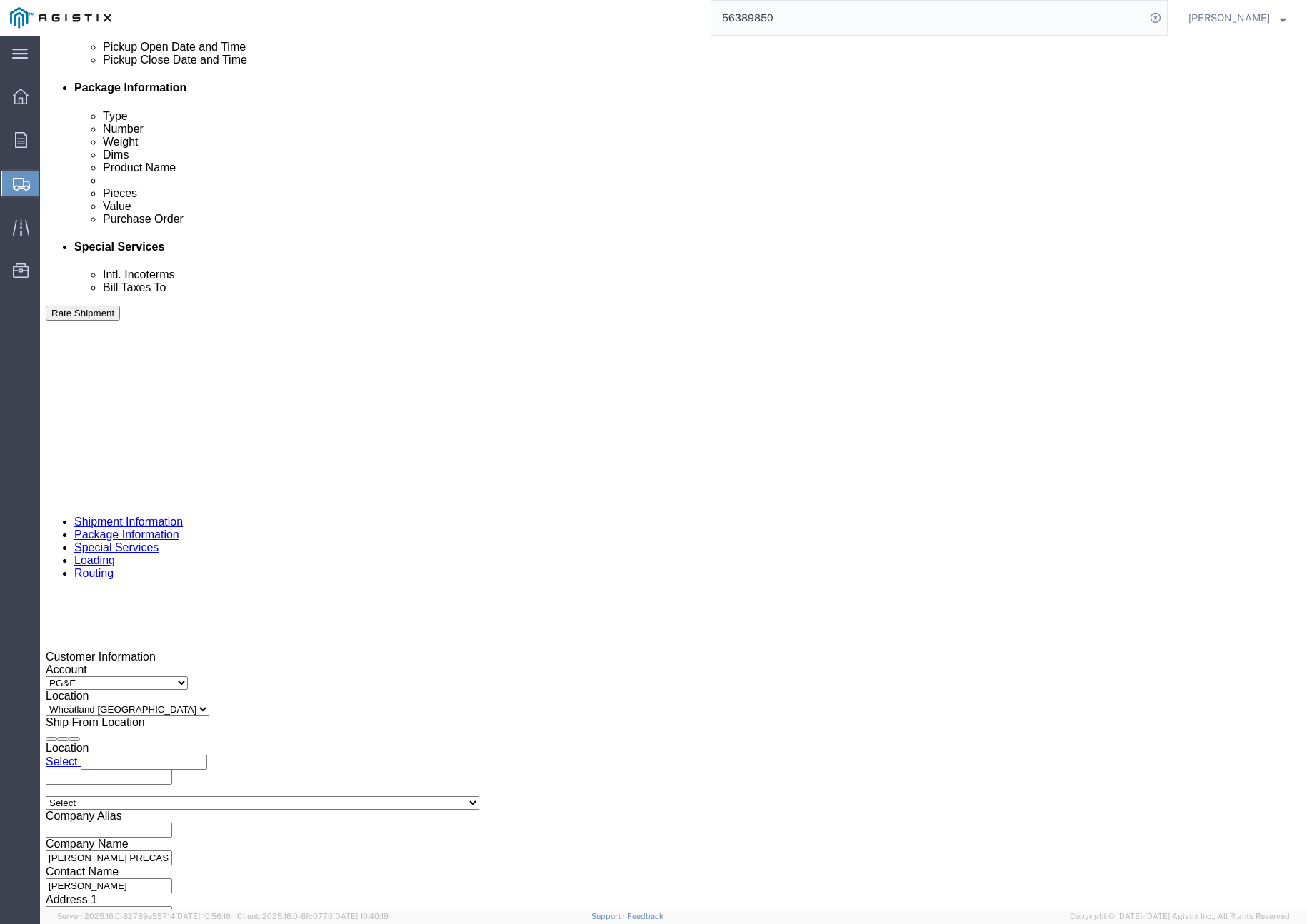
click button "Rate Shipment"
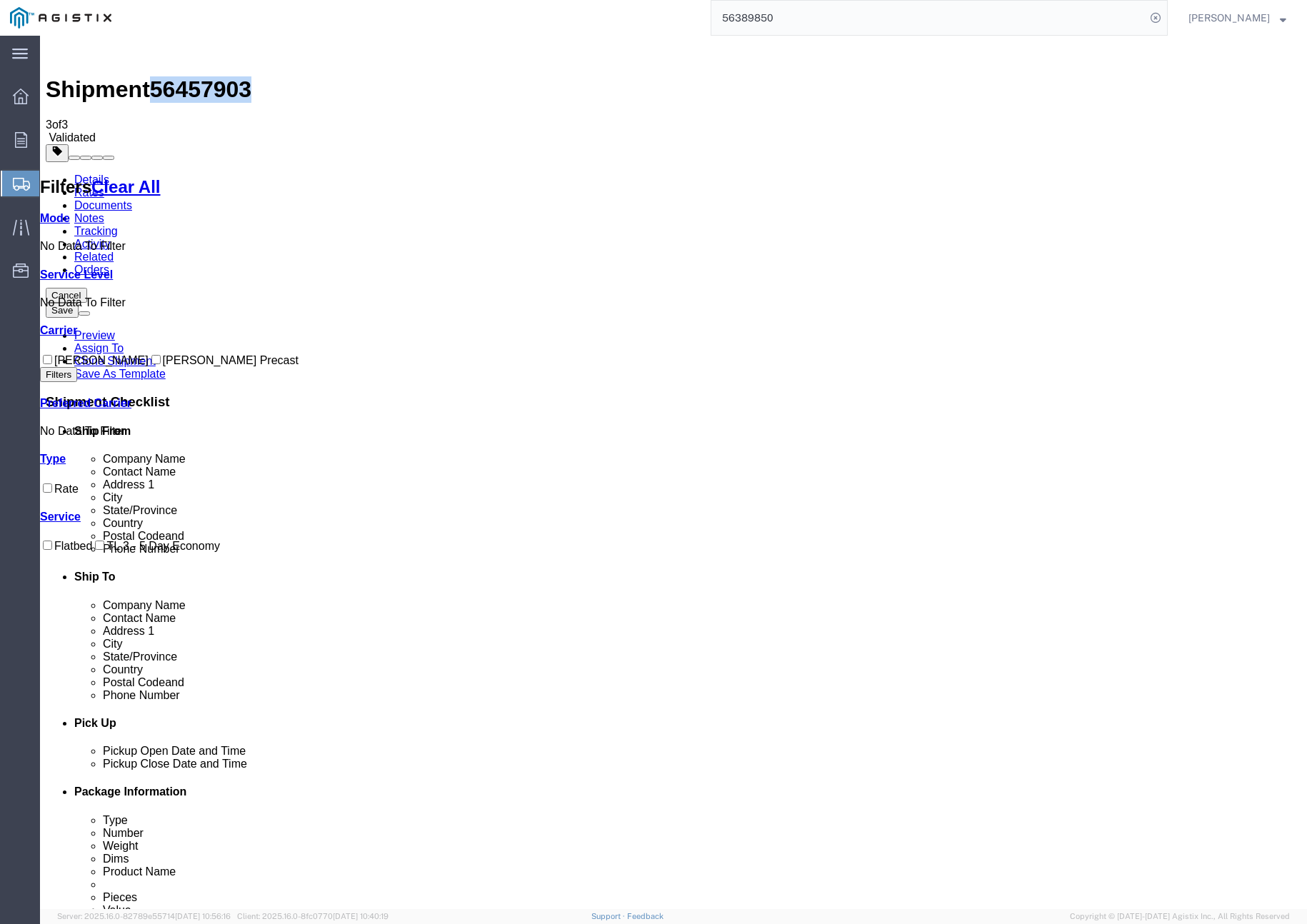
drag, startPoint x: 159, startPoint y: 56, endPoint x: 227, endPoint y: 53, distance: 68.1
click at [236, 54] on div "Shipment 56457903 3 of 3 Validated" at bounding box center [673, 93] width 1256 height 103
copy span "56457903"
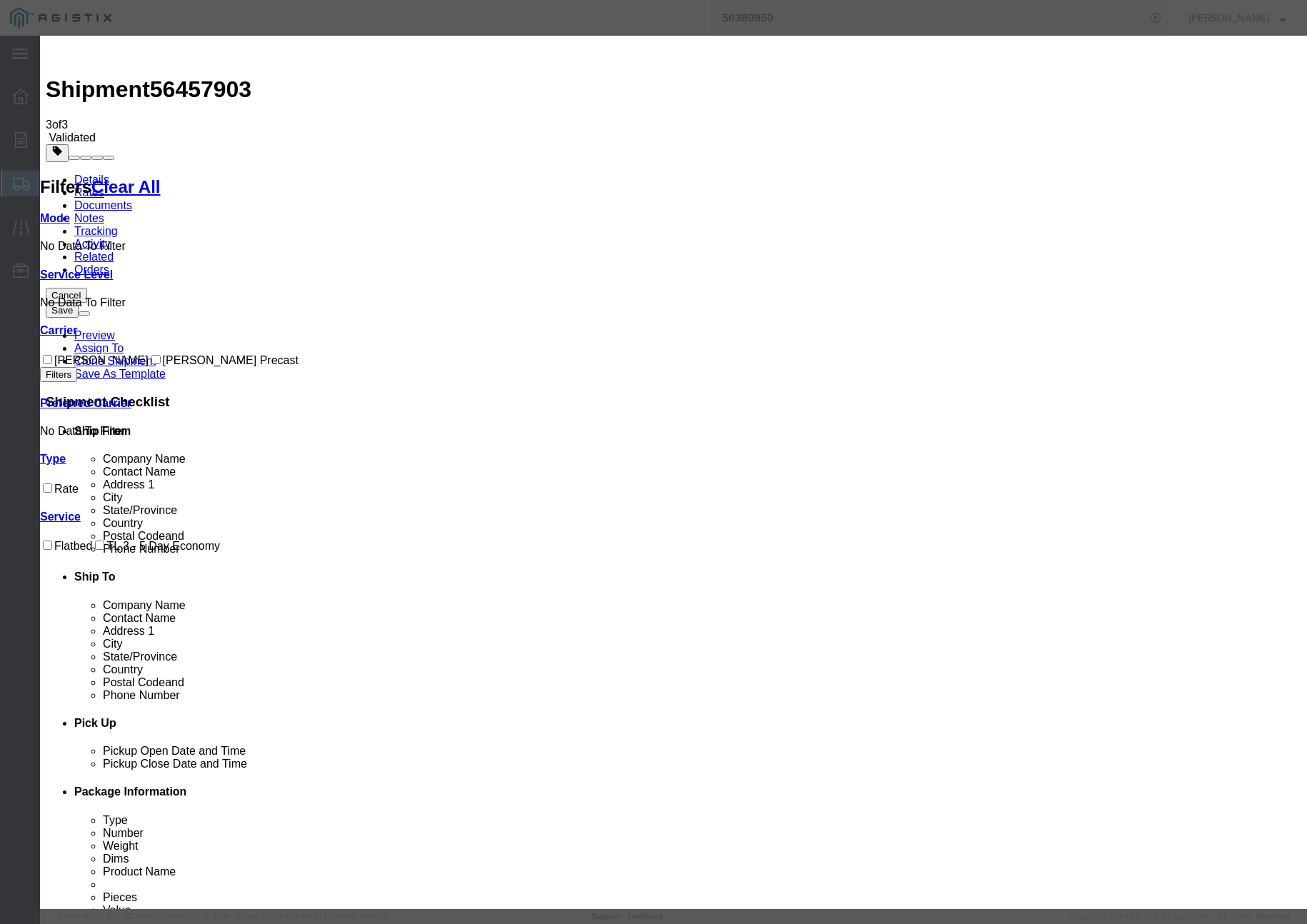
drag, startPoint x: 513, startPoint y: 134, endPoint x: 455, endPoint y: 136, distance: 58.0
paste input "56457903"
type input "56457903"
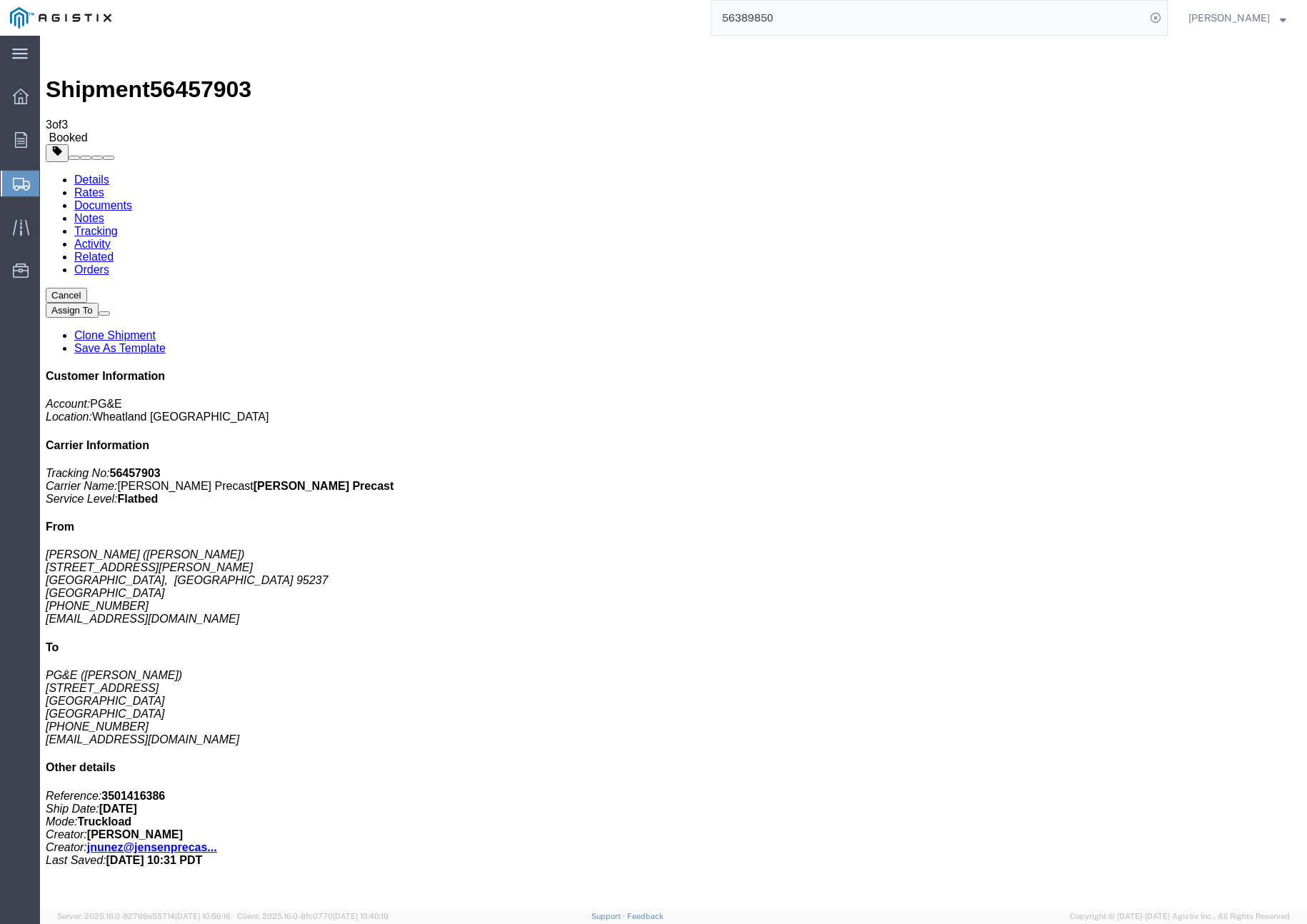
click at [156, 330] on link "Clone Shipment" at bounding box center [115, 335] width 82 height 12
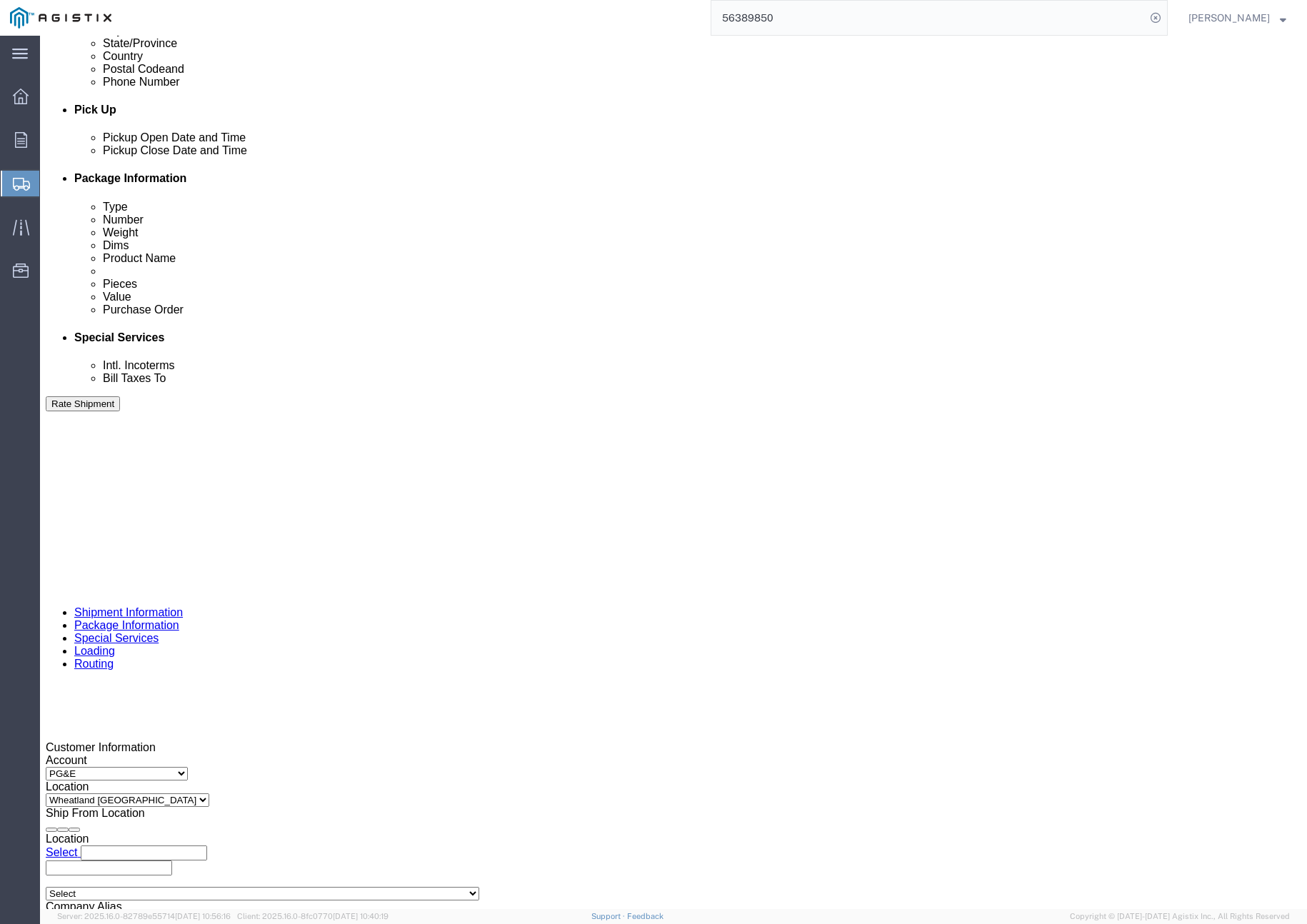
scroll to position [607, 0]
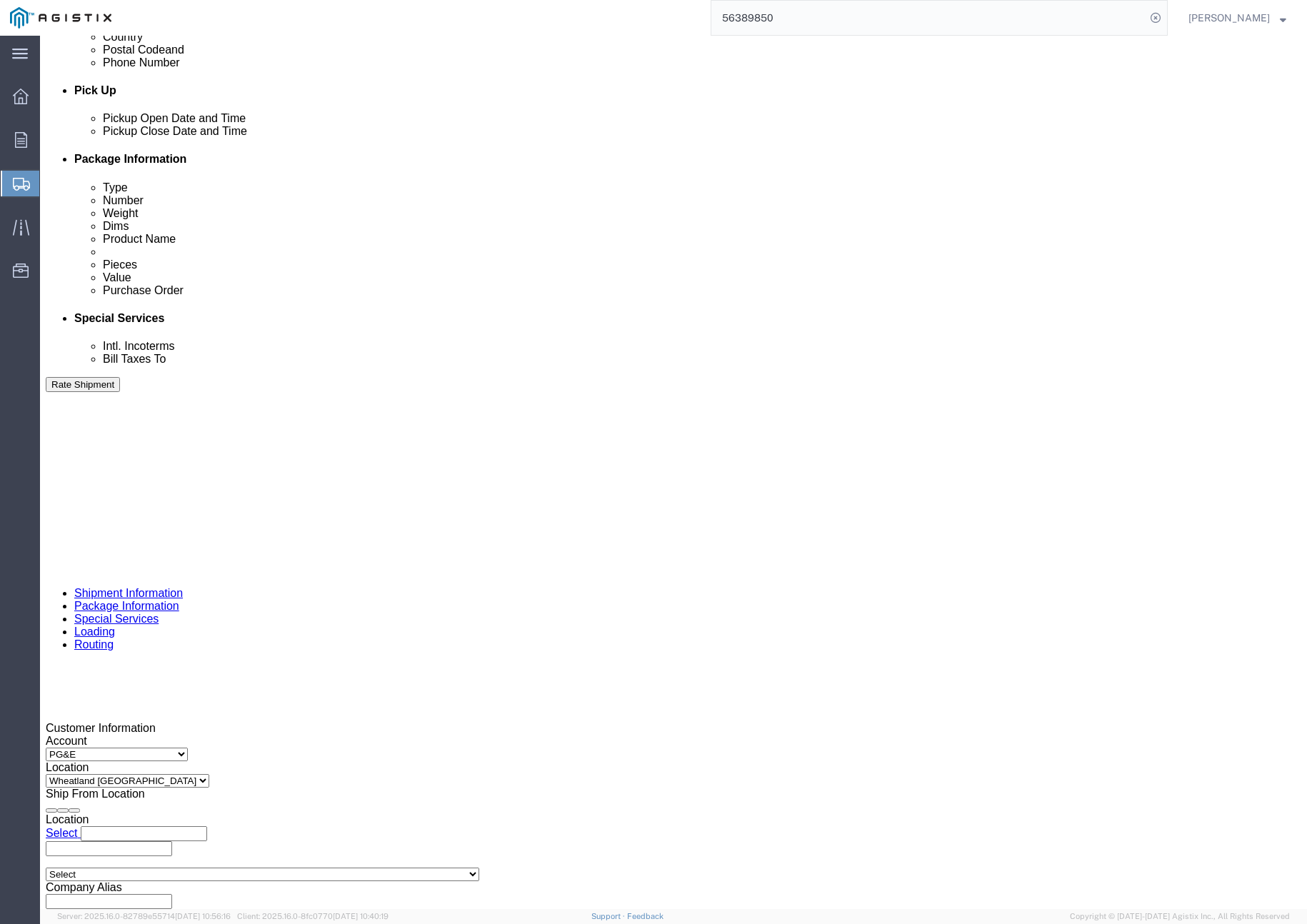
click input "401323"
type input "401324"
click button "Rate Shipment"
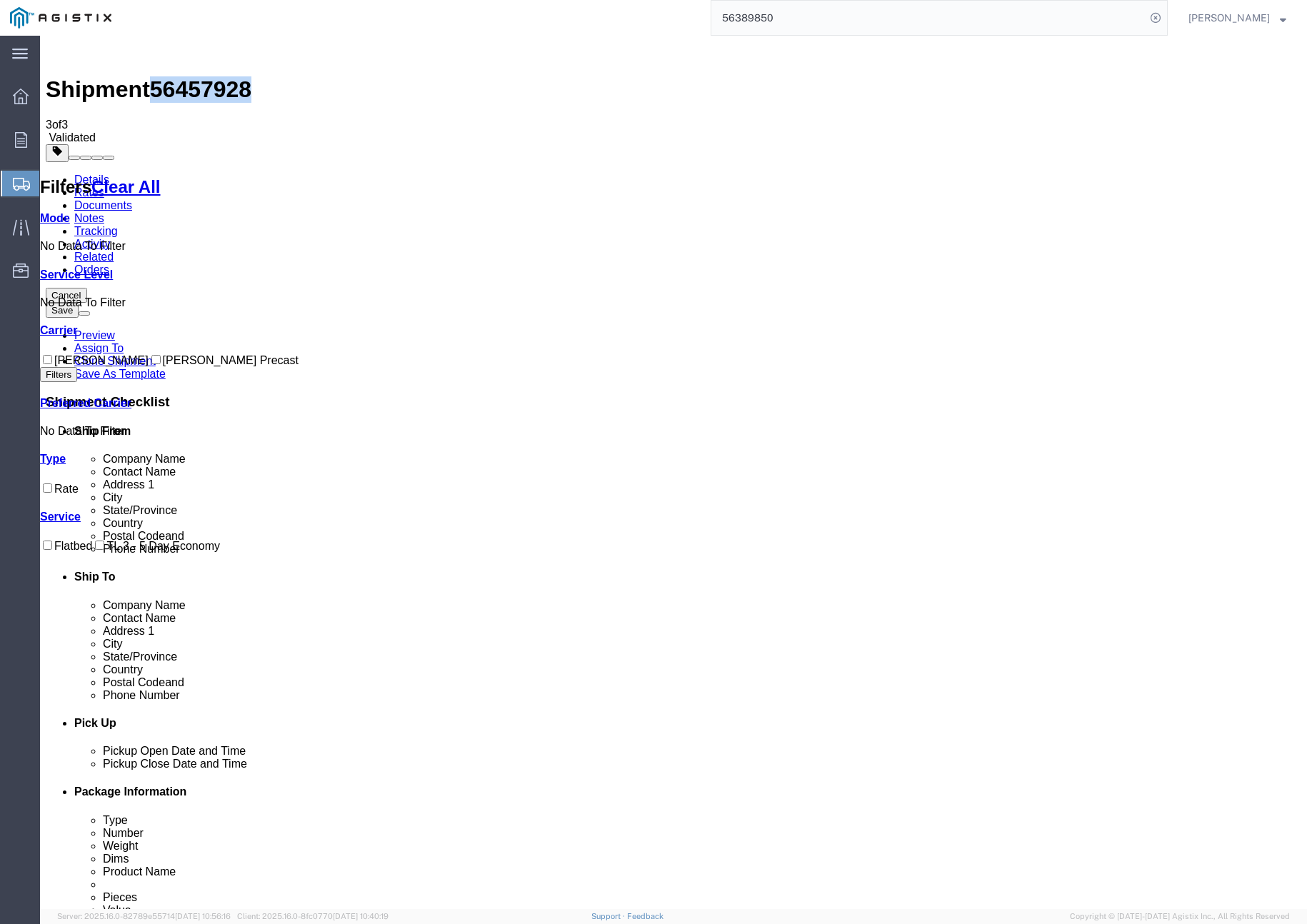
drag, startPoint x: 164, startPoint y: 58, endPoint x: 234, endPoint y: 58, distance: 70.0
click at [234, 77] on span "56457928" at bounding box center [201, 89] width 102 height 26
copy span "56457928"
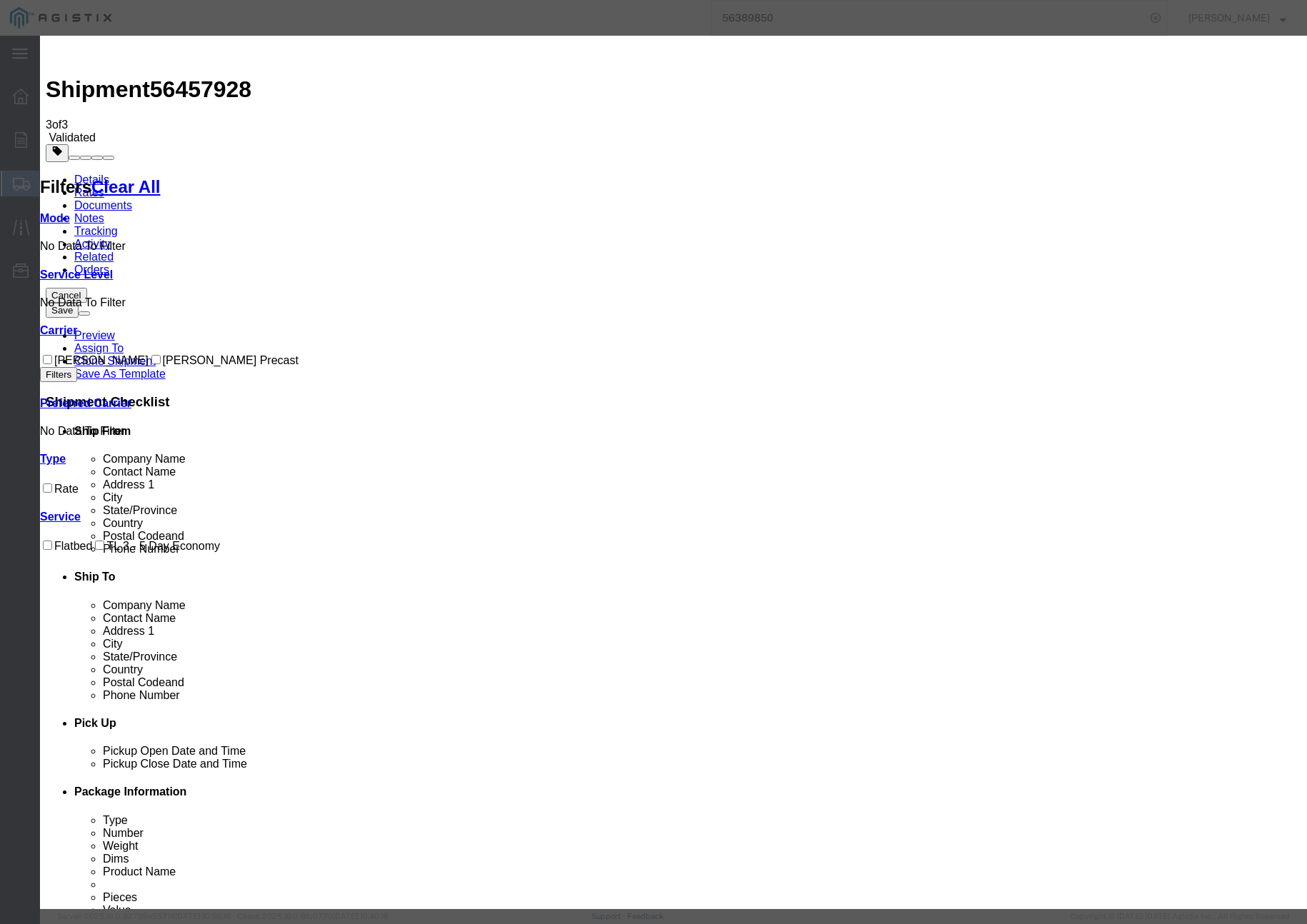
drag, startPoint x: 516, startPoint y: 141, endPoint x: 451, endPoint y: 134, distance: 65.4
paste input "56457928"
type input "56457928"
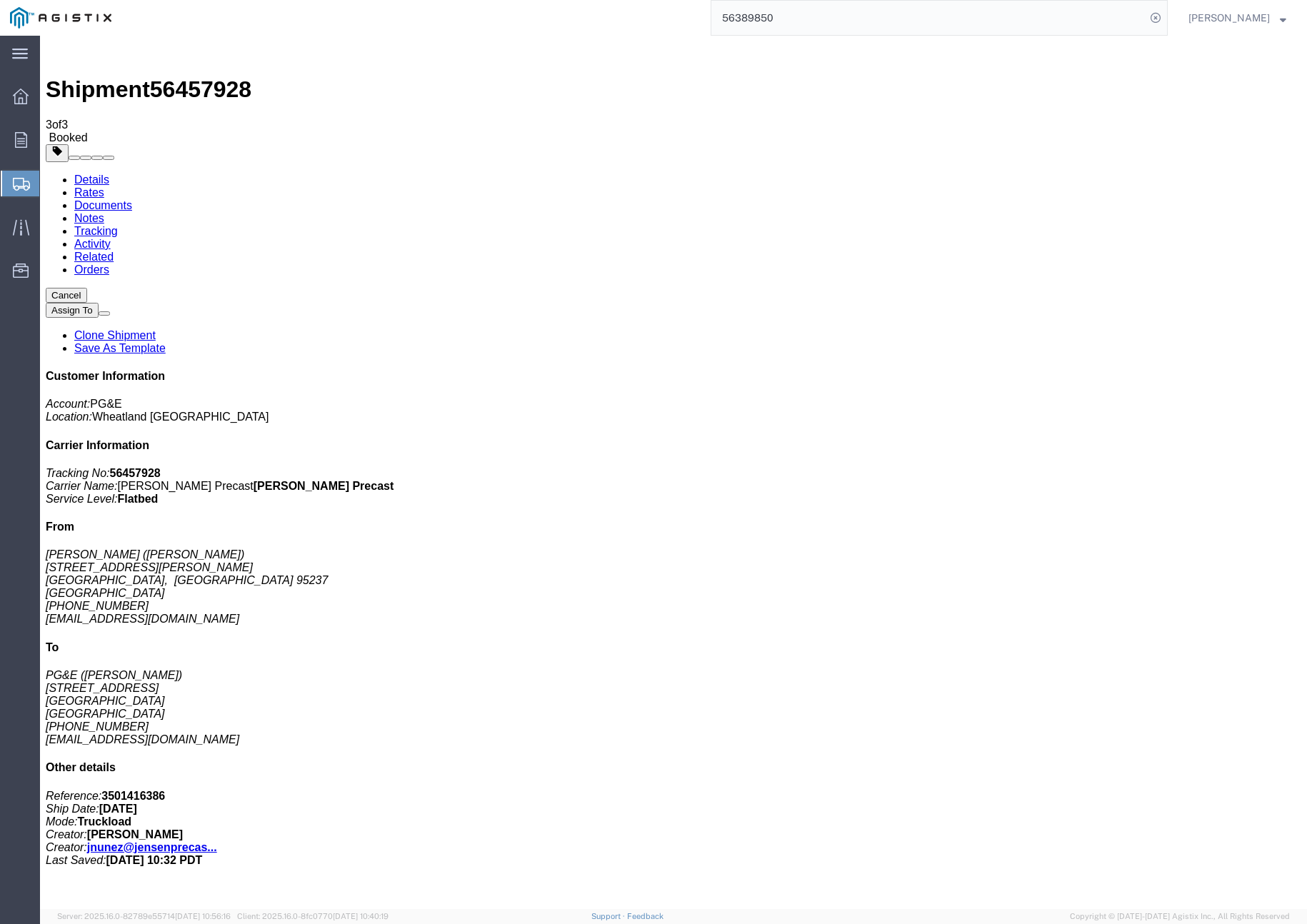
click at [156, 330] on link "Clone Shipment" at bounding box center [115, 335] width 82 height 12
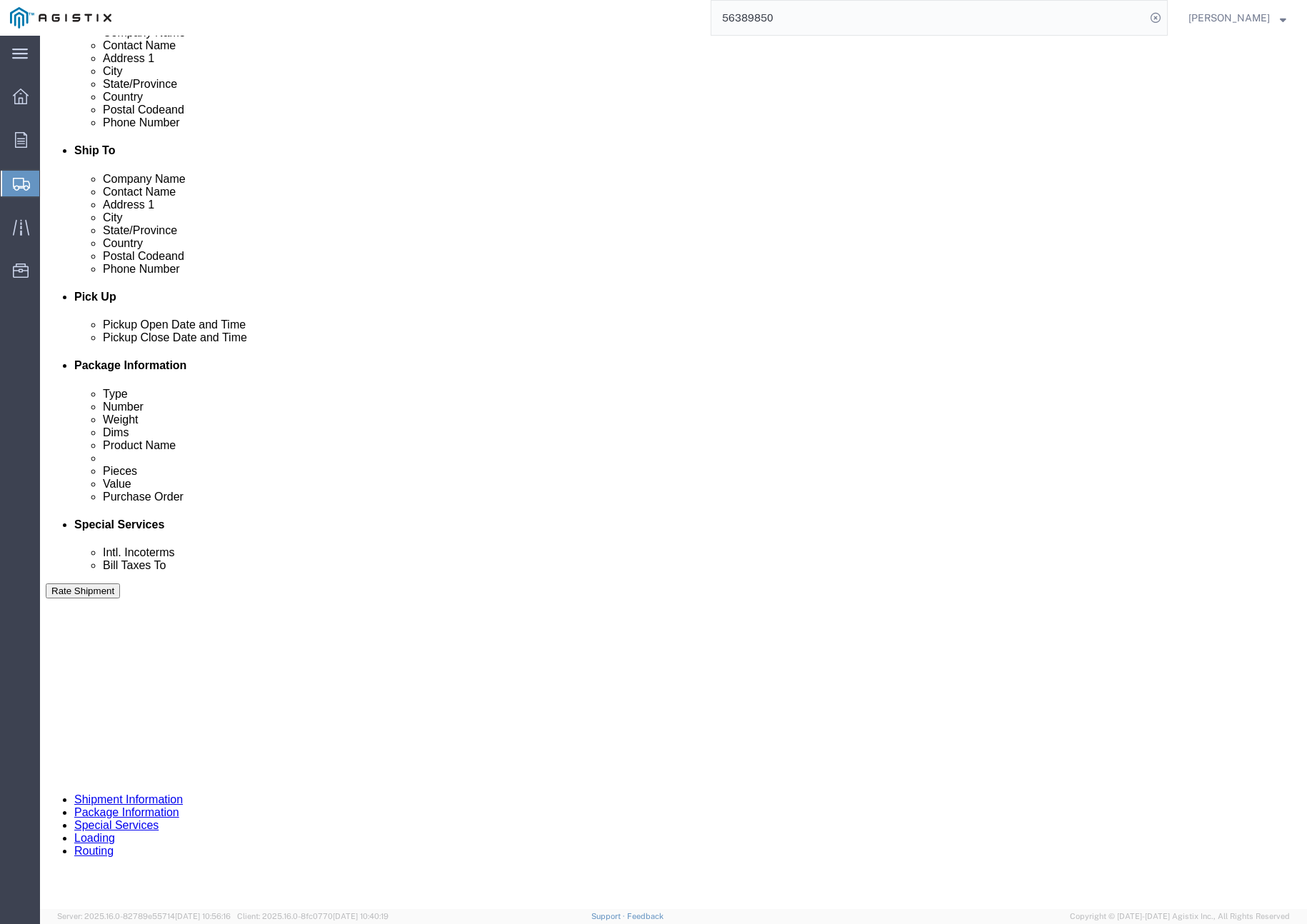
scroll to position [554, 0]
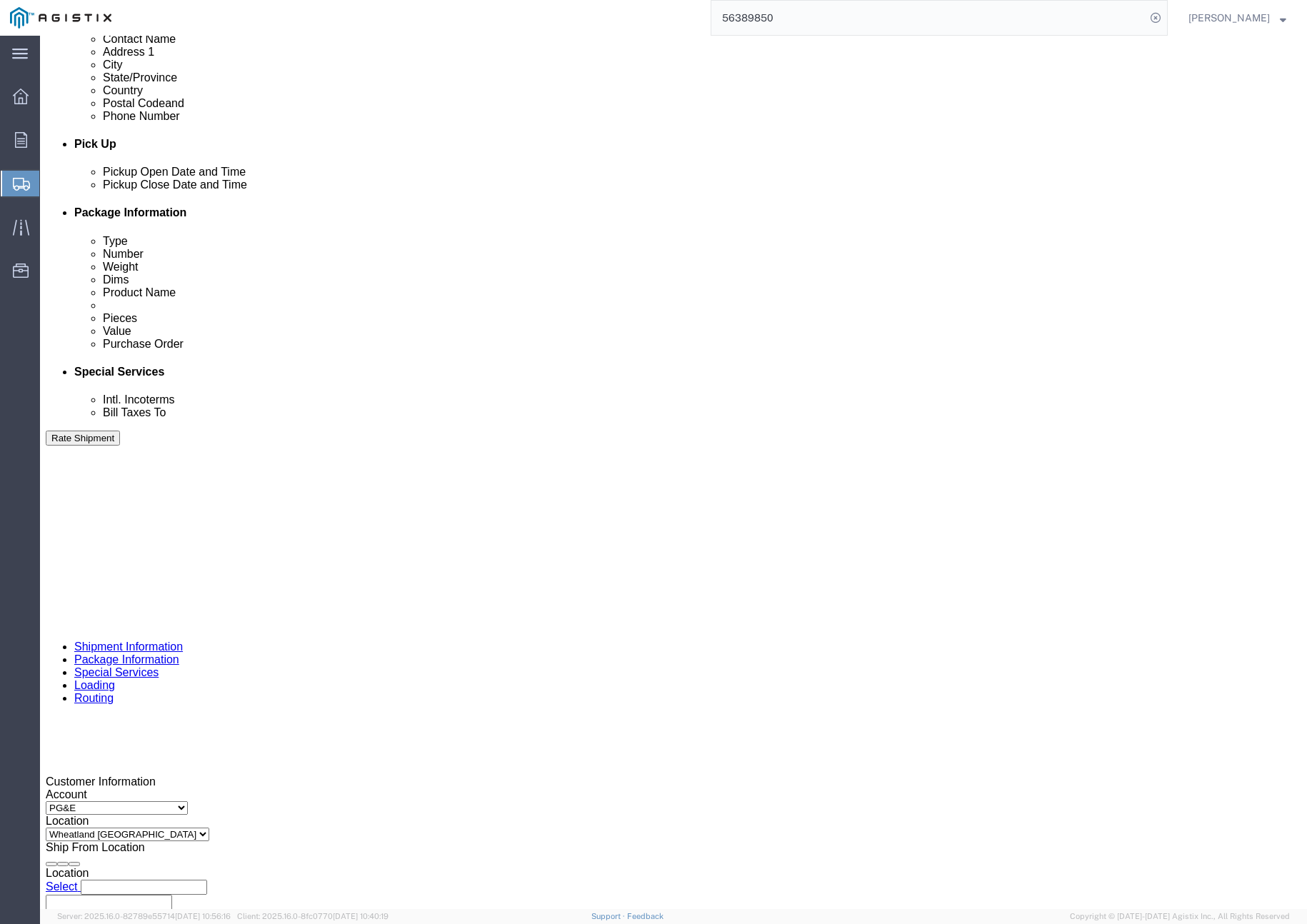
click div "[DATE] 4:00 PM"
click div "Open Time 4:00 PM [DATE] 4:00 PM - [DATE] 4:00 PM Cancel Apply"
click button "Apply"
click input "401324"
type input "401325"
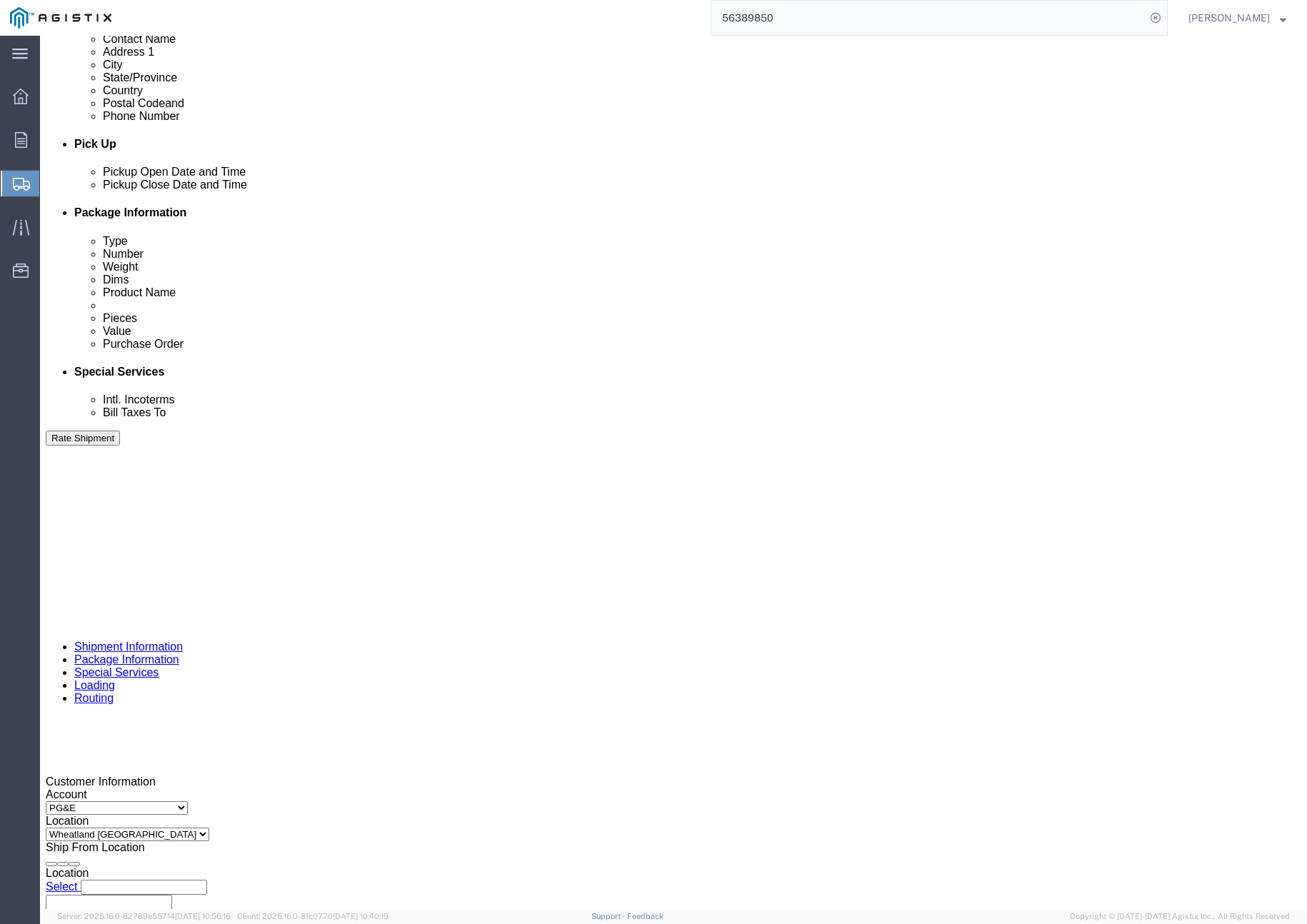
click button "Rate Shipment"
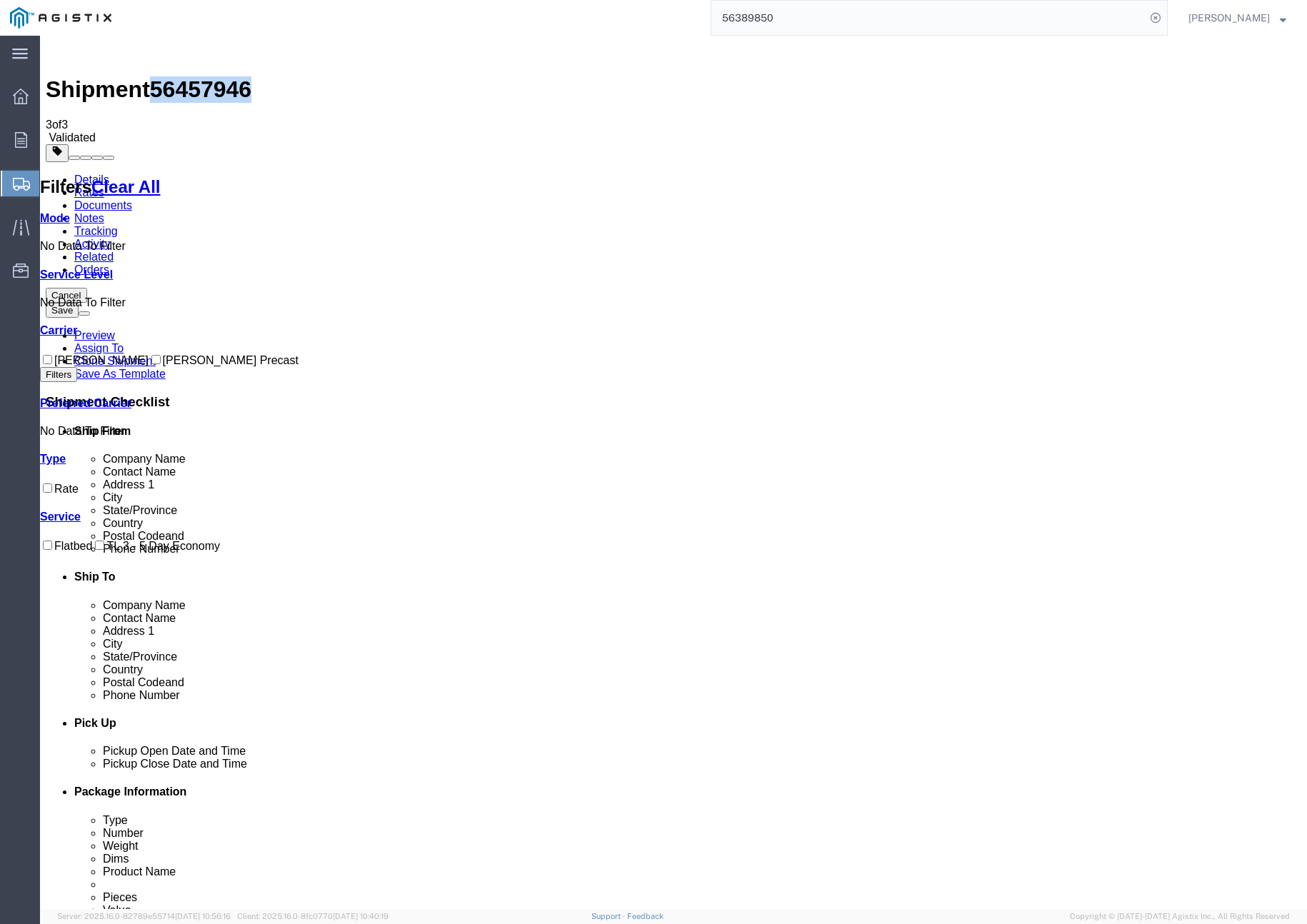
drag, startPoint x: 163, startPoint y: 56, endPoint x: 227, endPoint y: 56, distance: 64.0
click at [234, 77] on span "56457946" at bounding box center [201, 89] width 102 height 26
copy span "56457946"
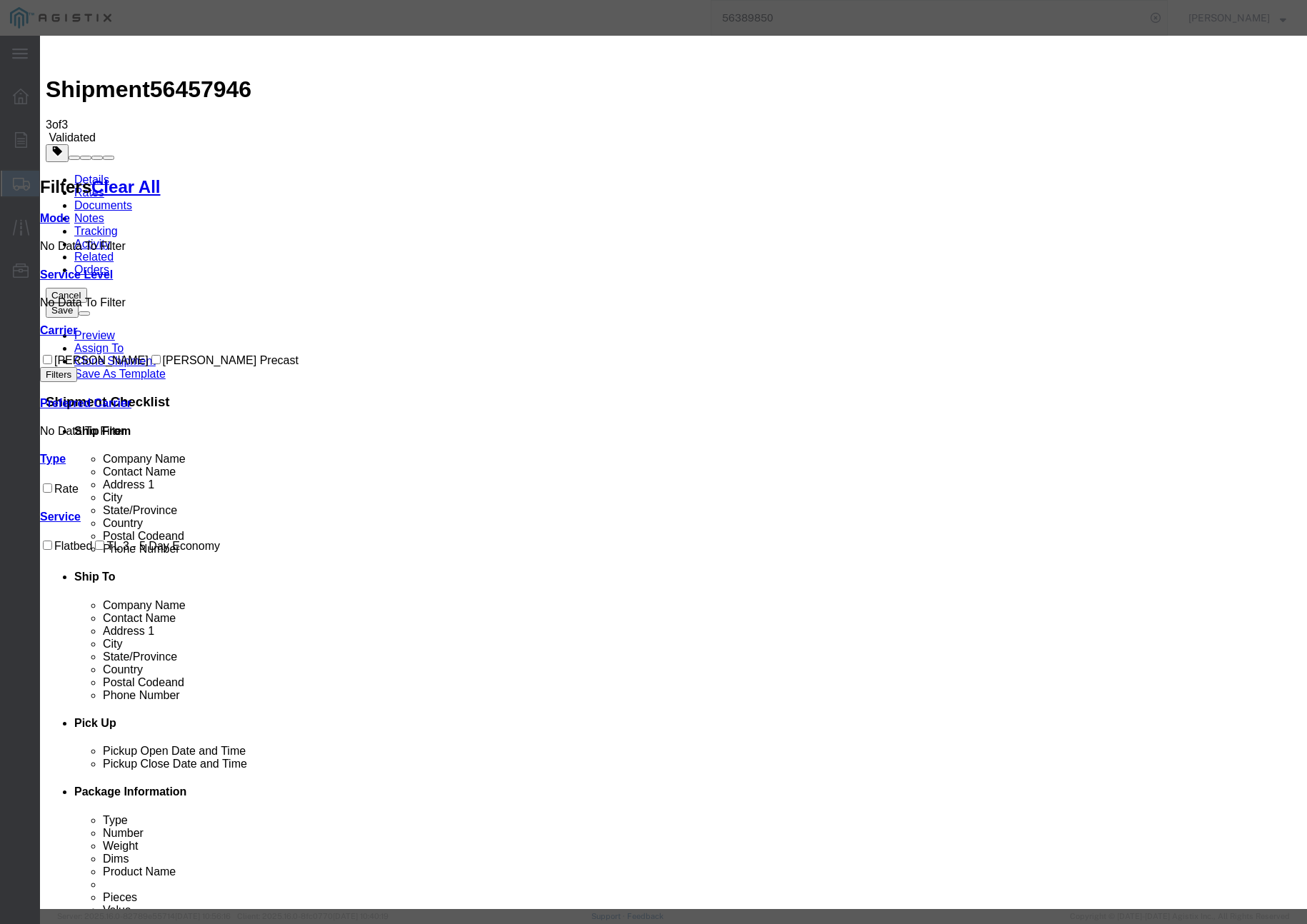
type input "u"
drag, startPoint x: 485, startPoint y: 133, endPoint x: 475, endPoint y: 133, distance: 10.0
paste input "56457946"
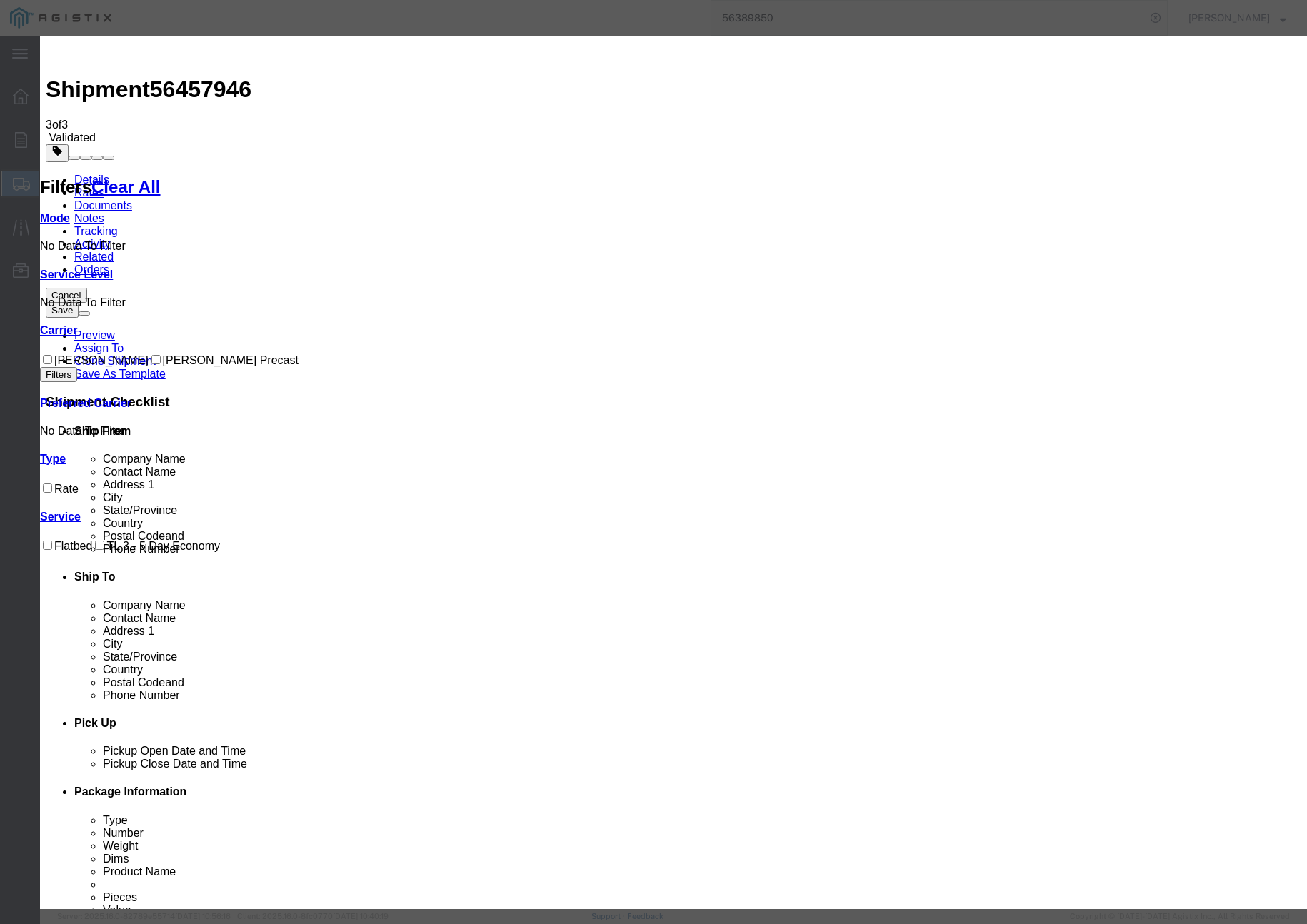
type input "56457946"
drag, startPoint x: 816, startPoint y: 182, endPoint x: 814, endPoint y: 191, distance: 9.2
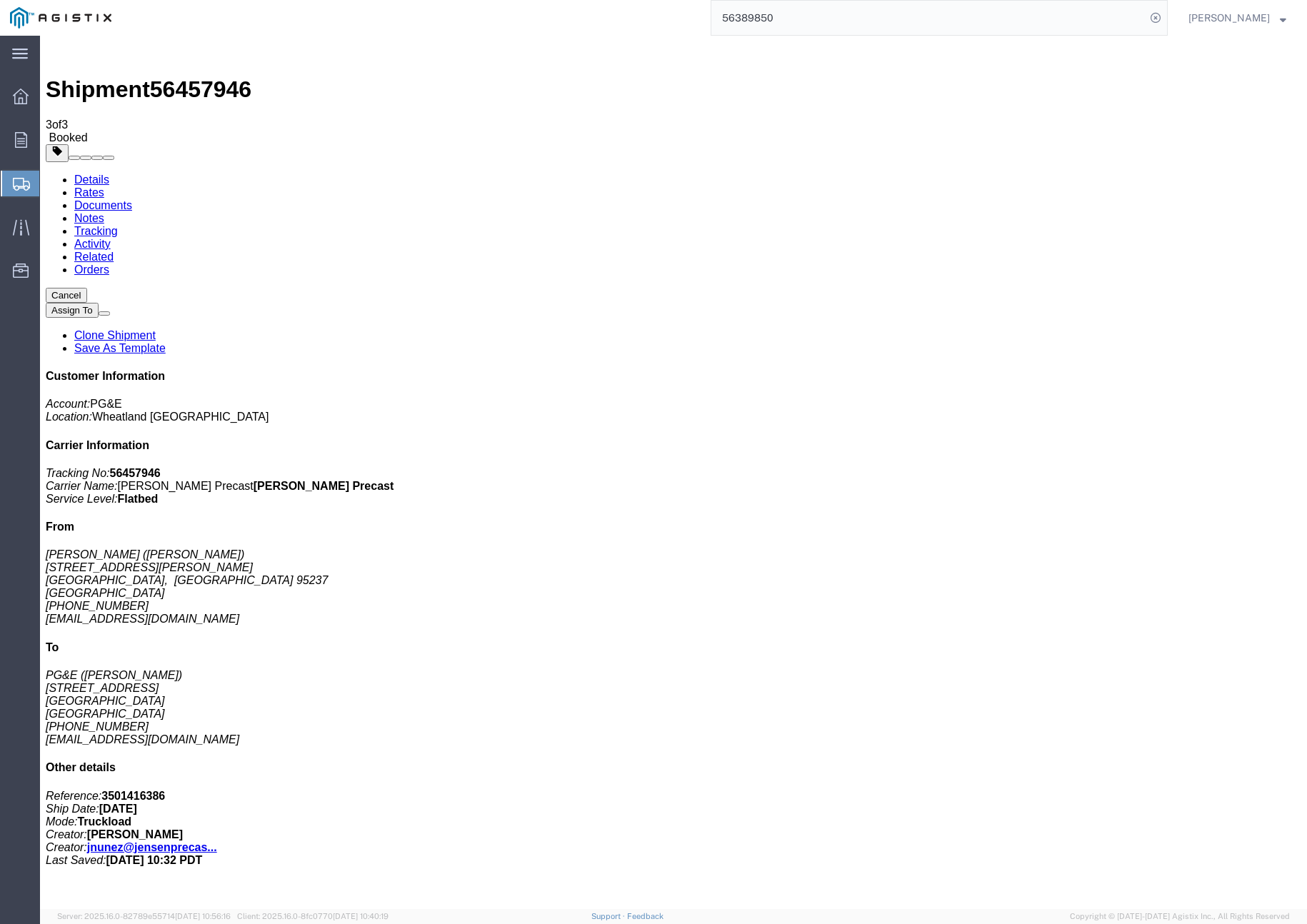
click at [156, 330] on link "Clone Shipment" at bounding box center [115, 335] width 82 height 12
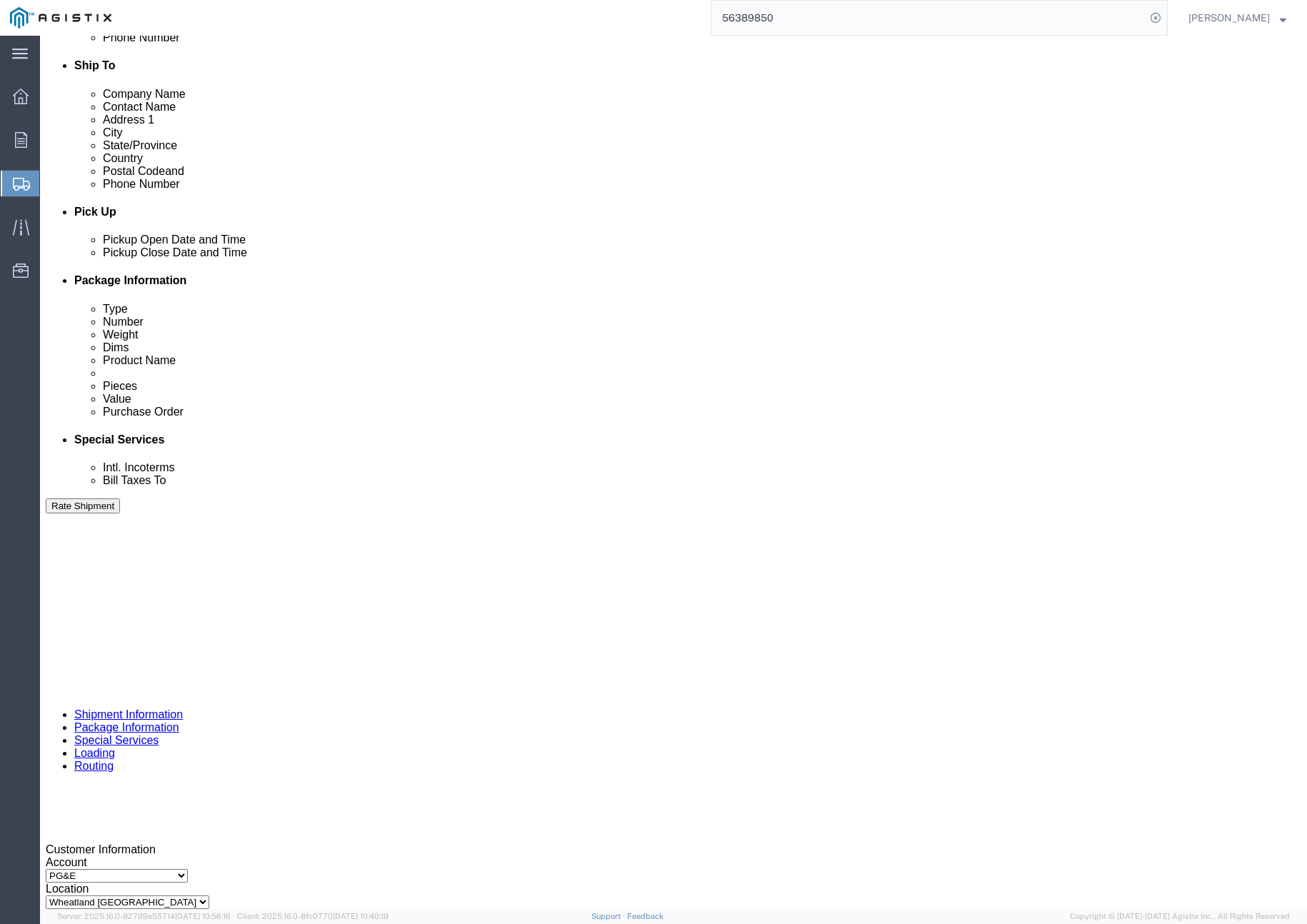
scroll to position [697, 0]
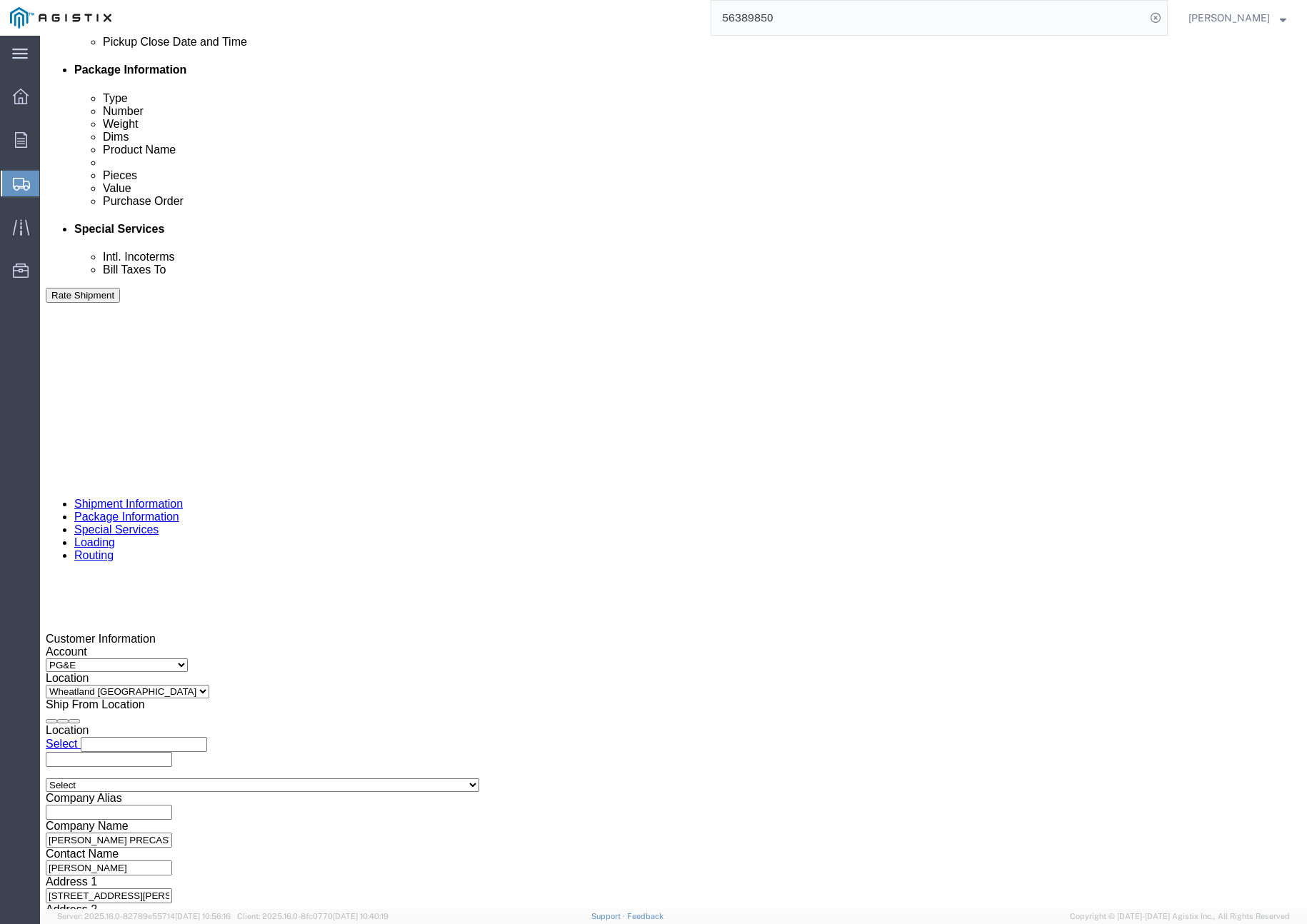
click input "401325"
type input "401326"
click button "Rate Shipment"
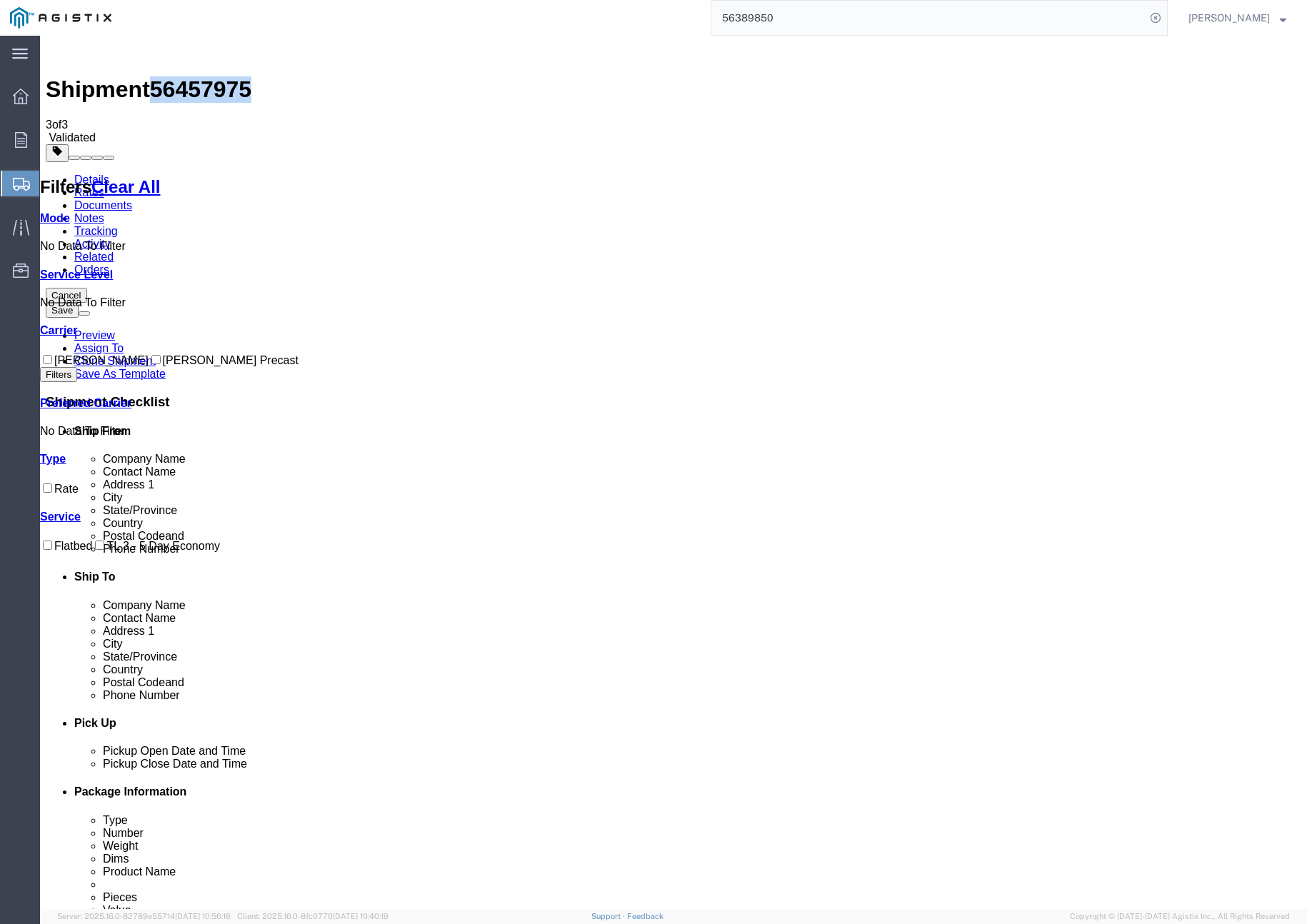
drag, startPoint x: 161, startPoint y: 57, endPoint x: 229, endPoint y: 55, distance: 68.0
click at [233, 77] on span "56457975" at bounding box center [201, 89] width 102 height 26
copy span "56457975"
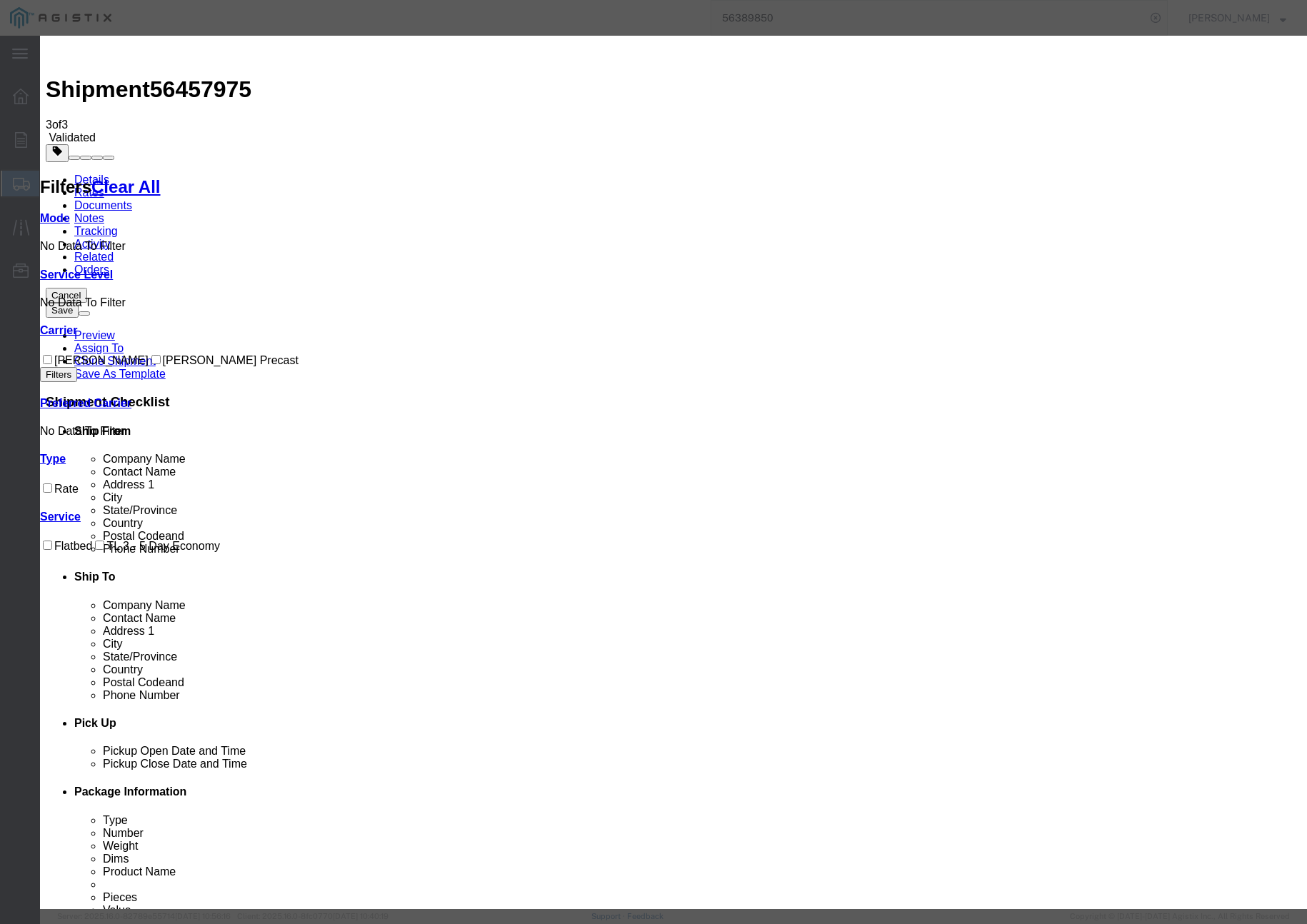
drag, startPoint x: 513, startPoint y: 143, endPoint x: 506, endPoint y: 133, distance: 12.2
drag, startPoint x: 507, startPoint y: 133, endPoint x: 450, endPoint y: 131, distance: 57.0
paste input "56457975"
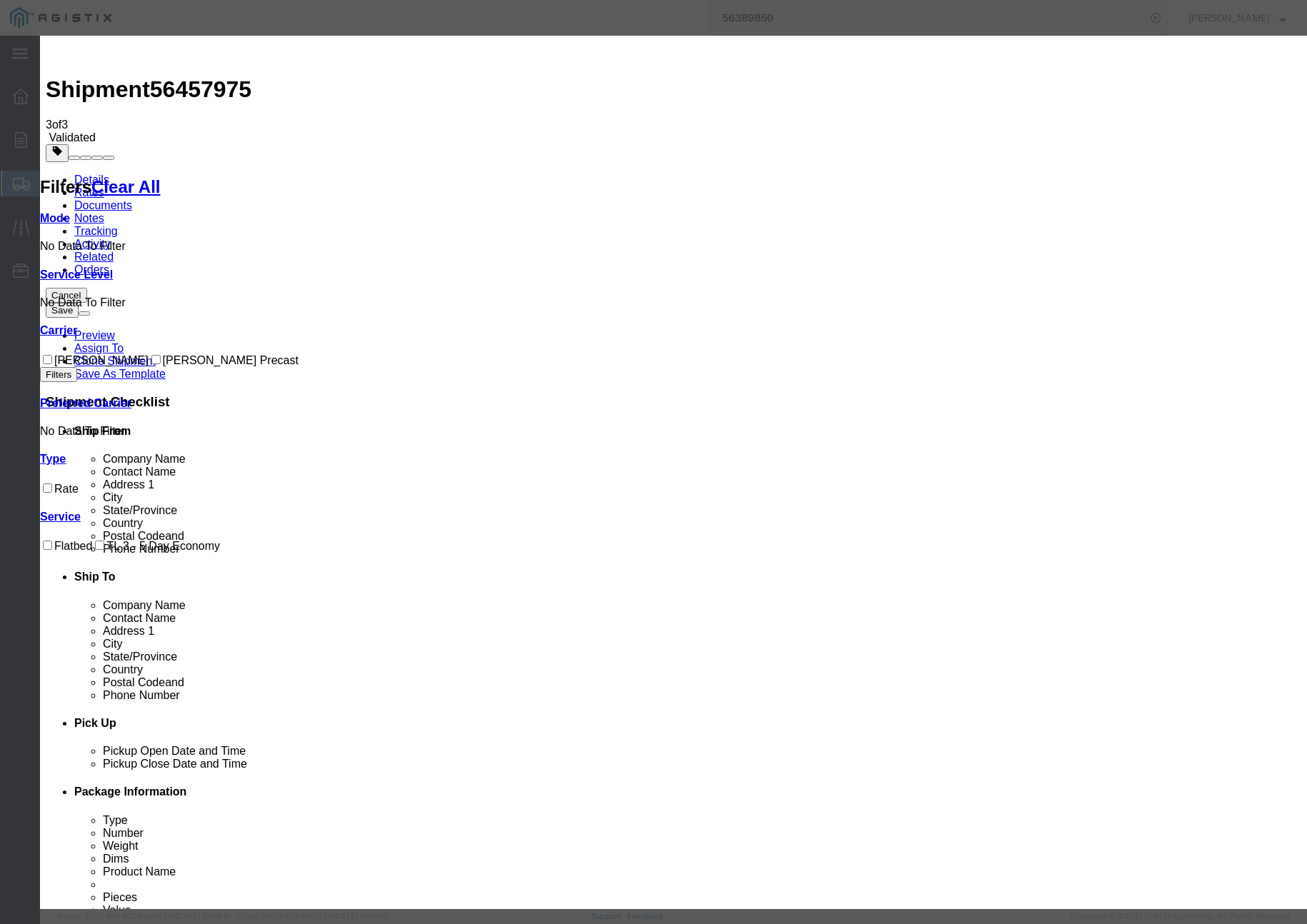
type input "56457975"
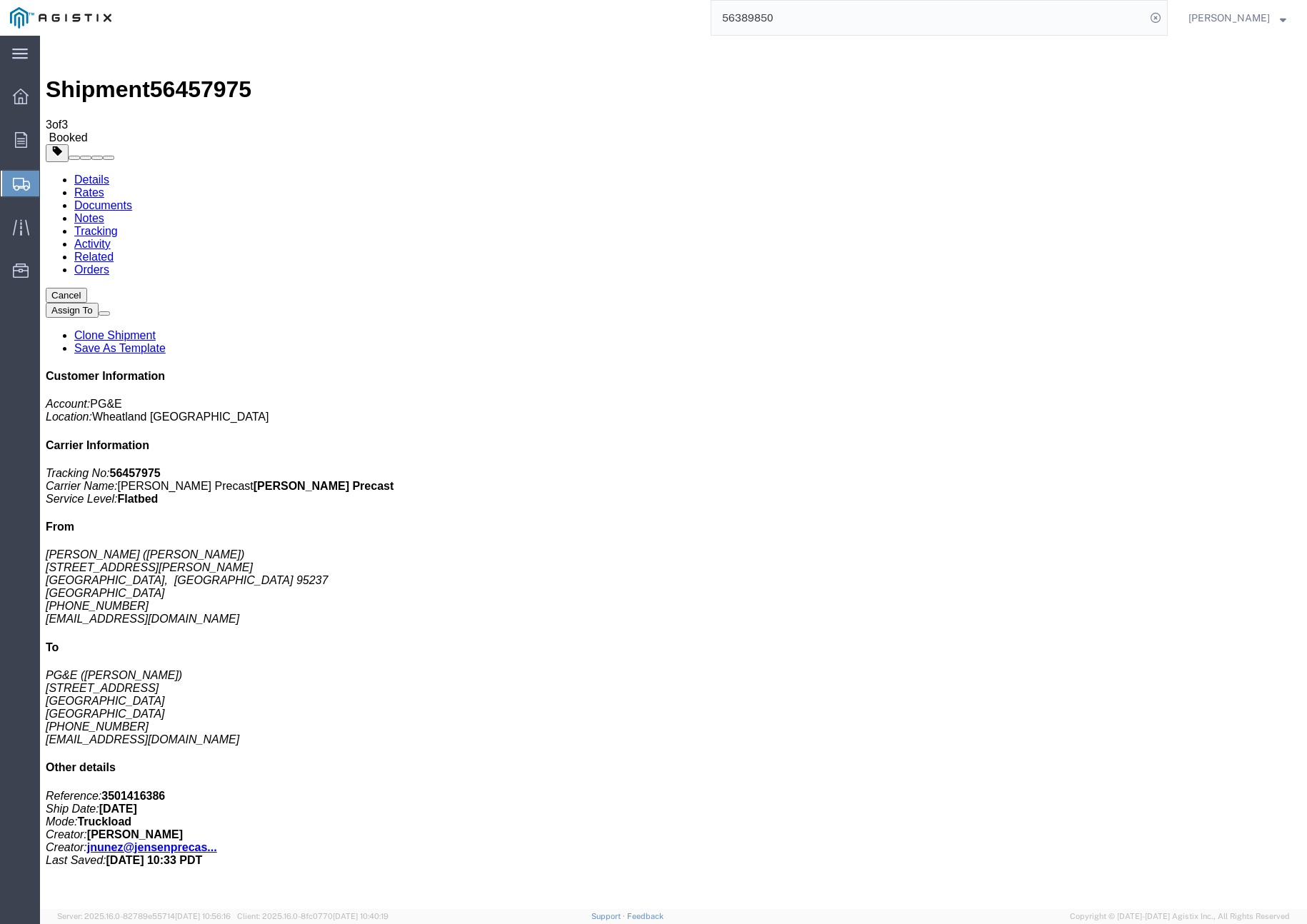
click at [156, 330] on link "Clone Shipment" at bounding box center [115, 335] width 82 height 12
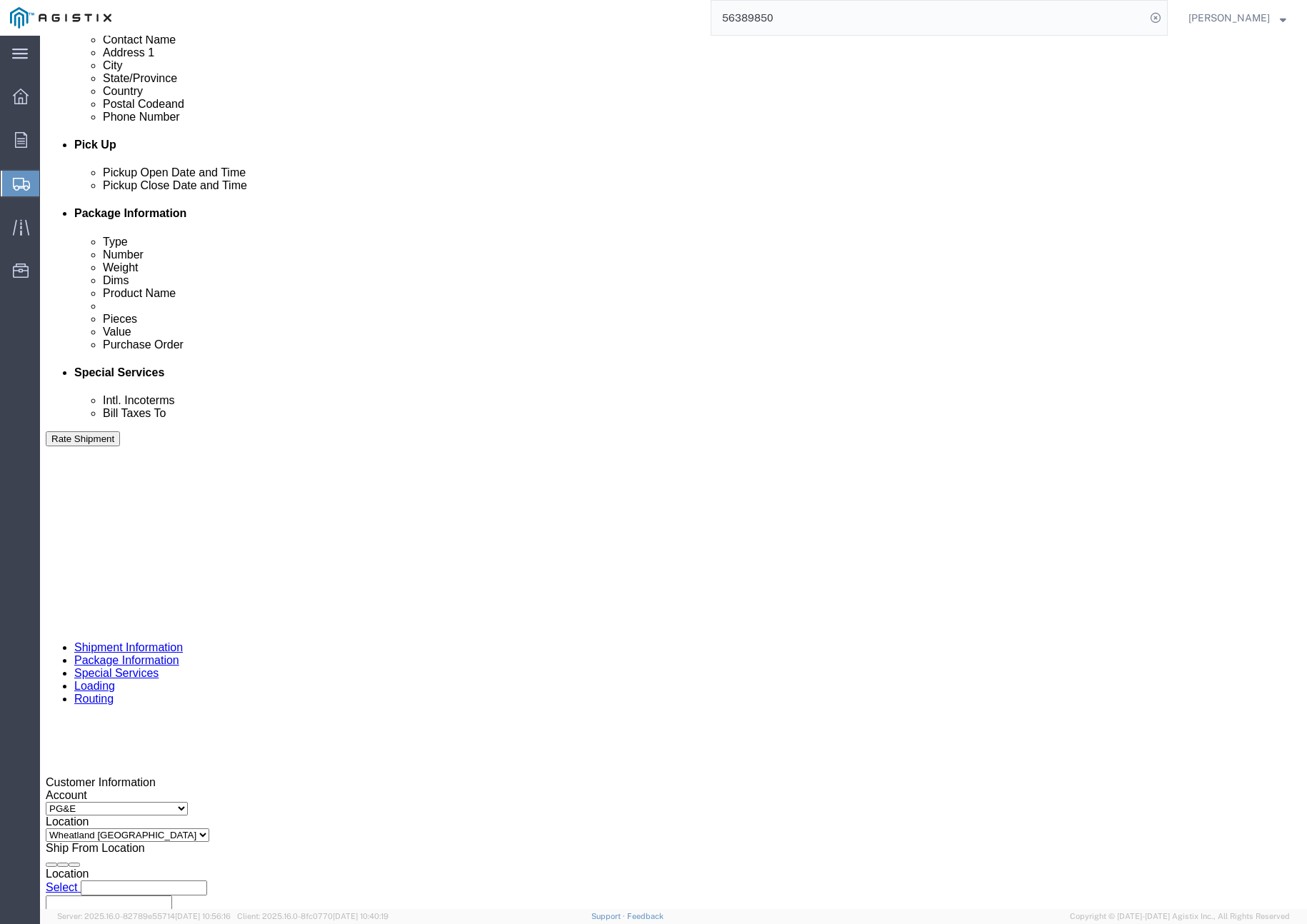
scroll to position [554, 0]
click div "[DATE] 4:00 PM"
click button "Apply"
click input "401326"
type input "401327"
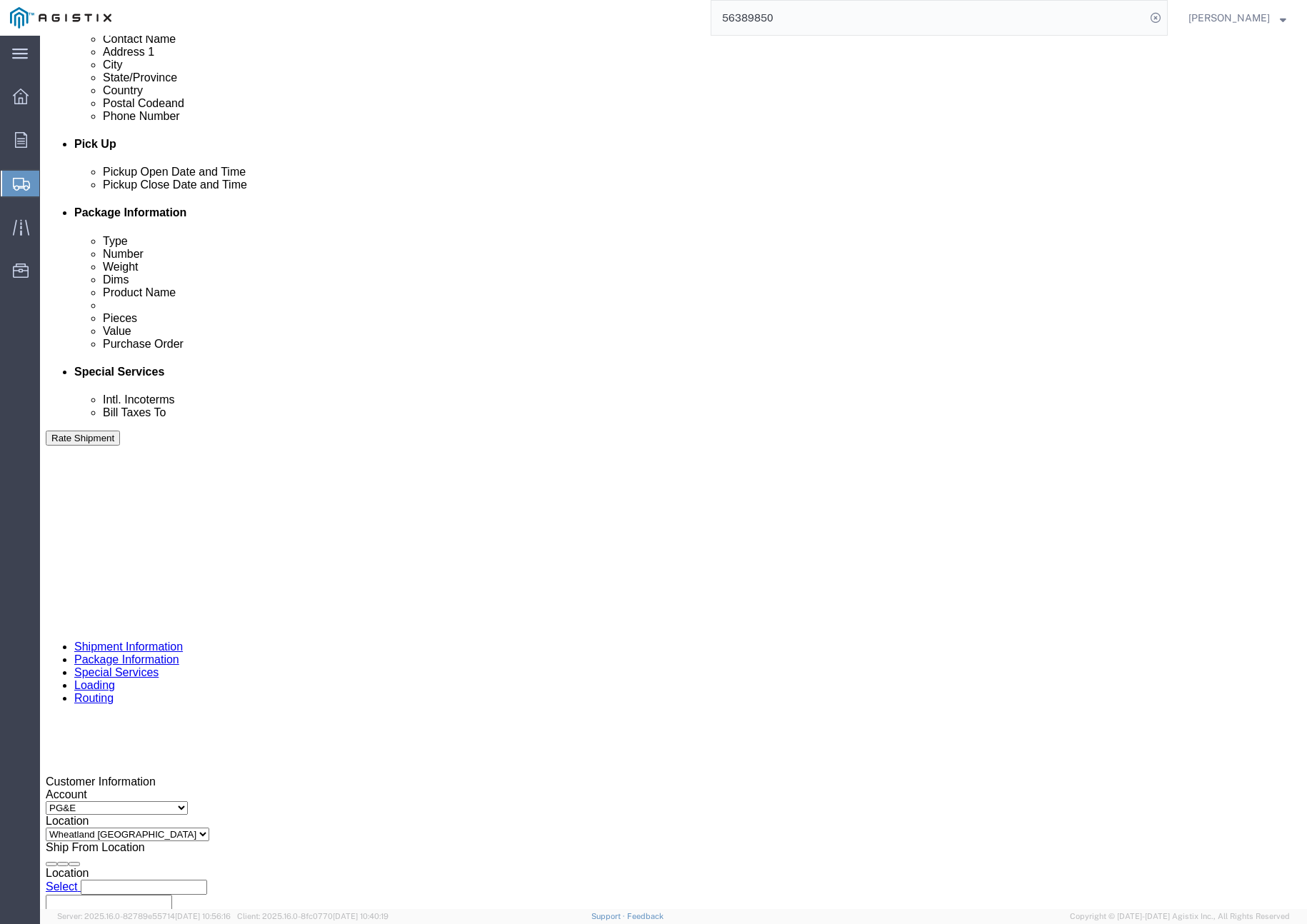
click button "Rate Shipment"
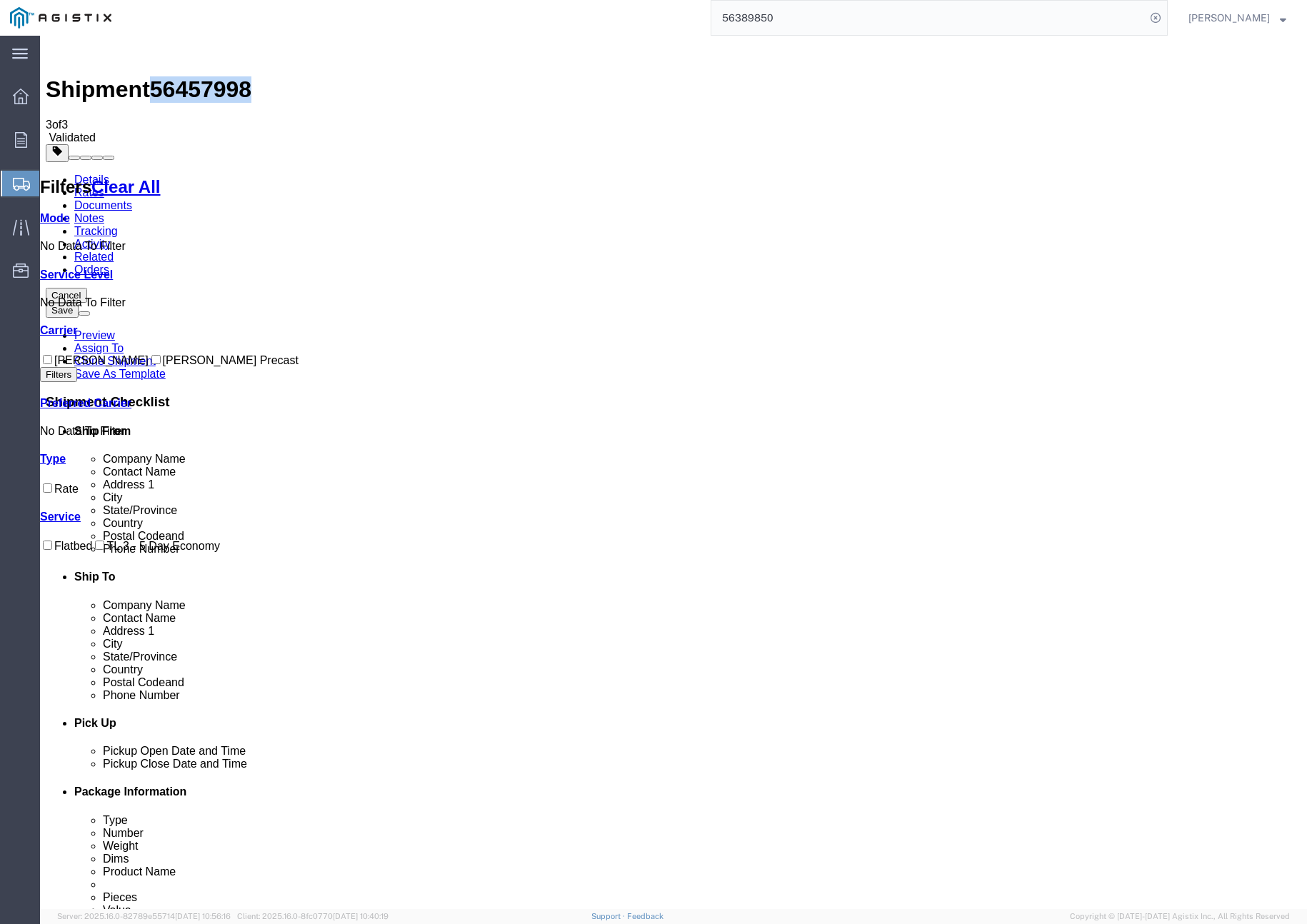
drag, startPoint x: 159, startPoint y: 53, endPoint x: 229, endPoint y: 52, distance: 70.0
click at [233, 77] on span "56457998" at bounding box center [201, 89] width 102 height 26
copy span "56457998"
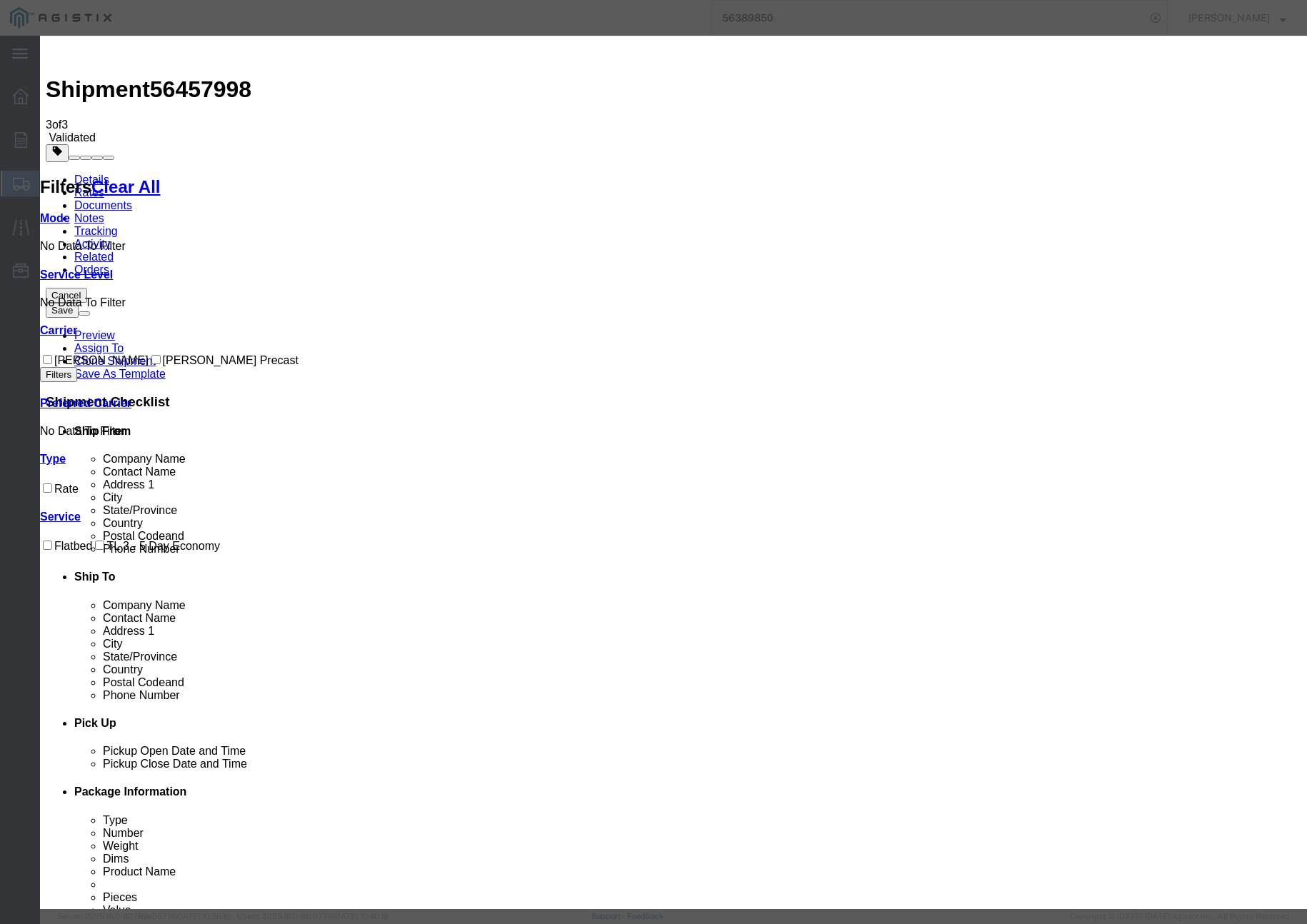
drag, startPoint x: 501, startPoint y: 129, endPoint x: 456, endPoint y: 130, distance: 45.0
drag, startPoint x: 551, startPoint y: 148, endPoint x: 536, endPoint y: 143, distance: 15.8
drag, startPoint x: 531, startPoint y: 137, endPoint x: 470, endPoint y: 127, distance: 61.8
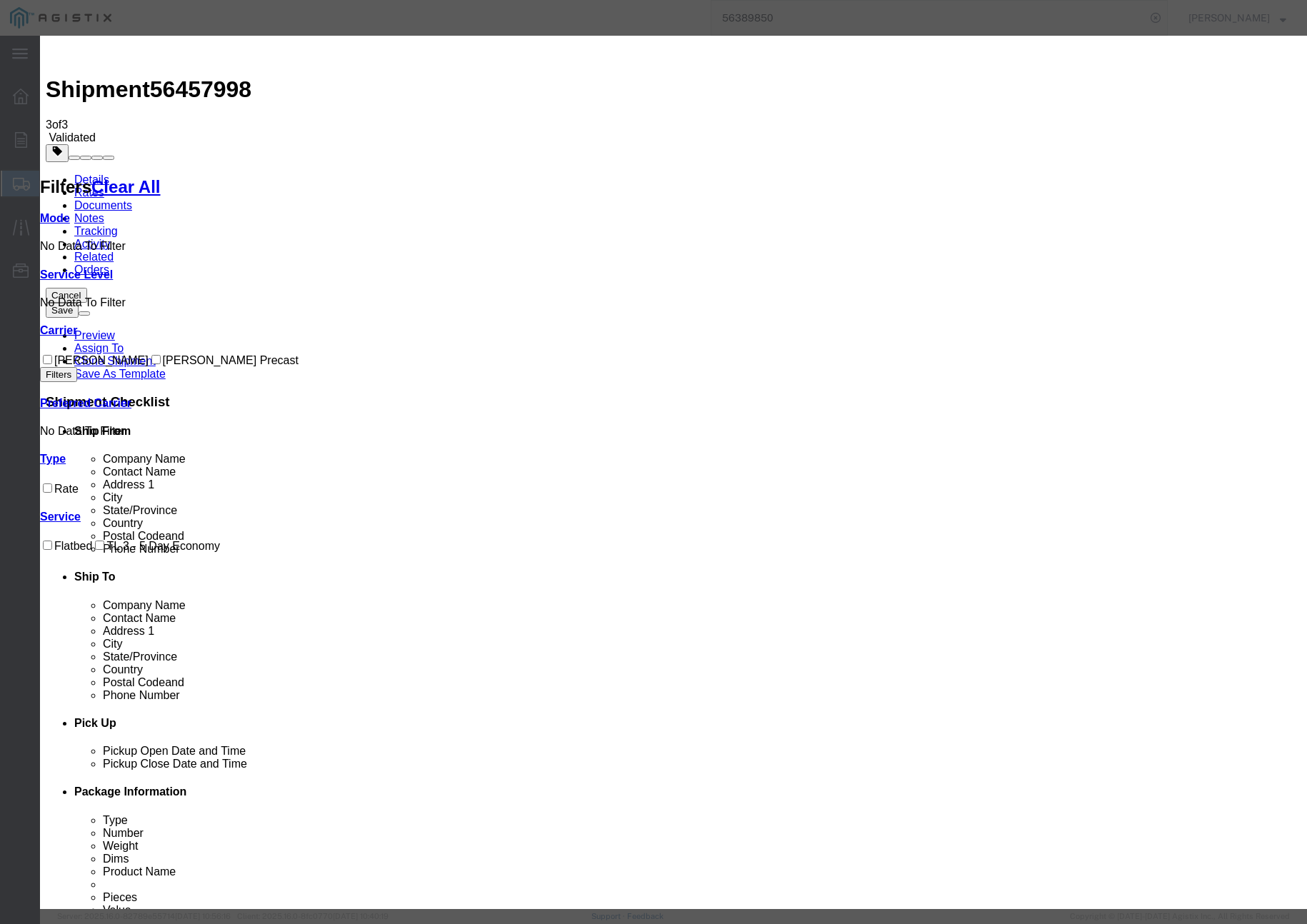
drag, startPoint x: 498, startPoint y: 130, endPoint x: 480, endPoint y: 176, distance: 49.4
paste input "56457998"
type input "56457998"
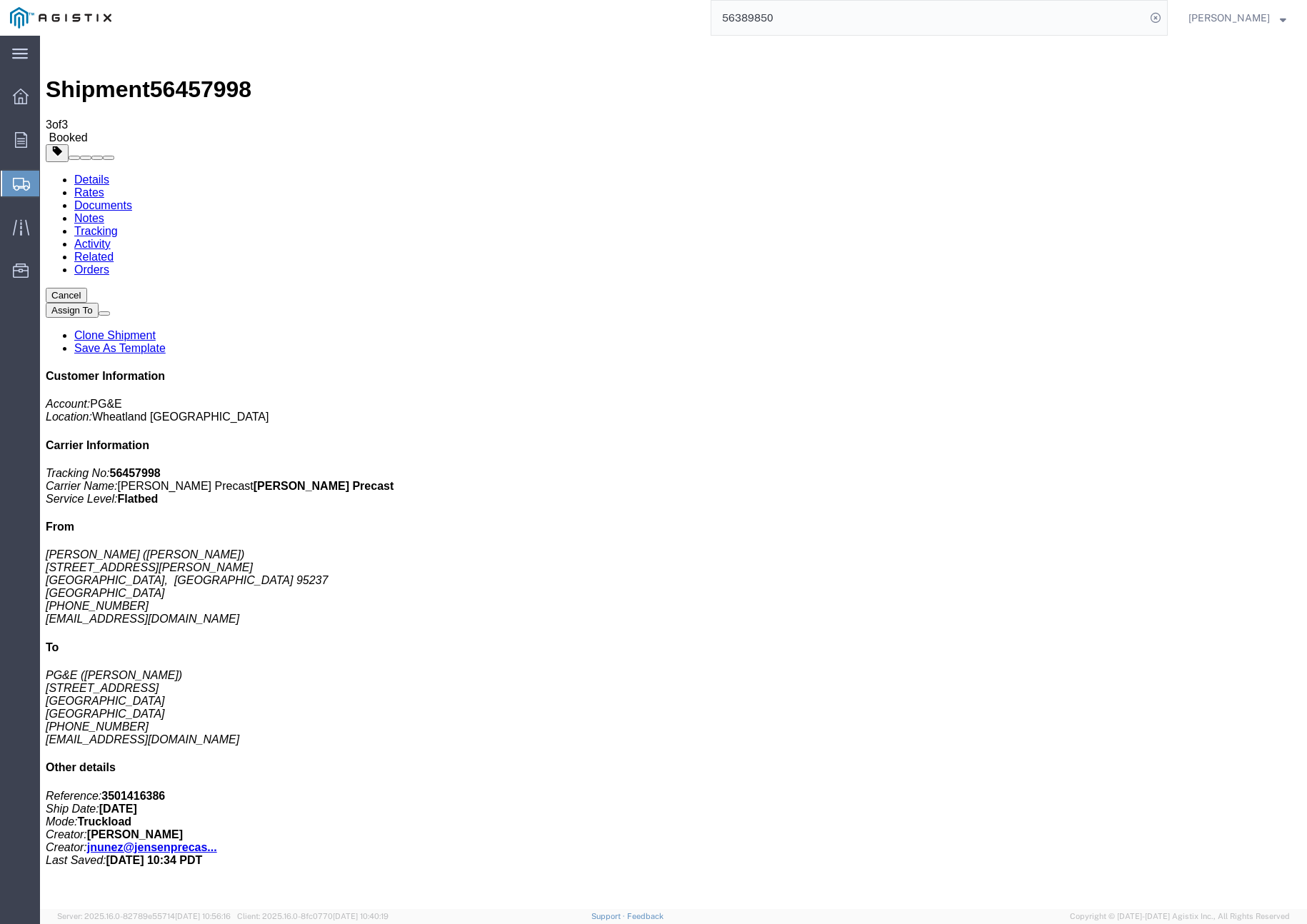
click at [156, 330] on link "Clone Shipment" at bounding box center [115, 335] width 82 height 12
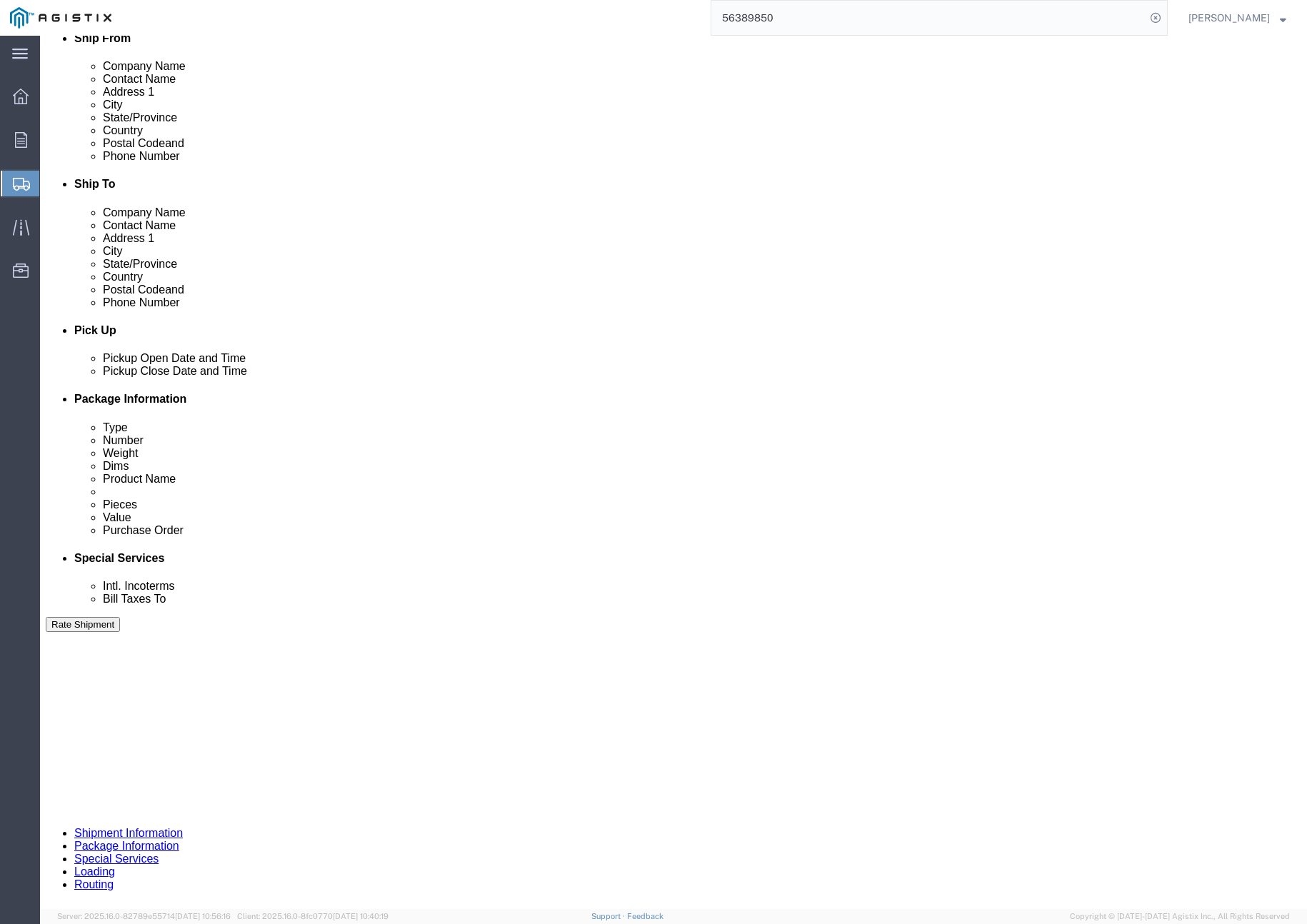
scroll to position [625, 0]
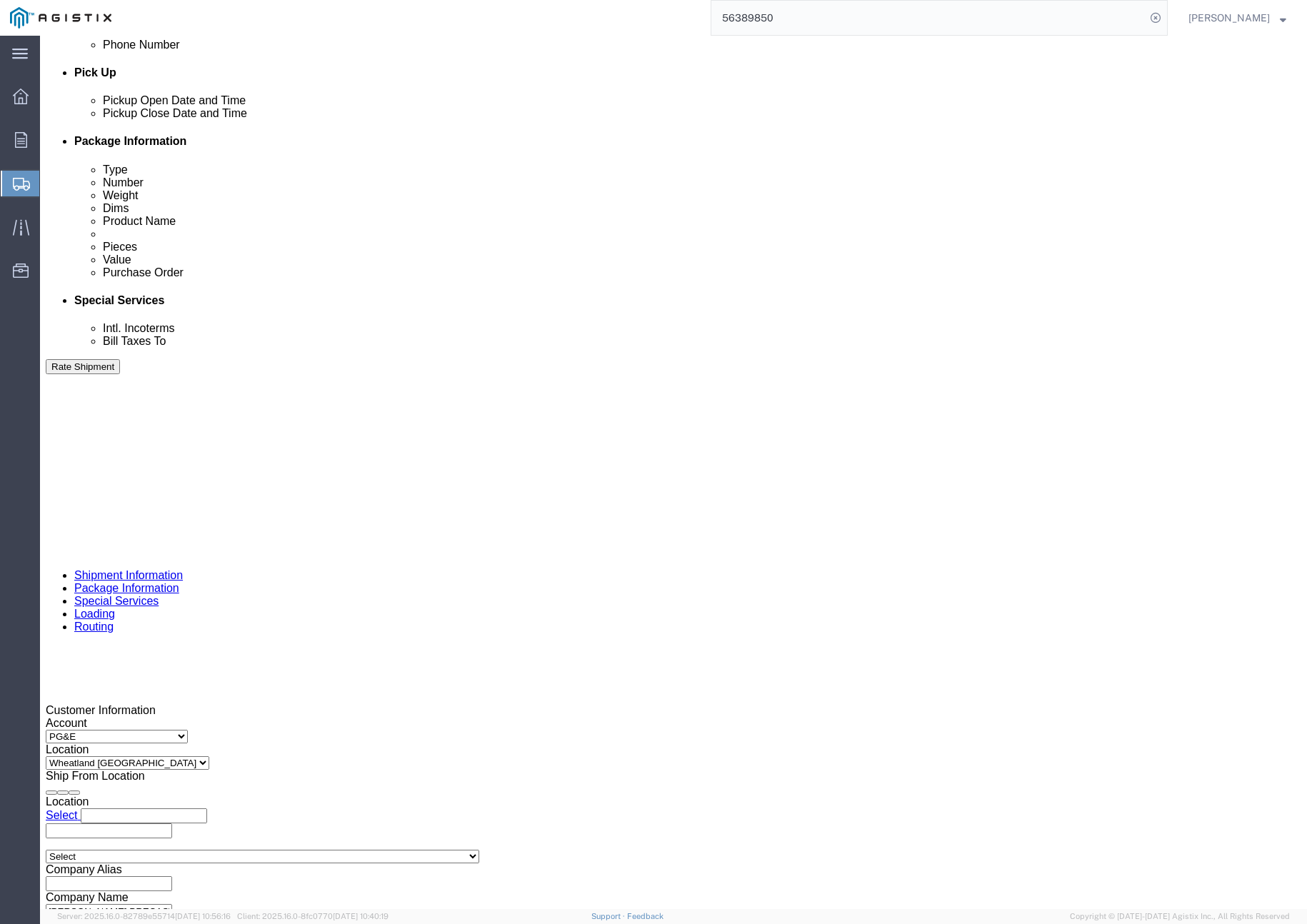
click input "401327"
type input "401328"
click button "Rate Shipment"
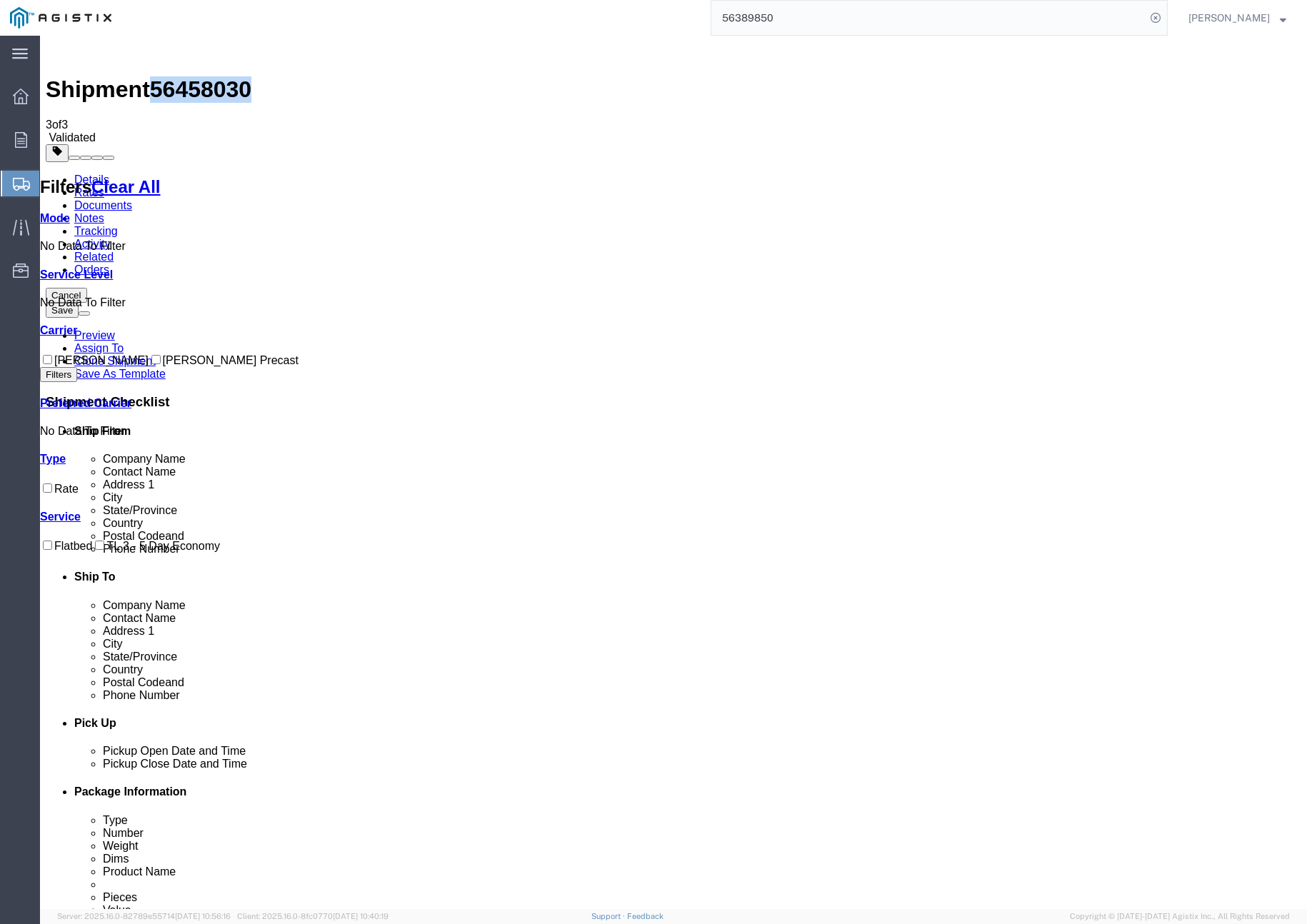
drag, startPoint x: 163, startPoint y: 54, endPoint x: 234, endPoint y: 55, distance: 71.0
click at [234, 77] on span "56458030" at bounding box center [201, 89] width 102 height 26
copy span "56458030"
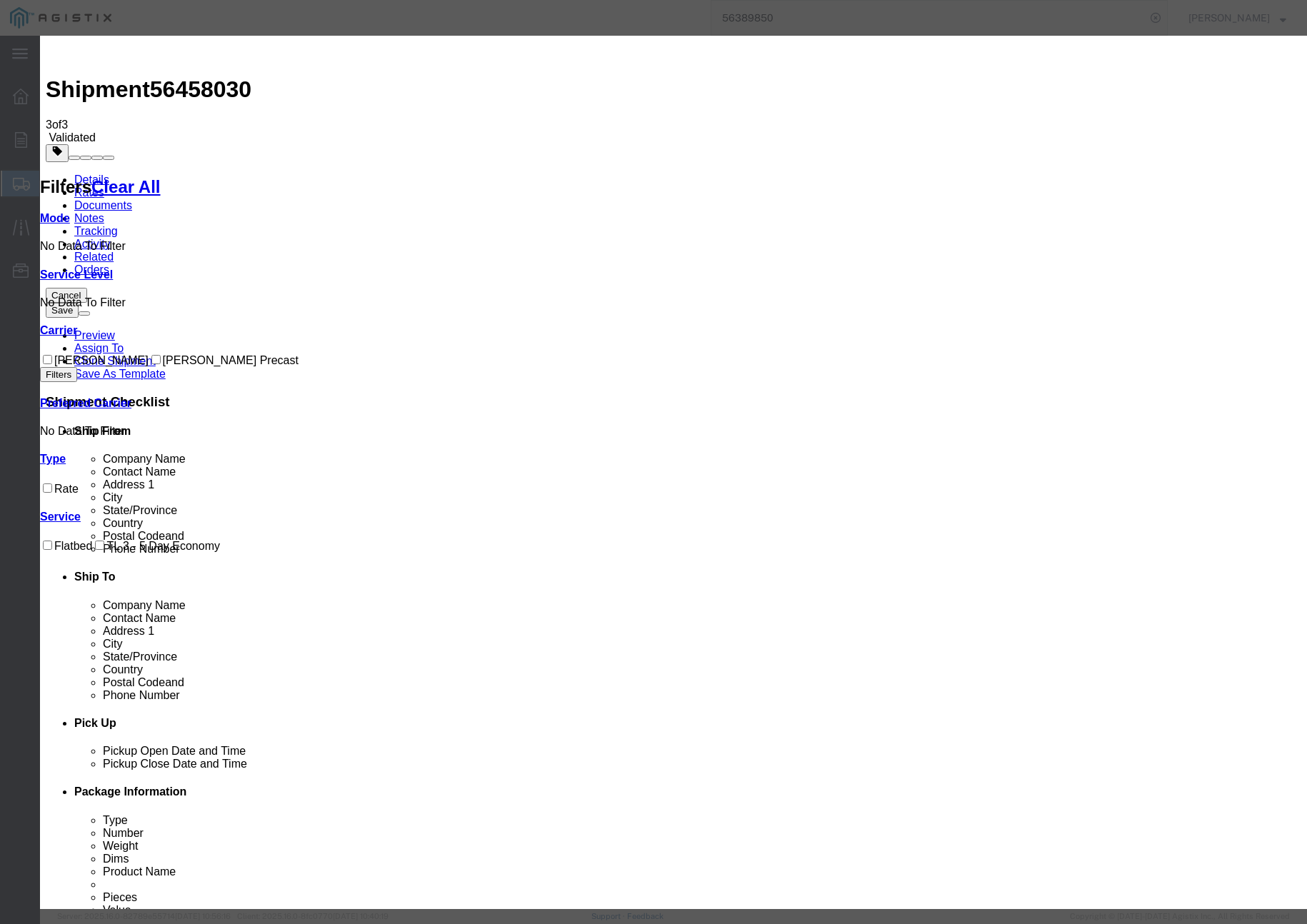
drag, startPoint x: 484, startPoint y: 131, endPoint x: 456, endPoint y: 130, distance: 28.0
paste input "56458030"
type input "56458030"
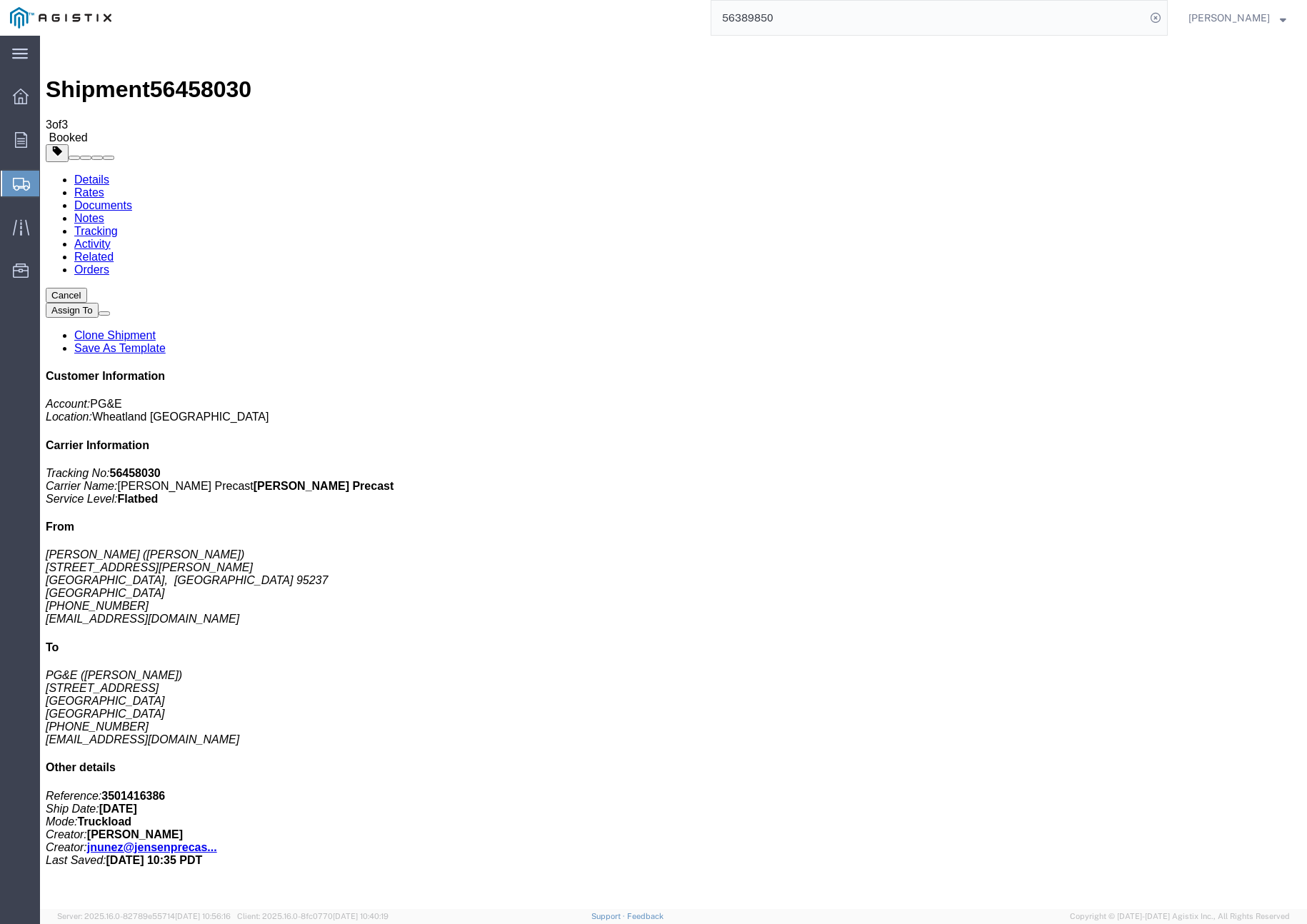
click at [156, 330] on link "Clone Shipment" at bounding box center [115, 335] width 82 height 12
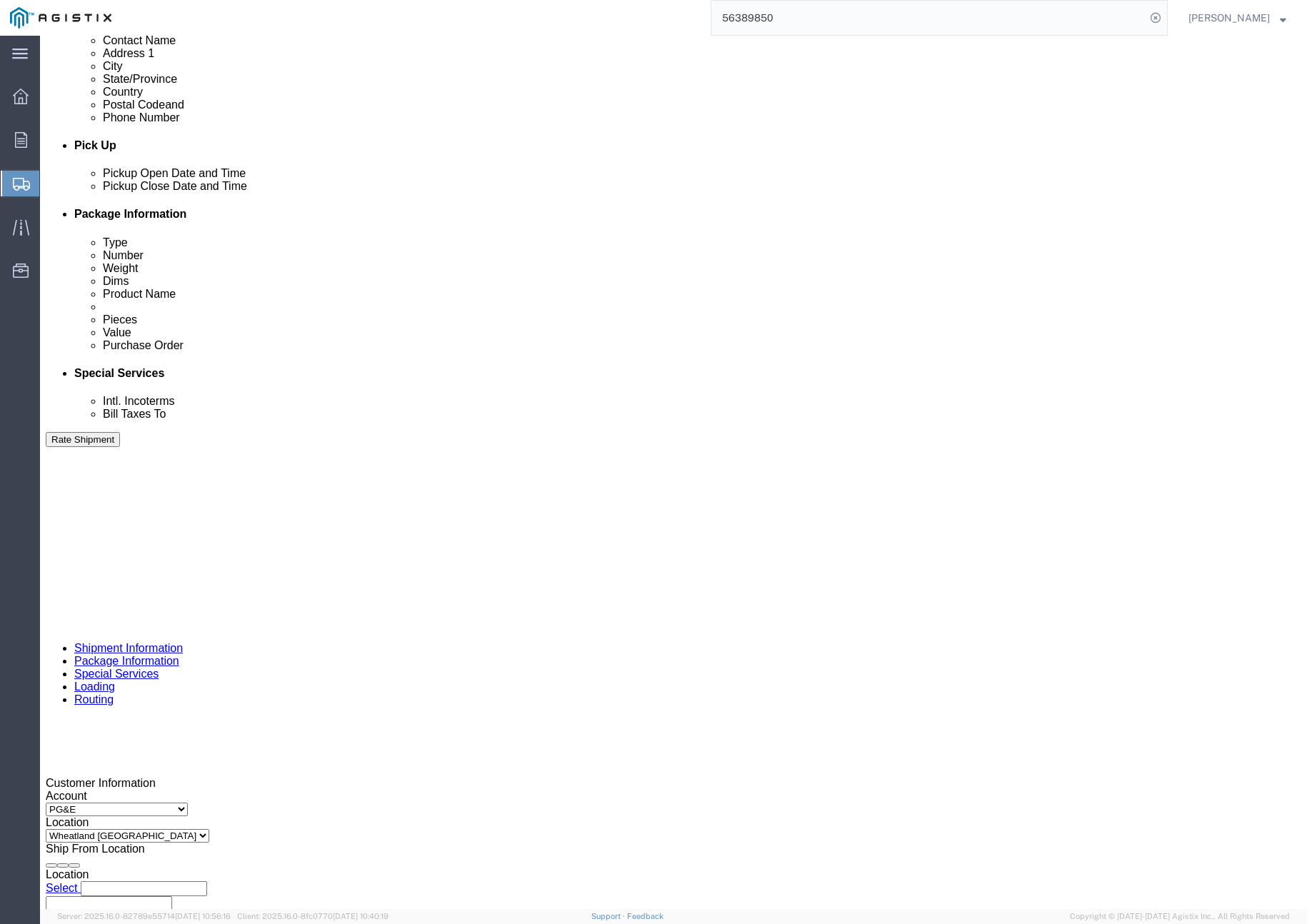
scroll to position [589, 0]
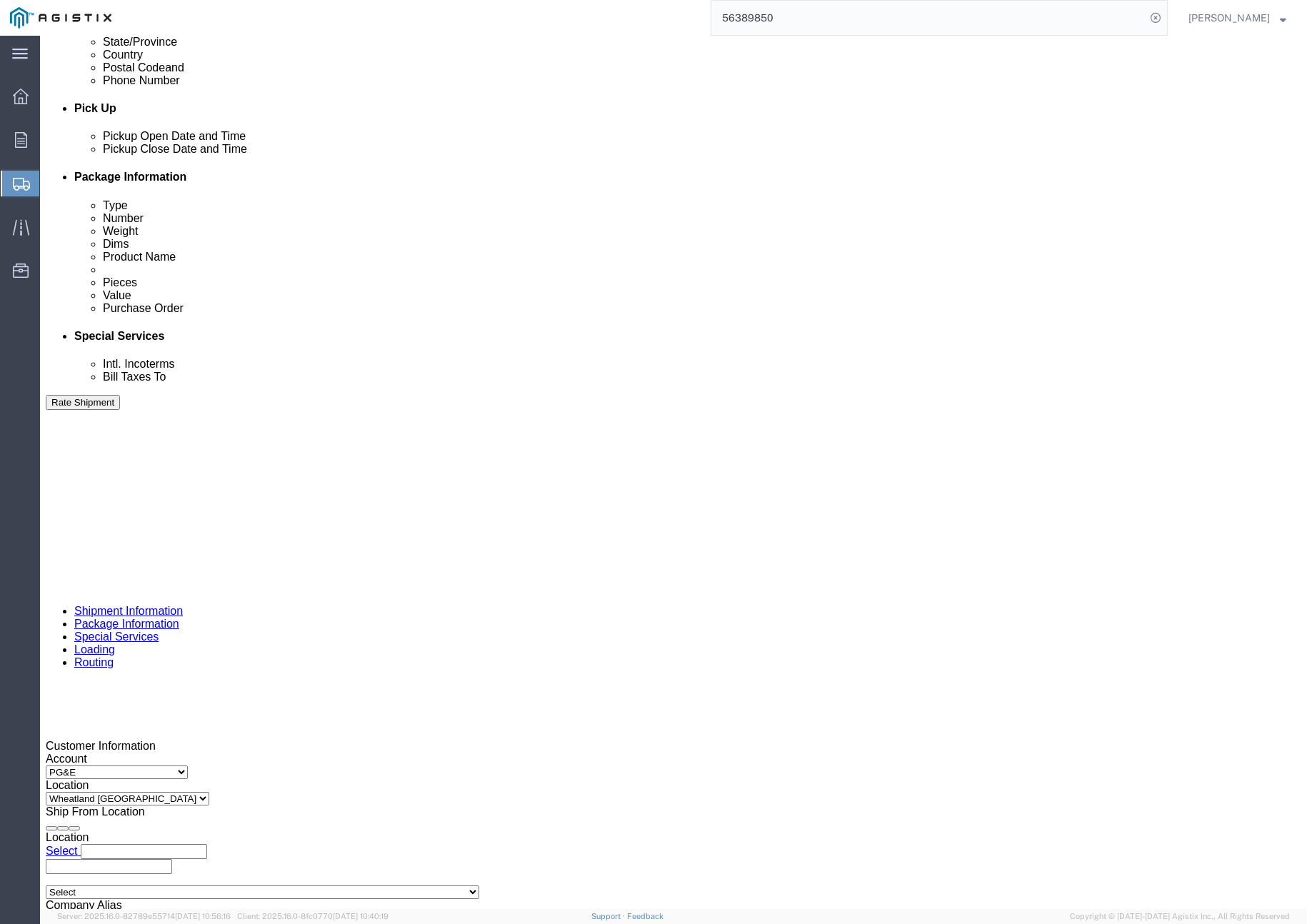
click div "[DATE] 4:00 PM"
click button "Apply"
click input "401328"
type input "401330"
click button "Rate Shipment"
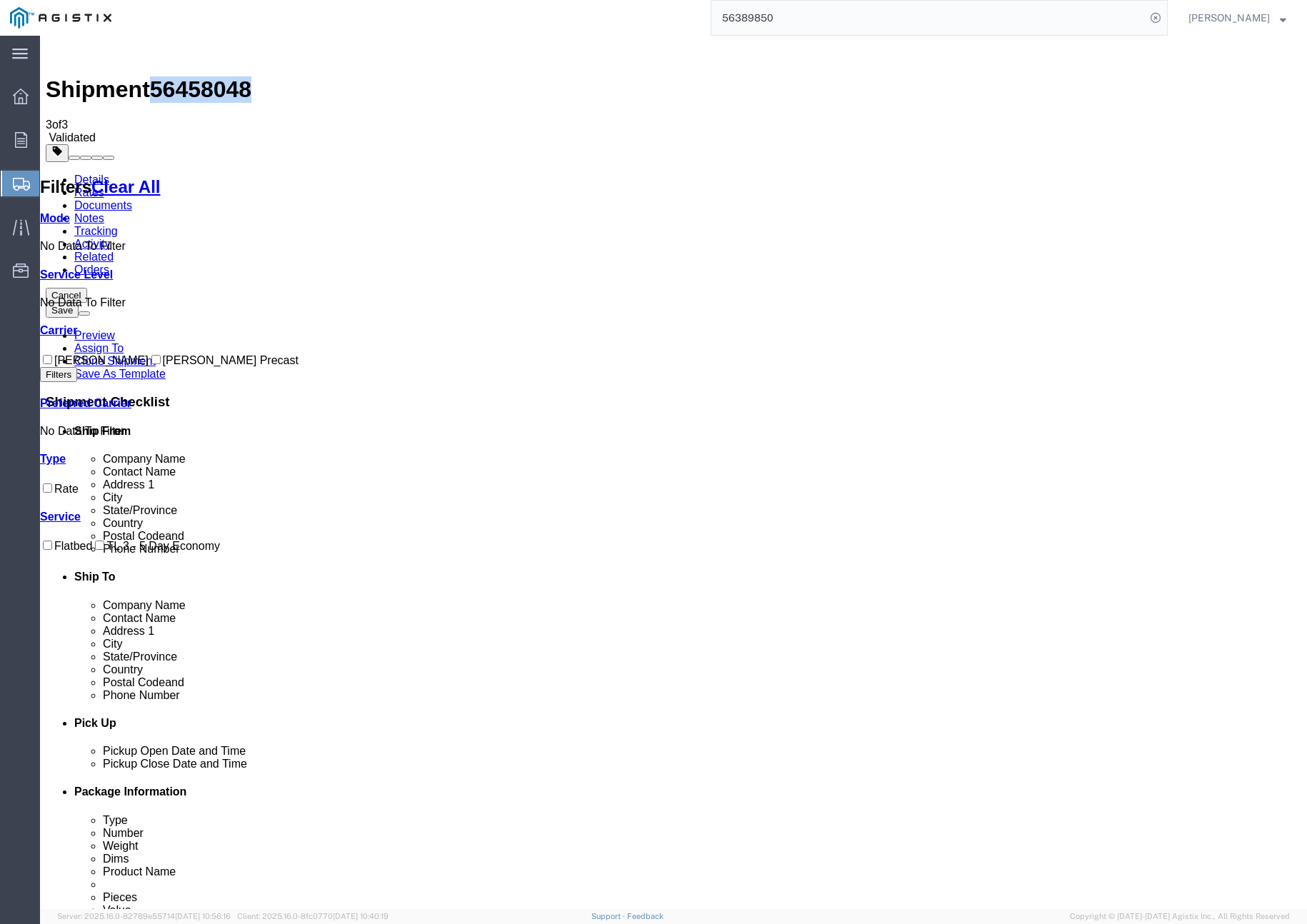
drag, startPoint x: 163, startPoint y: 52, endPoint x: 228, endPoint y: 56, distance: 65.1
click at [236, 57] on div "Shipment 56458048 3 of 3 Validated" at bounding box center [673, 93] width 1256 height 103
copy span "56458048"
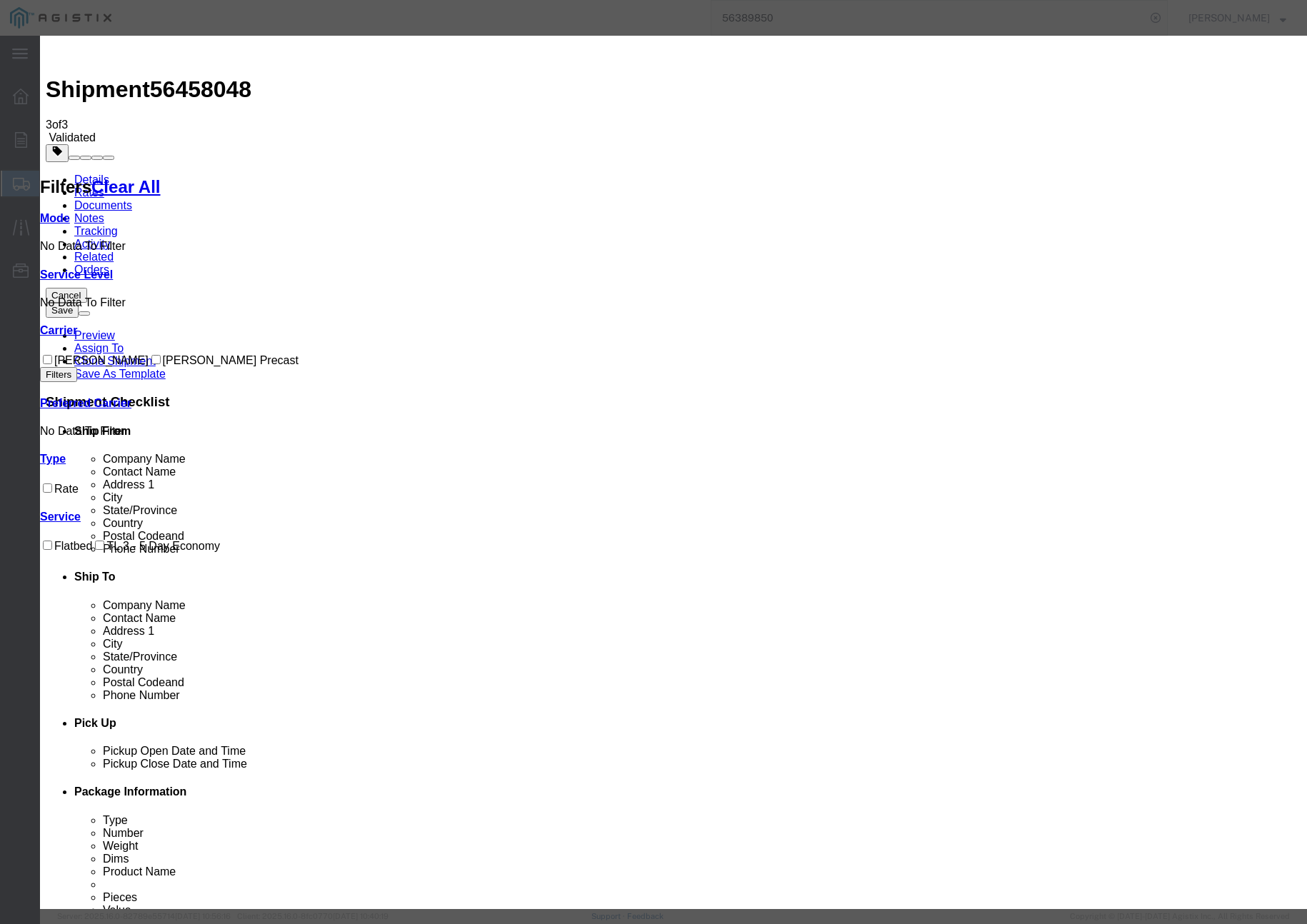
drag, startPoint x: 481, startPoint y: 137, endPoint x: 455, endPoint y: 136, distance: 26.0
type input "d"
paste input "56458048"
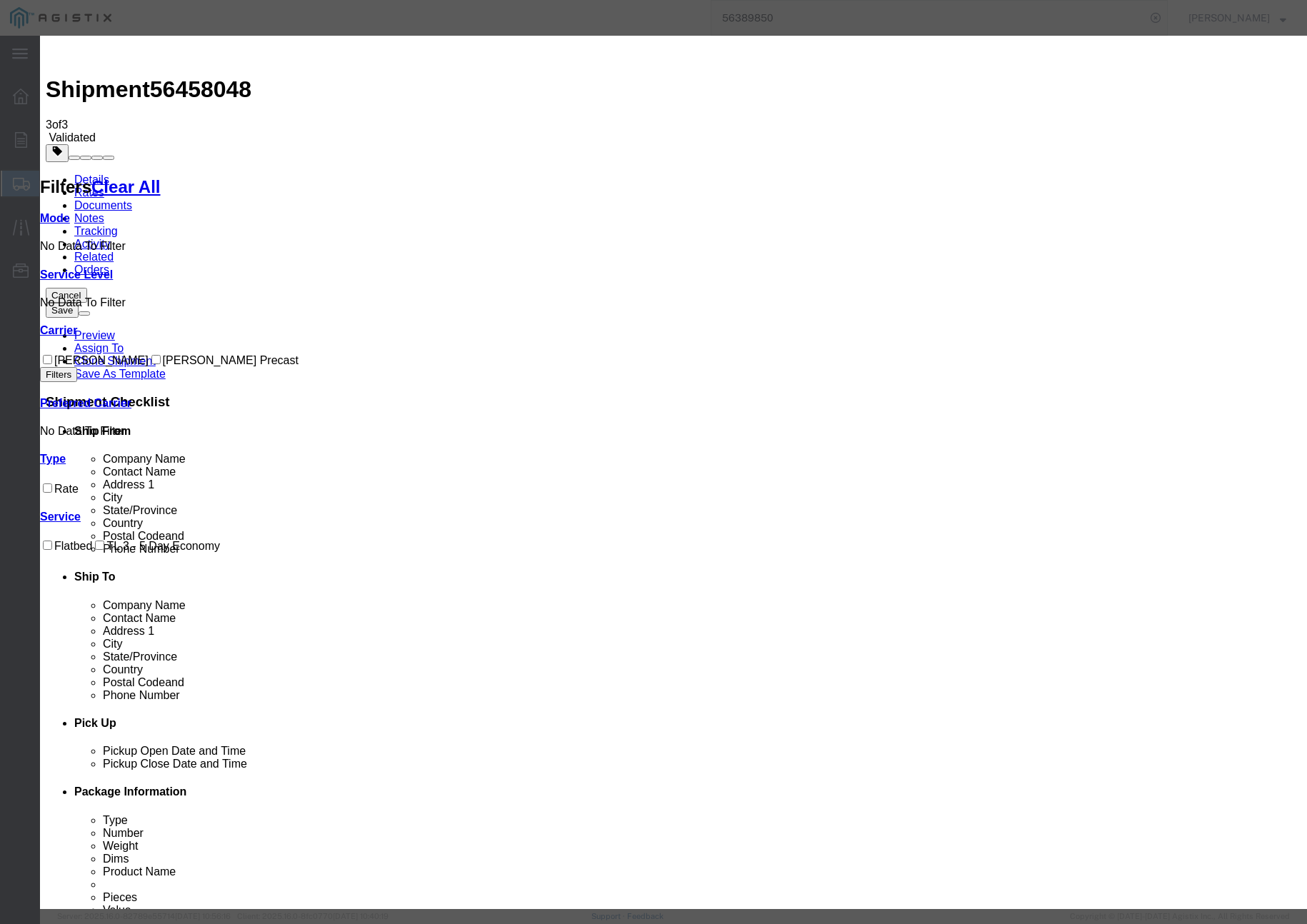
type input "56458048"
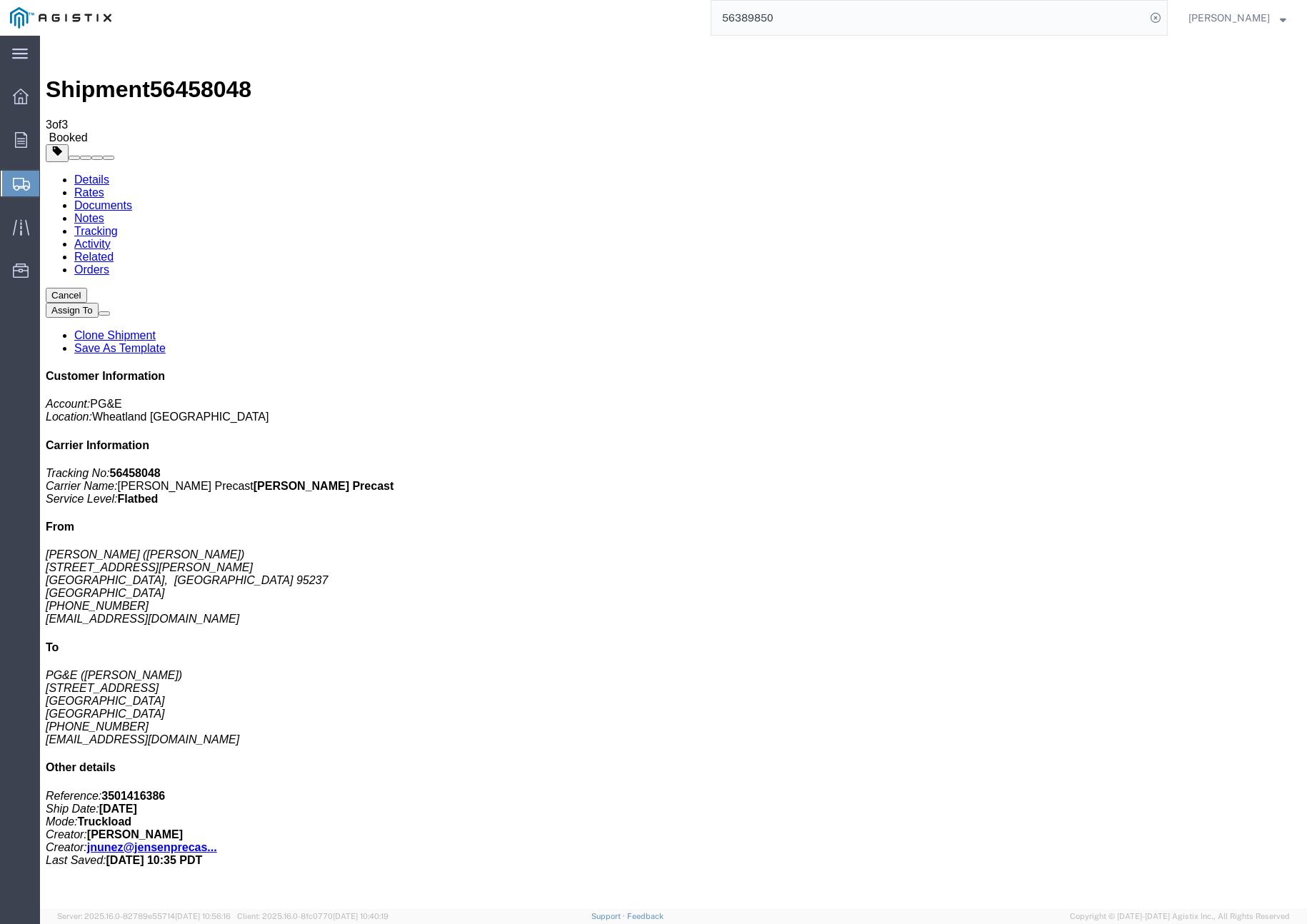
click at [156, 330] on link "Clone Shipment" at bounding box center [115, 335] width 82 height 12
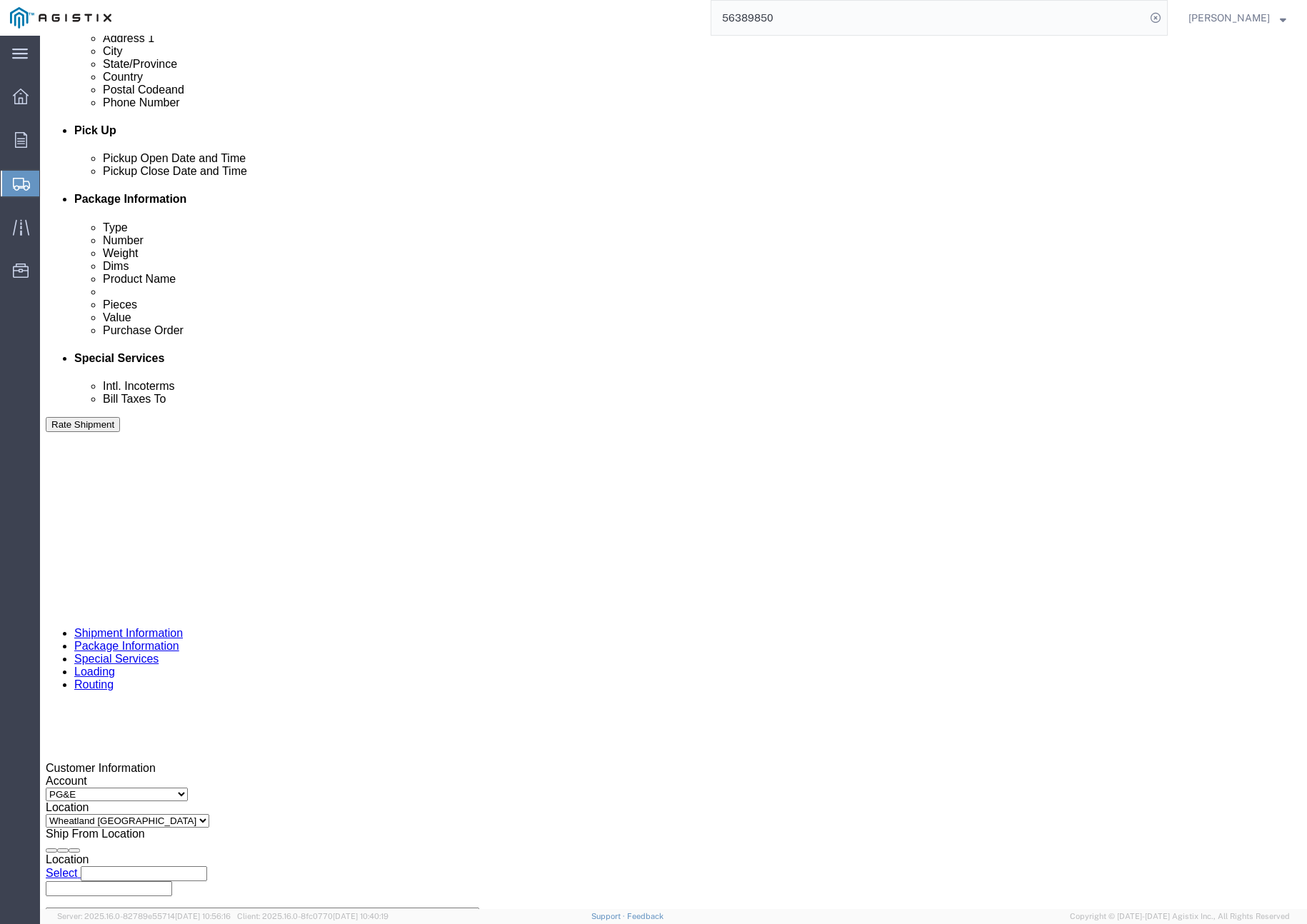
scroll to position [697, 0]
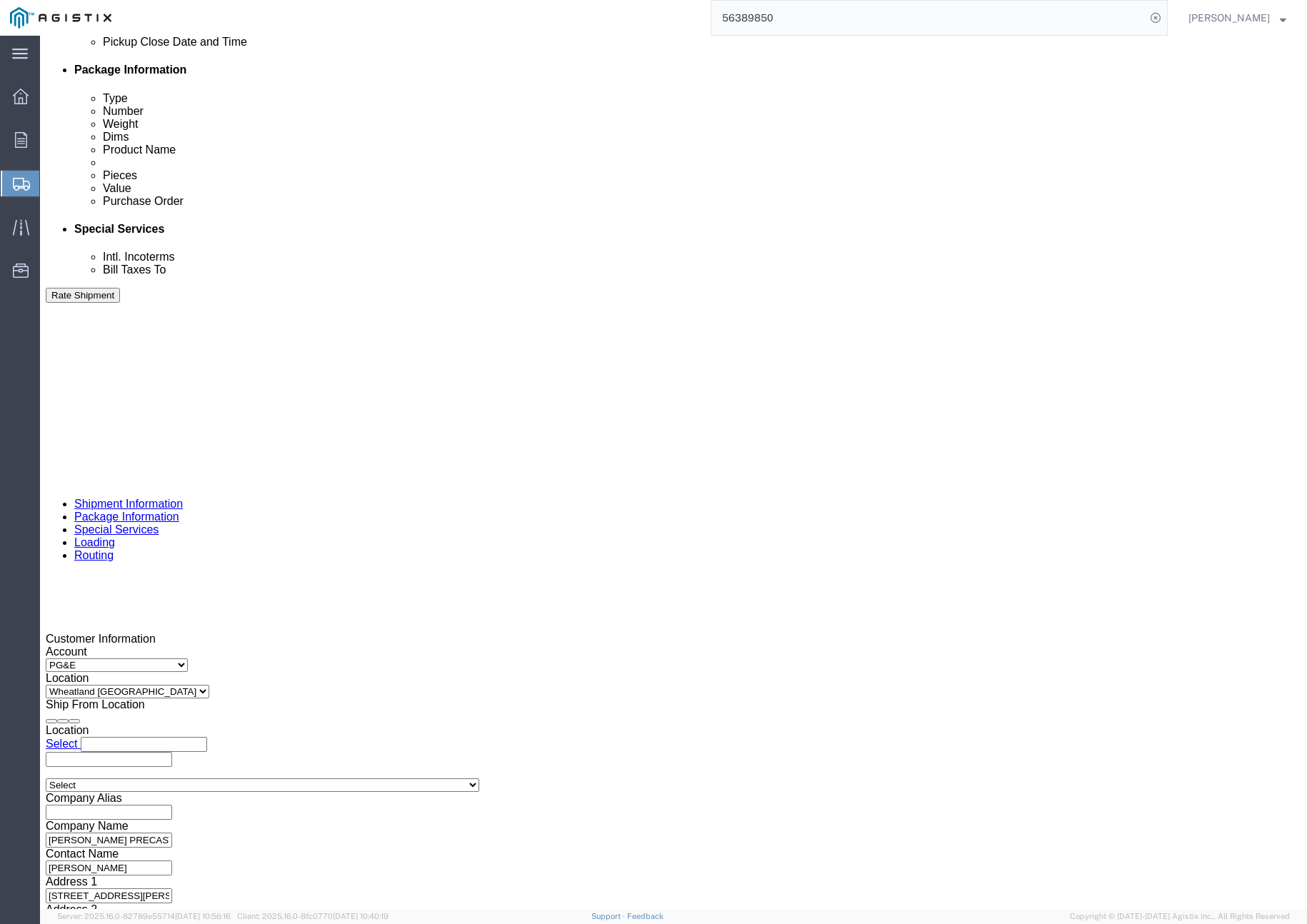
click input "401330"
type input "401332"
click button "Rate Shipment"
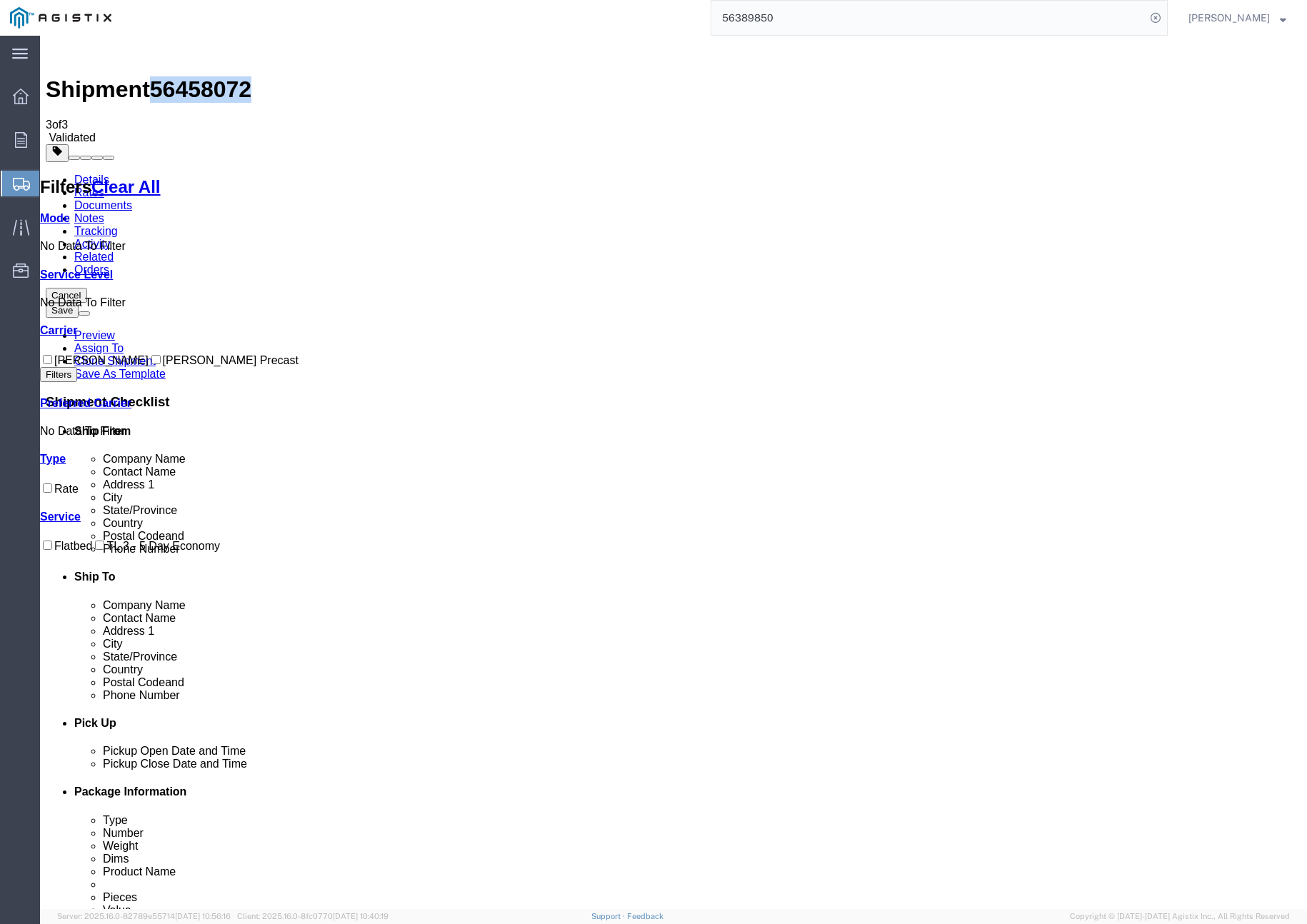
drag, startPoint x: 161, startPoint y: 54, endPoint x: 236, endPoint y: 54, distance: 75.0
click at [236, 54] on div "Shipment 56458072 3 of 3 Validated" at bounding box center [673, 93] width 1256 height 103
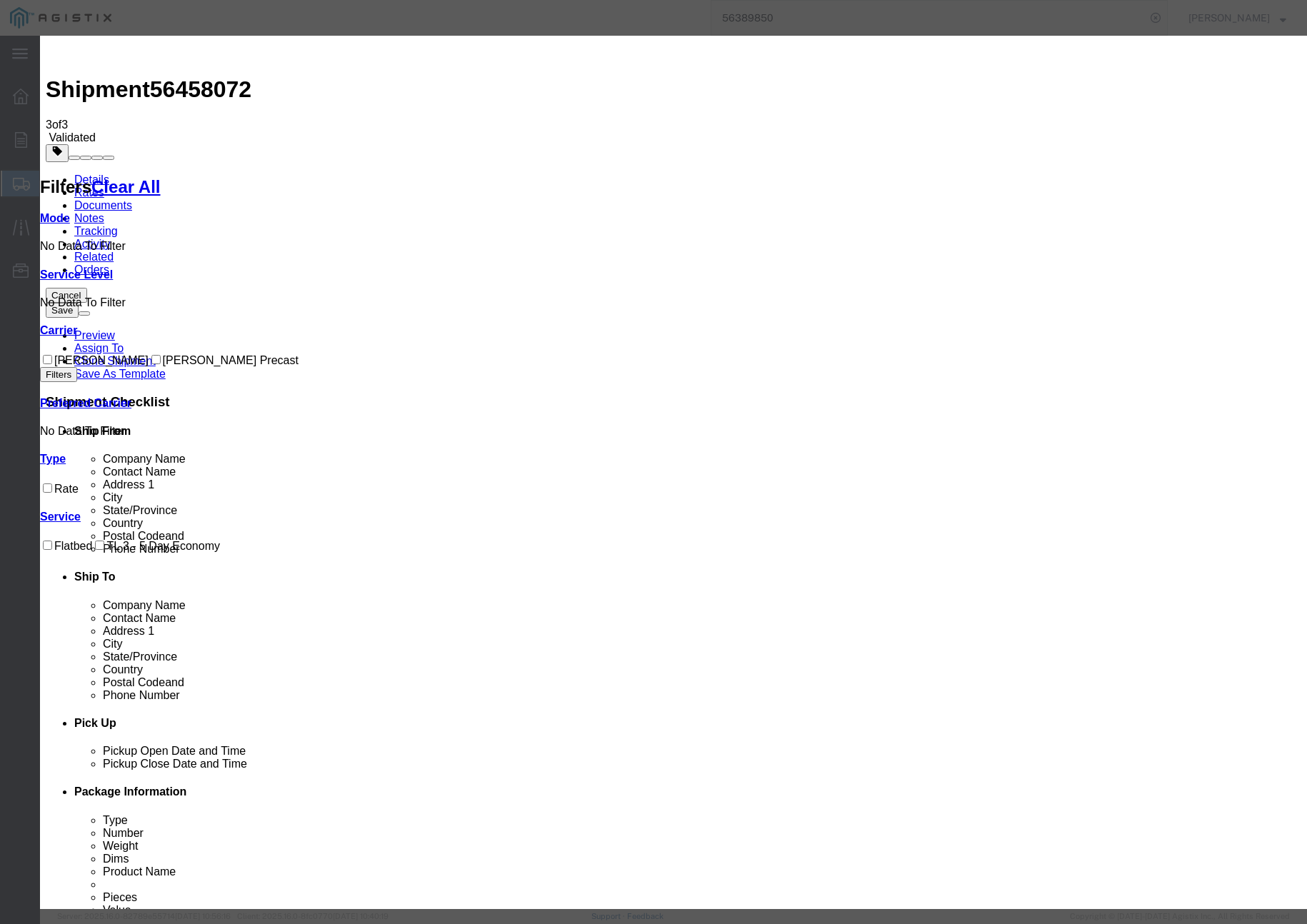
paste input "56458072"
type input "56458072"
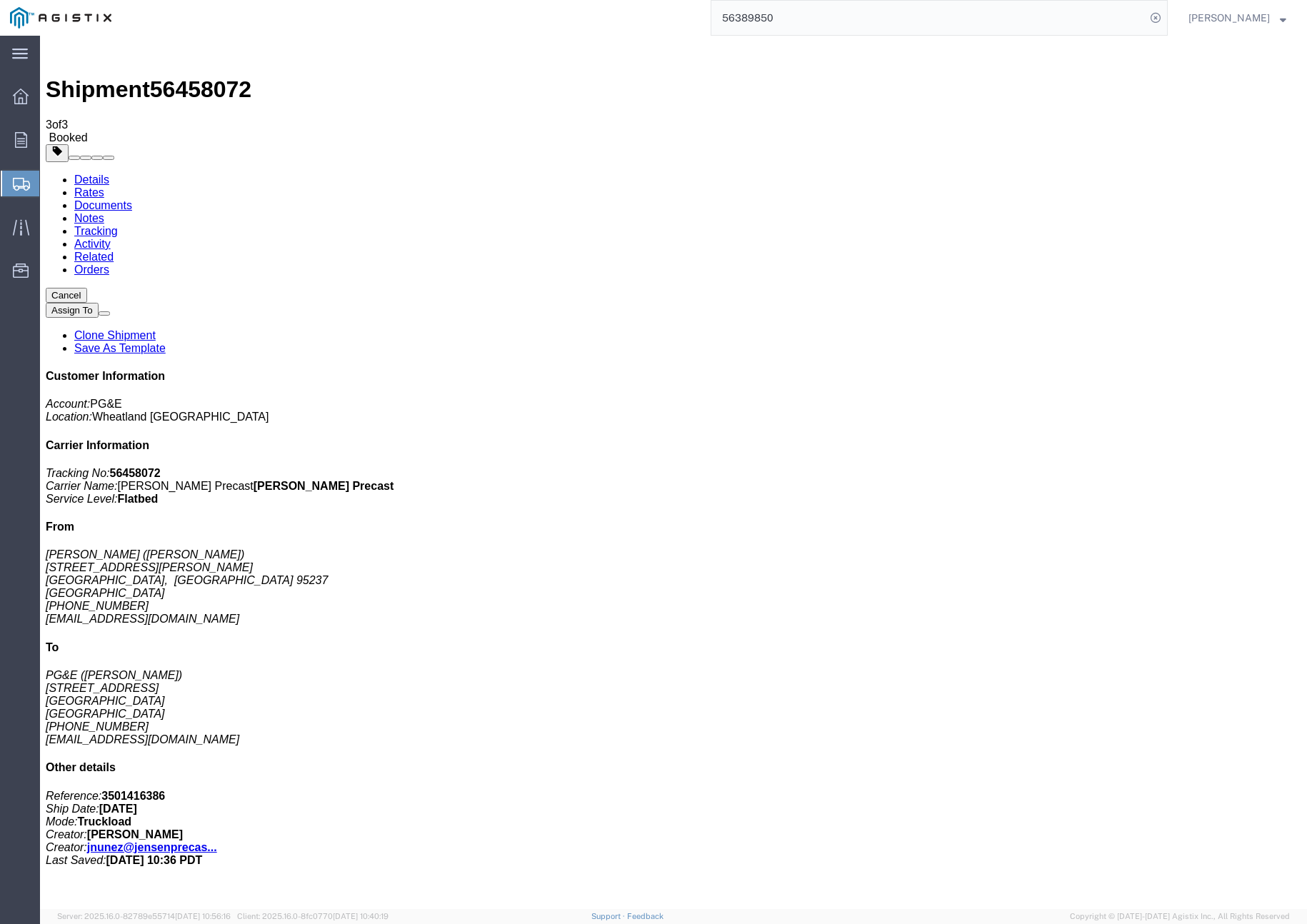
click at [156, 330] on link "Clone Shipment" at bounding box center [115, 335] width 82 height 12
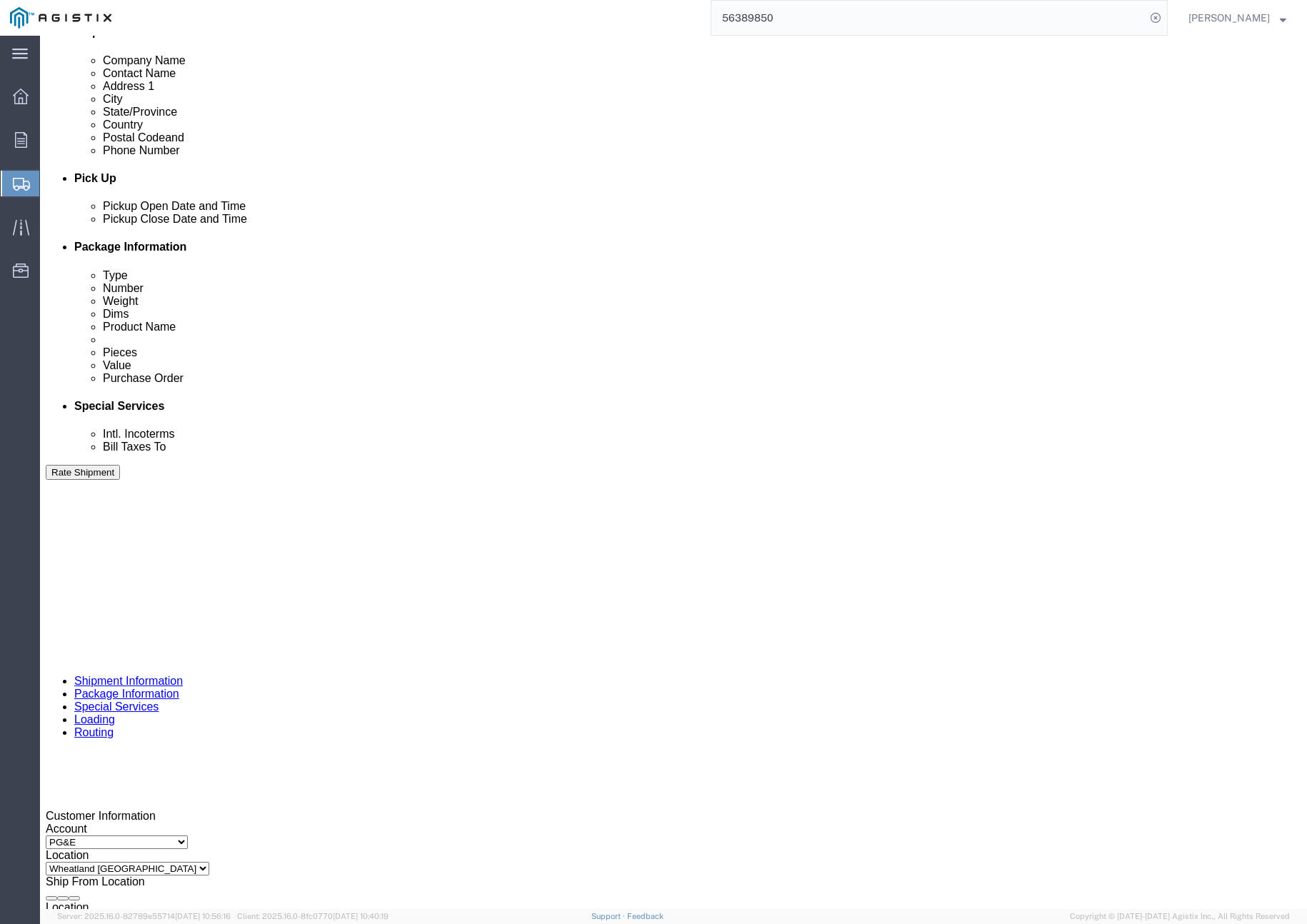
scroll to position [536, 0]
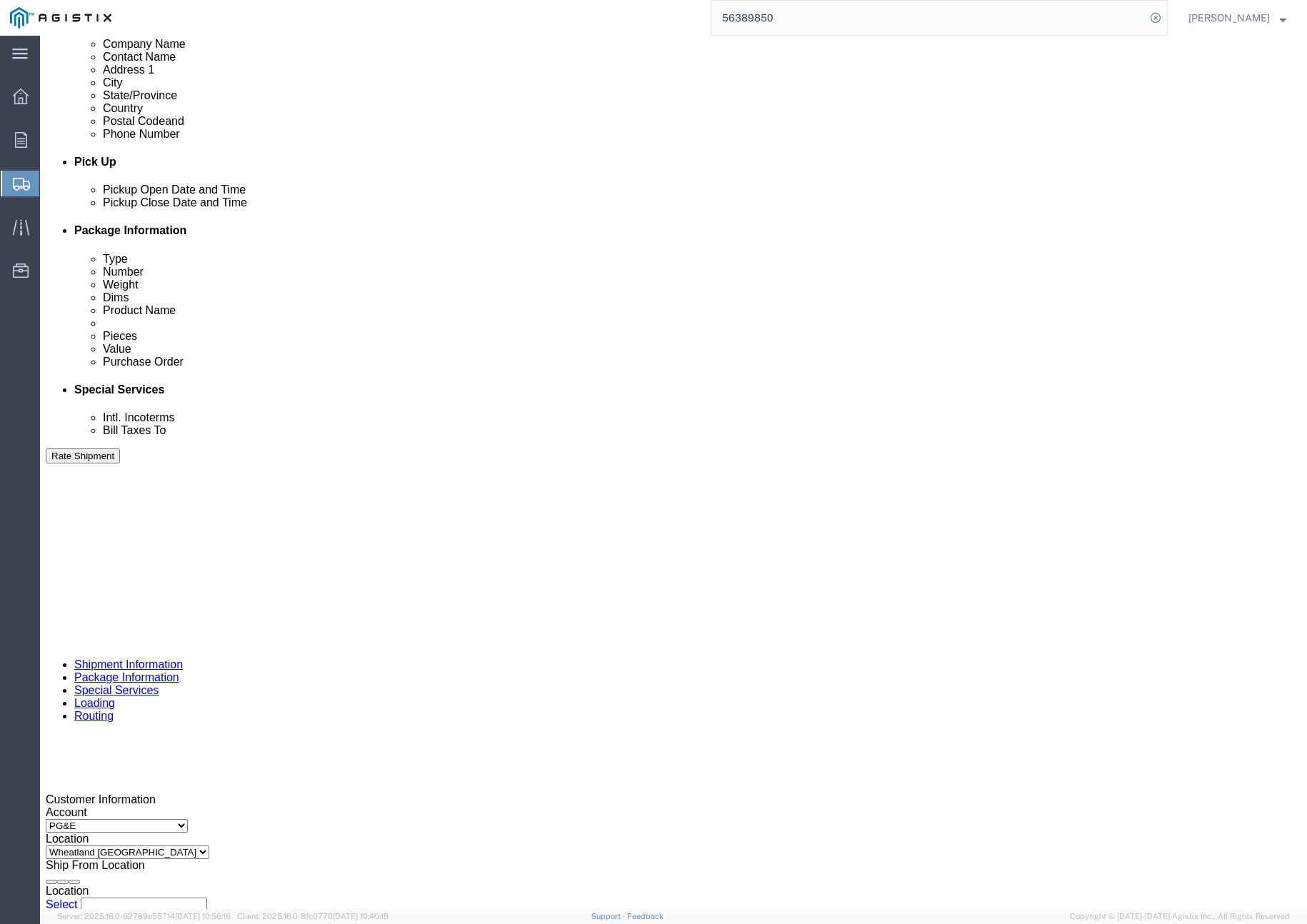
click div "[DATE] 4:00 PM"
click button "Apply"
click input "401332"
type input "401334"
click button "Rate Shipment"
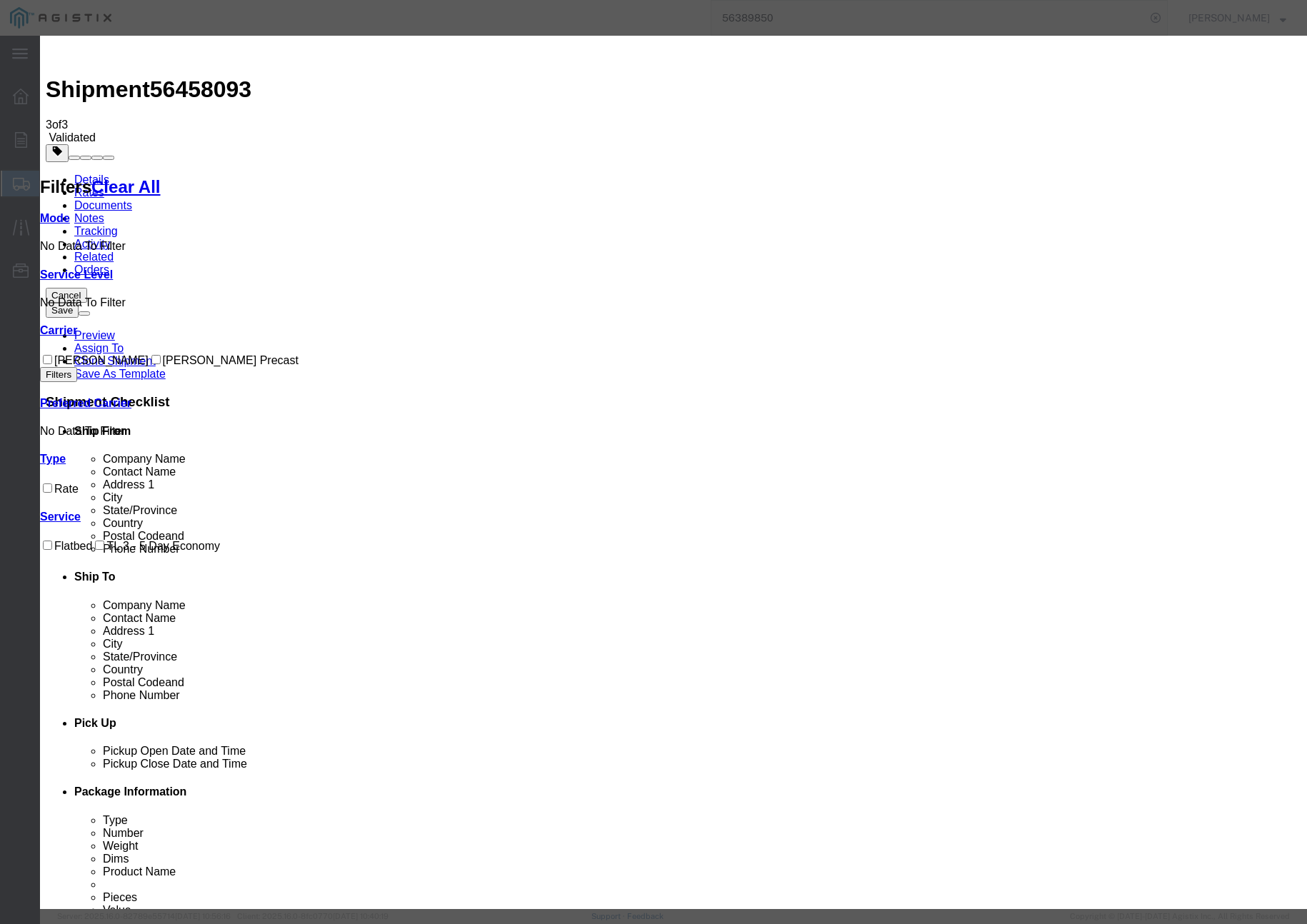
drag, startPoint x: 474, startPoint y: 186, endPoint x: 409, endPoint y: 151, distance: 73.8
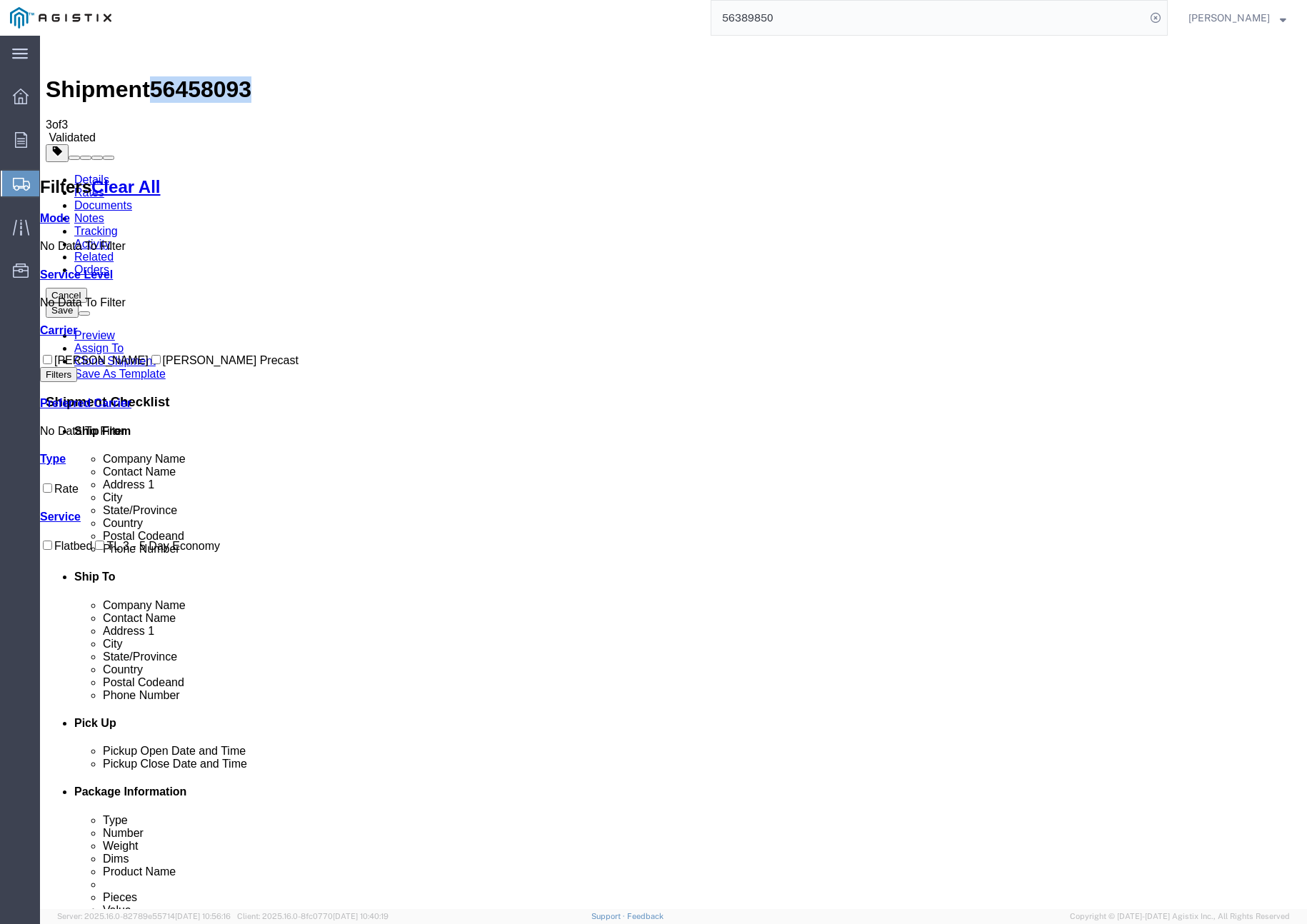
drag, startPoint x: 161, startPoint y: 52, endPoint x: 229, endPoint y: 55, distance: 68.1
click at [234, 77] on span "56458093" at bounding box center [201, 89] width 102 height 26
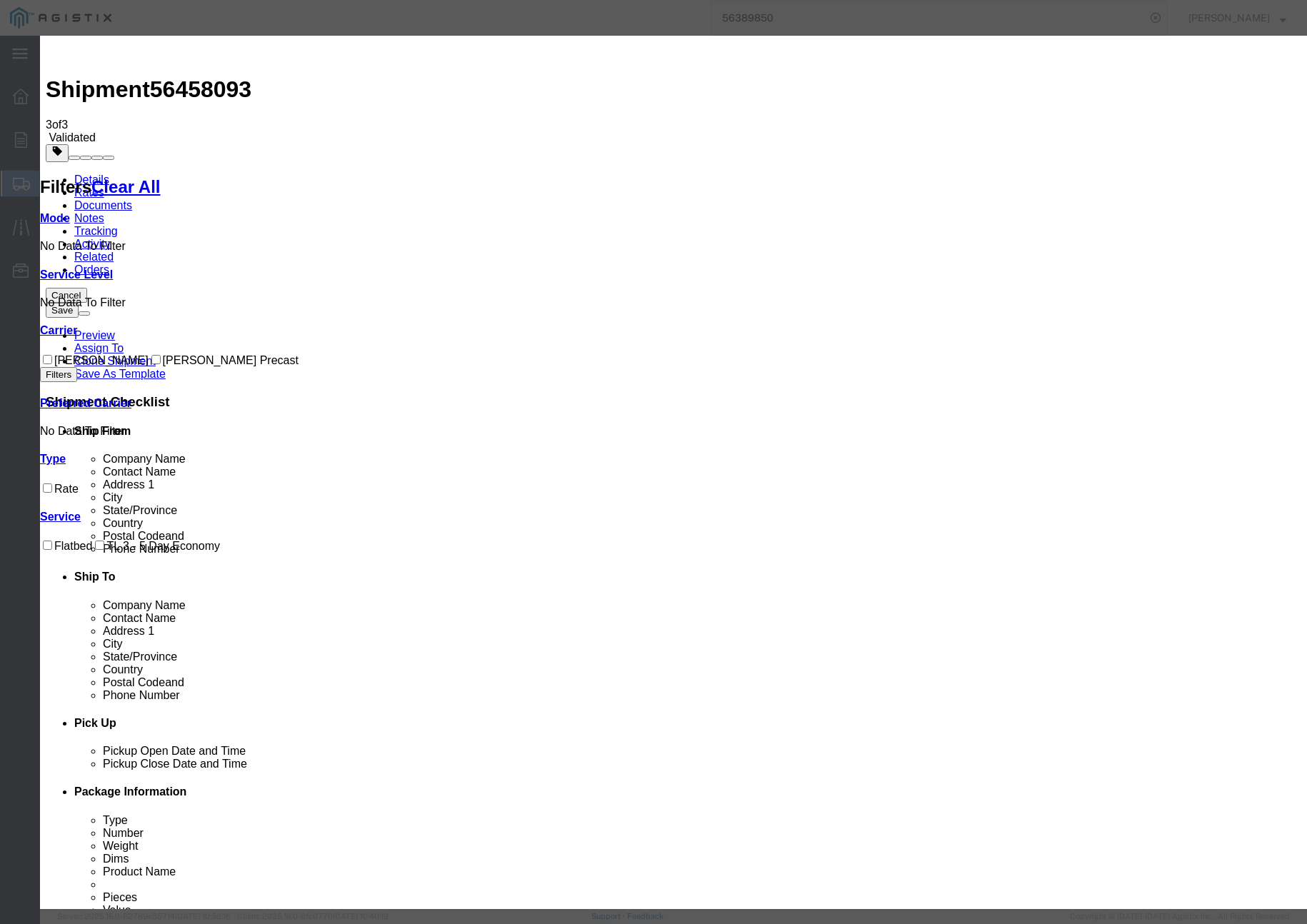
drag, startPoint x: 499, startPoint y: 132, endPoint x: 456, endPoint y: 131, distance: 43.0
paste input "56458093"
type input "56458093"
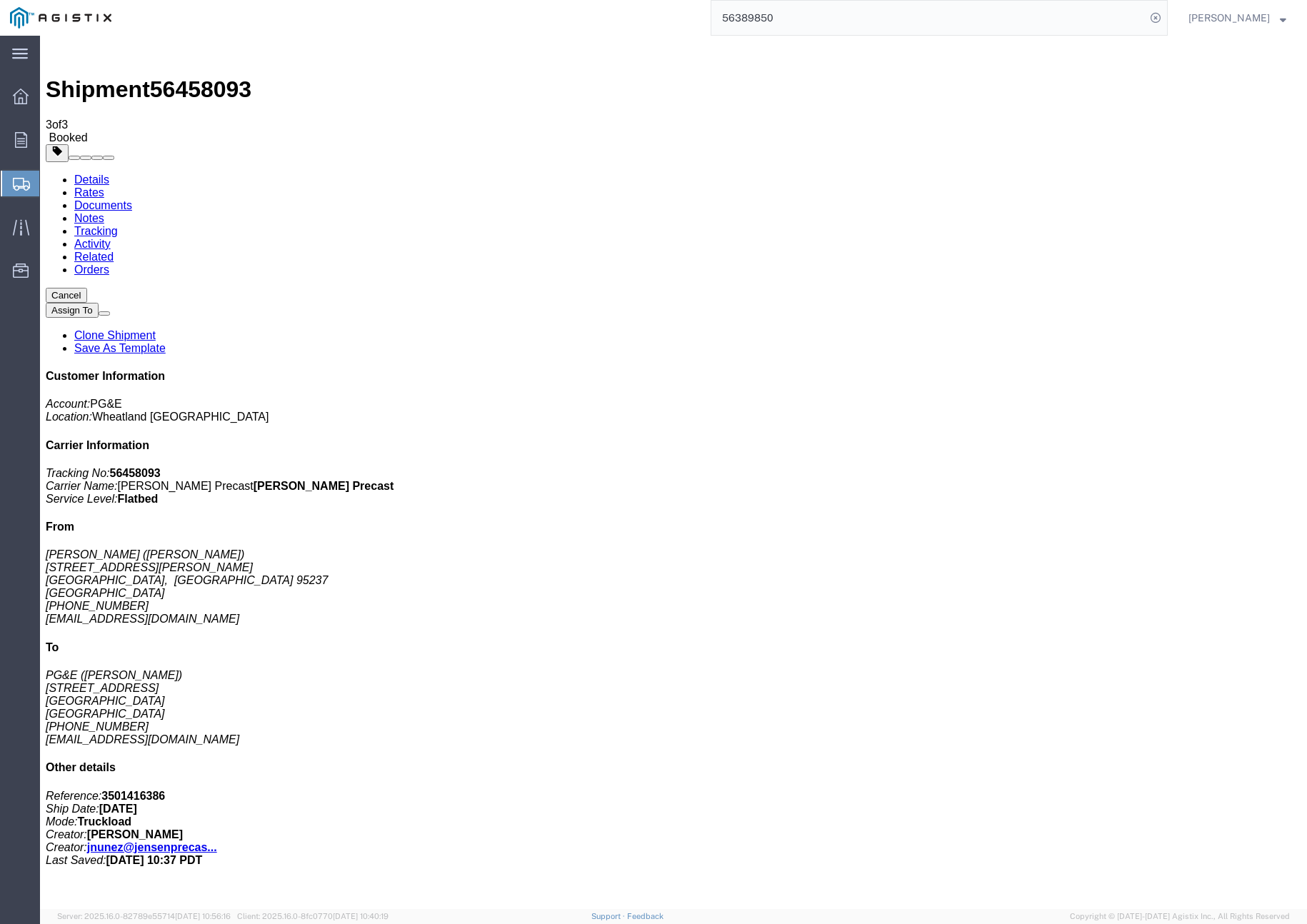
click at [156, 330] on link "Clone Shipment" at bounding box center [115, 335] width 82 height 12
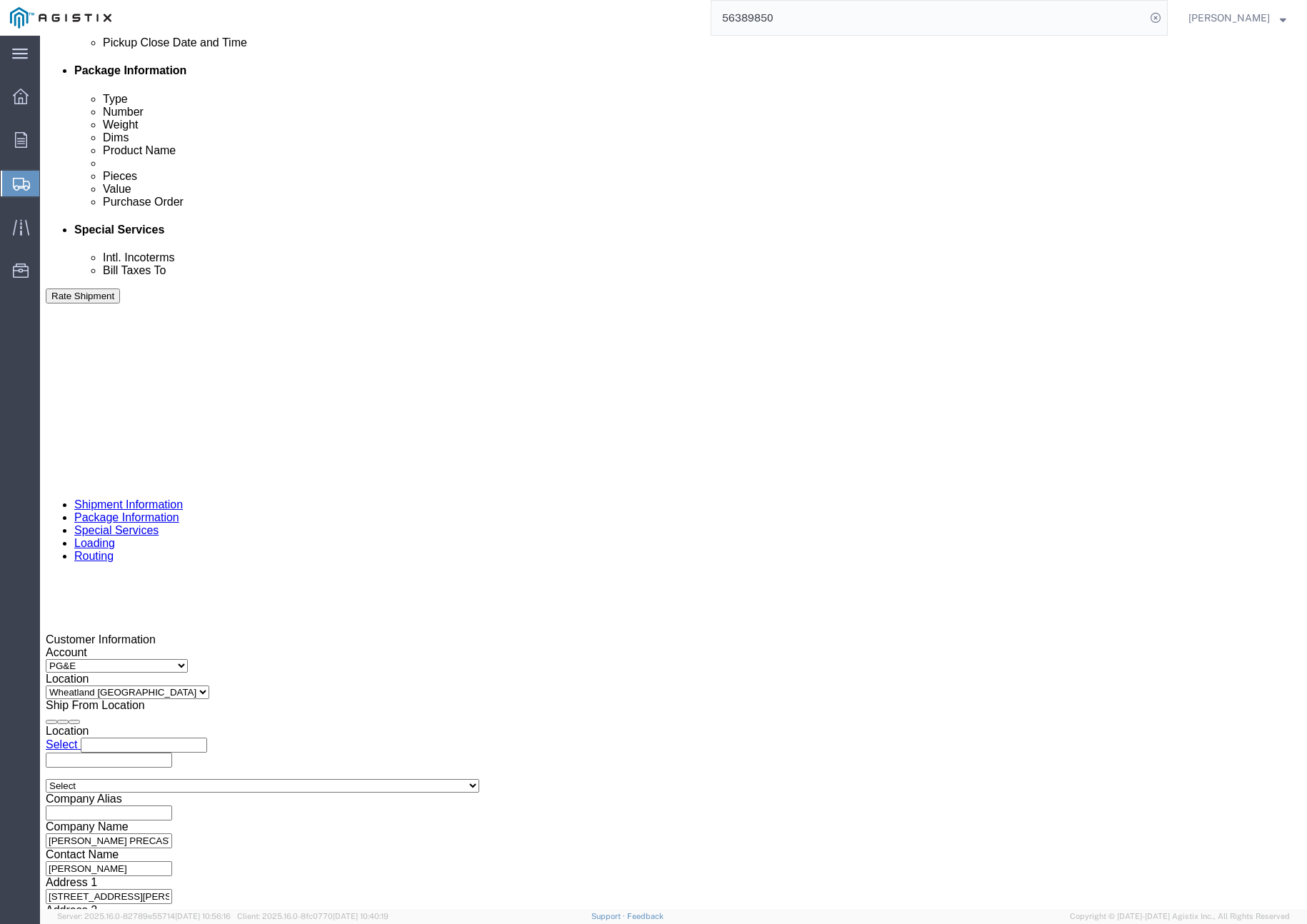
scroll to position [697, 0]
click input "401334"
type input "401335"
click button "Rate Shipment"
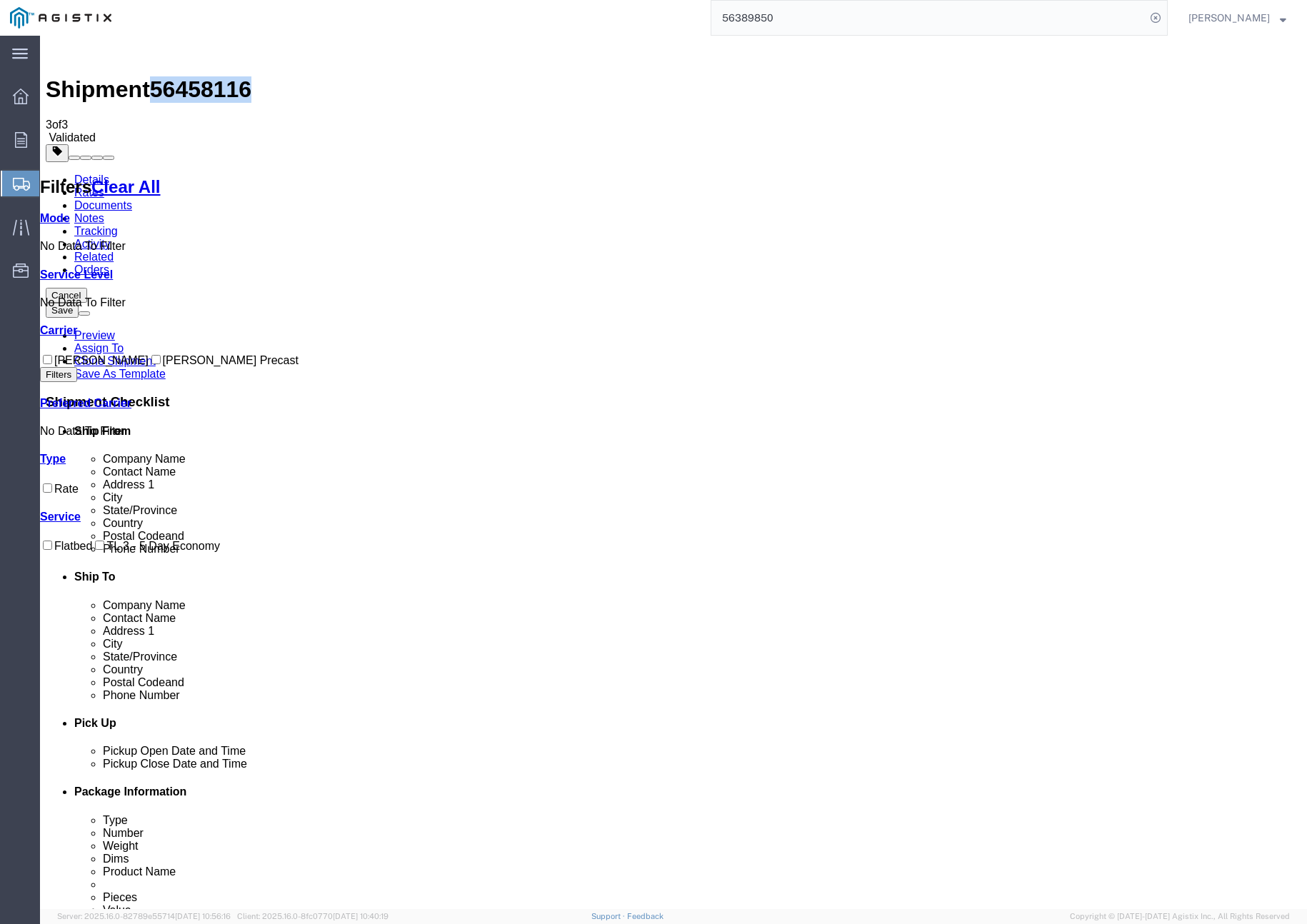
drag, startPoint x: 163, startPoint y: 57, endPoint x: 227, endPoint y: 55, distance: 64.0
click at [231, 77] on span "56458116" at bounding box center [201, 89] width 102 height 26
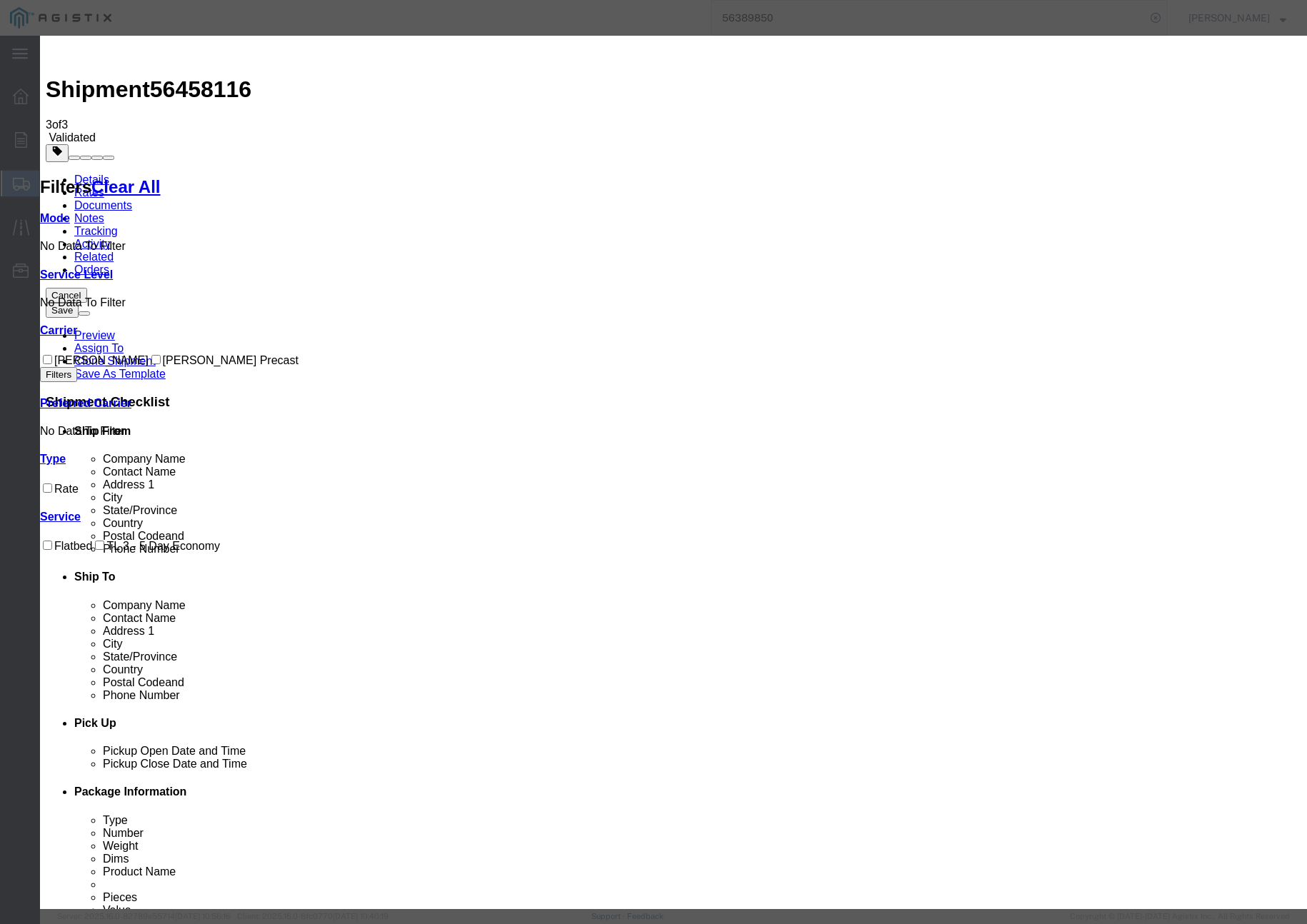
drag, startPoint x: 514, startPoint y: 133, endPoint x: 450, endPoint y: 130, distance: 64.1
paste input "56458116"
type input "56458116"
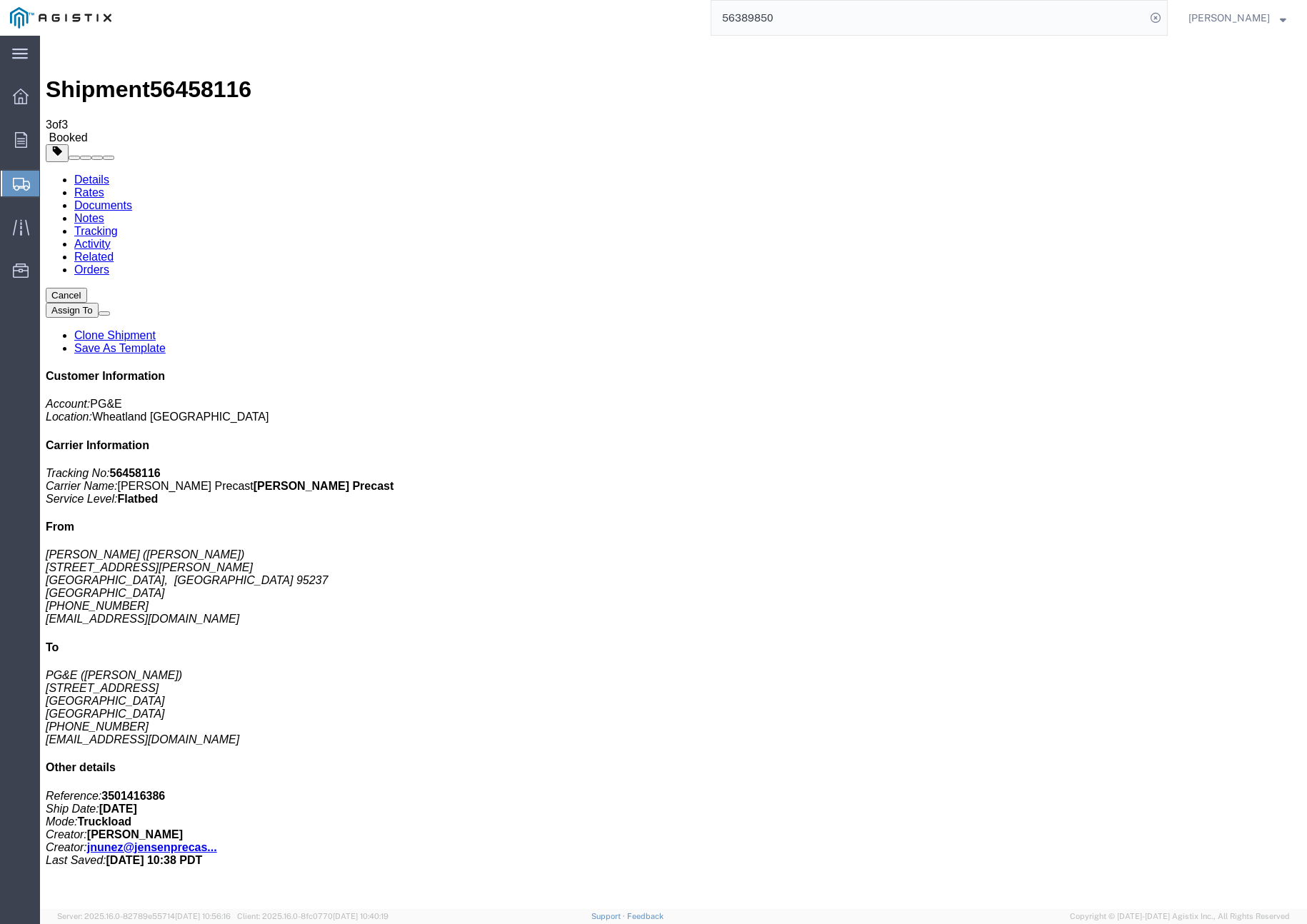
click at [156, 330] on link "Clone Shipment" at bounding box center [115, 335] width 82 height 12
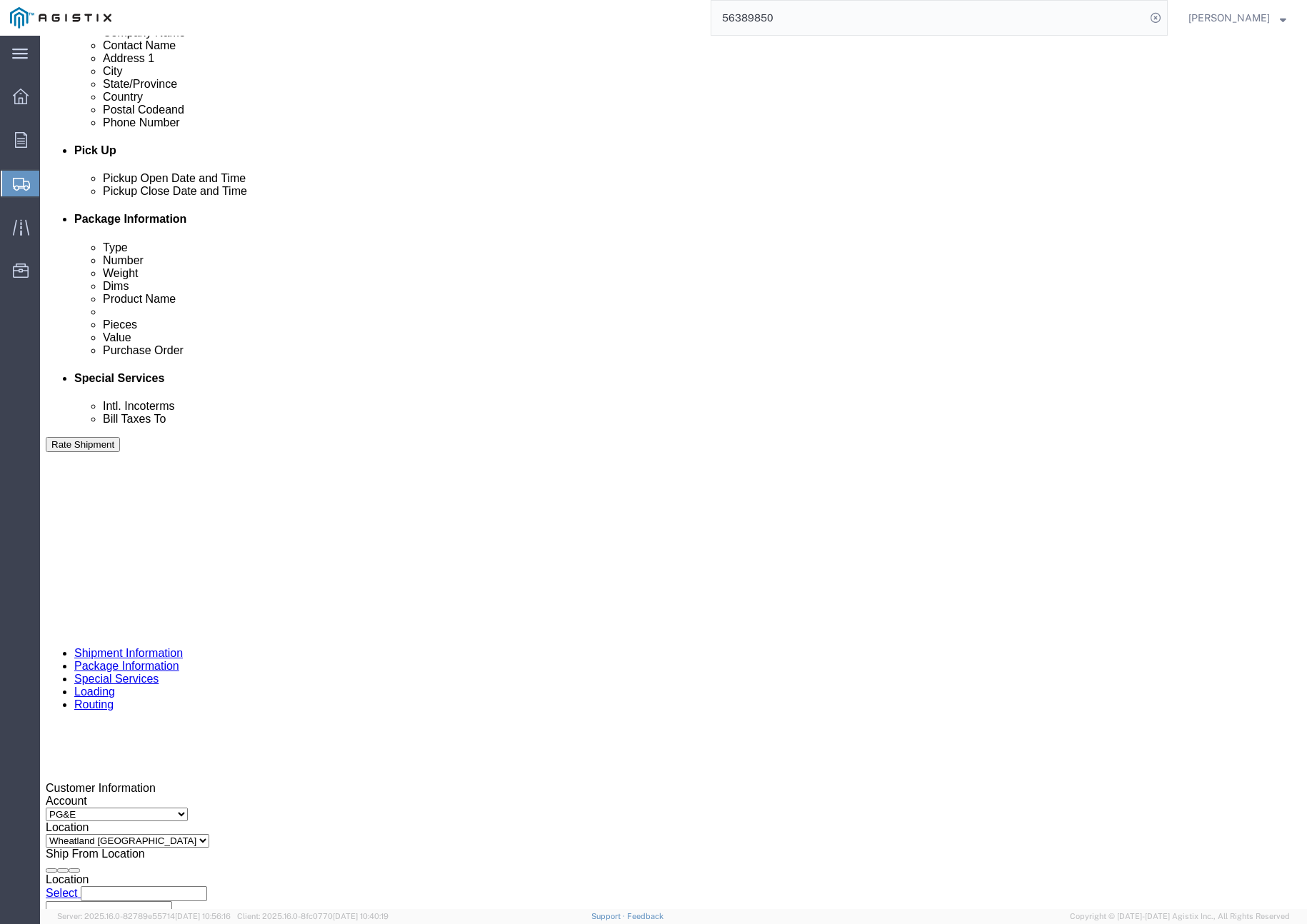
scroll to position [571, 0]
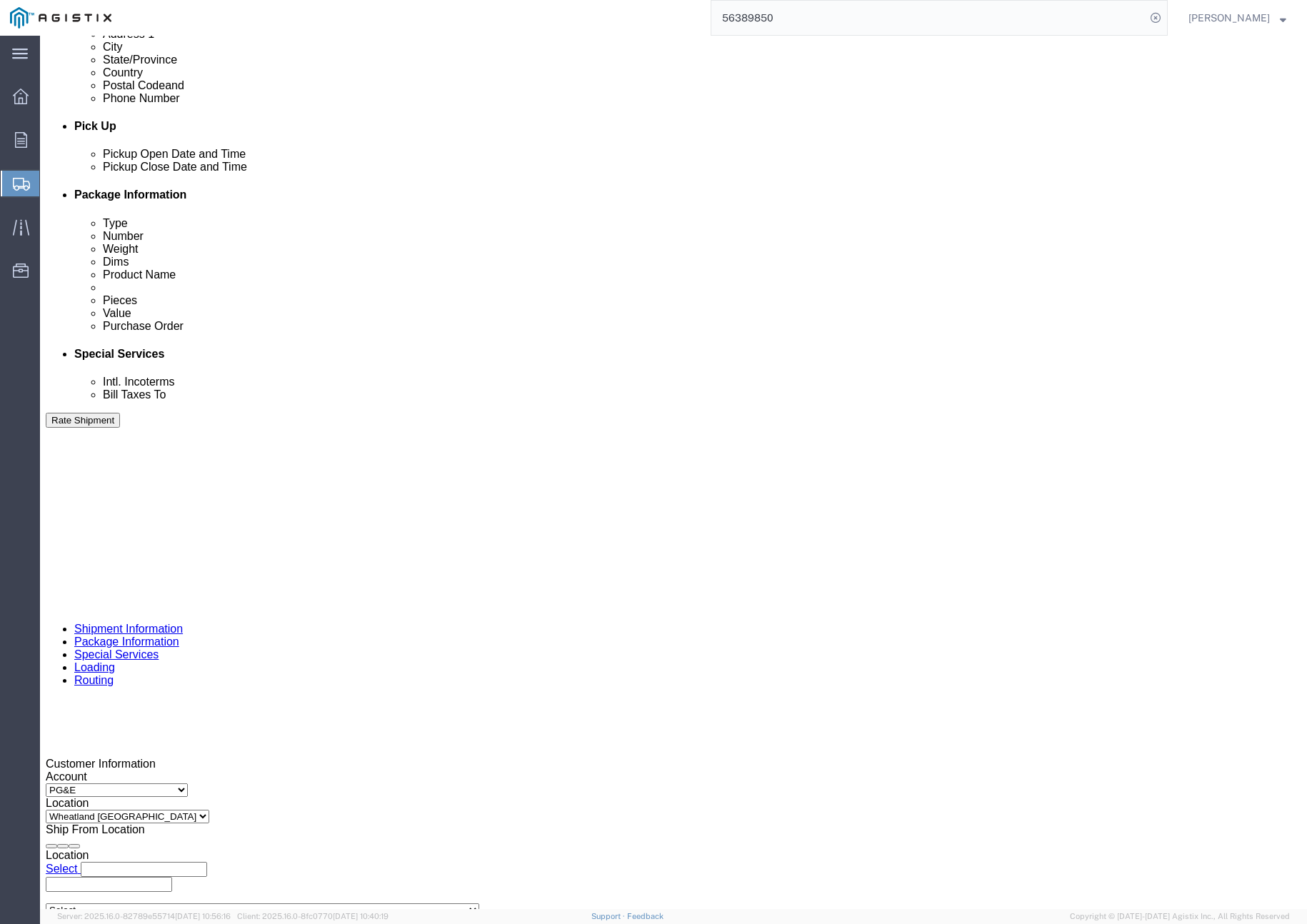
click div "[DATE] 4:00 PM"
click button "Apply"
click input "401335"
type input "401336"
click button "Rate Shipment"
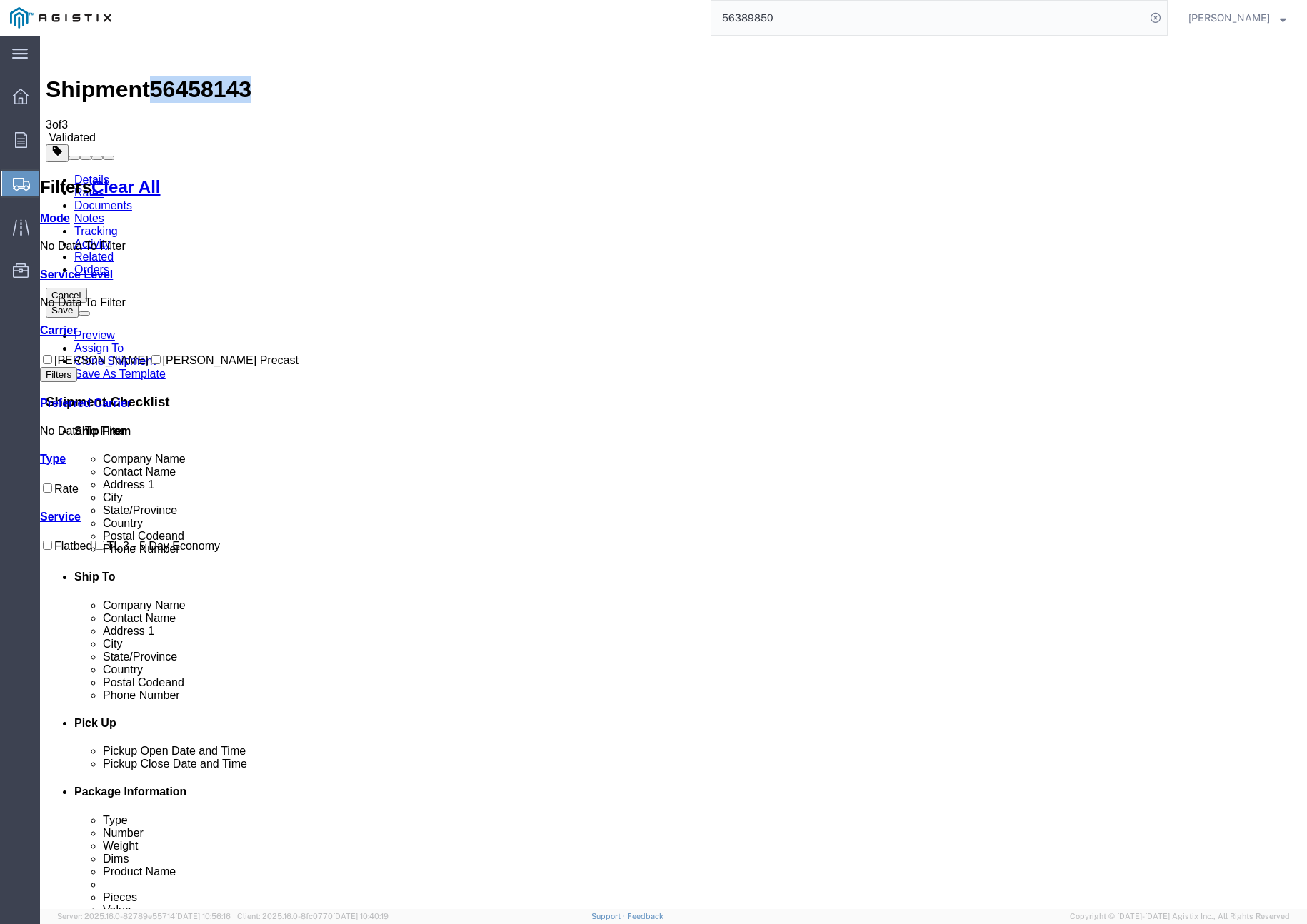
drag, startPoint x: 176, startPoint y: 51, endPoint x: 234, endPoint y: 52, distance: 58.0
click at [234, 77] on span "56458143" at bounding box center [201, 89] width 102 height 26
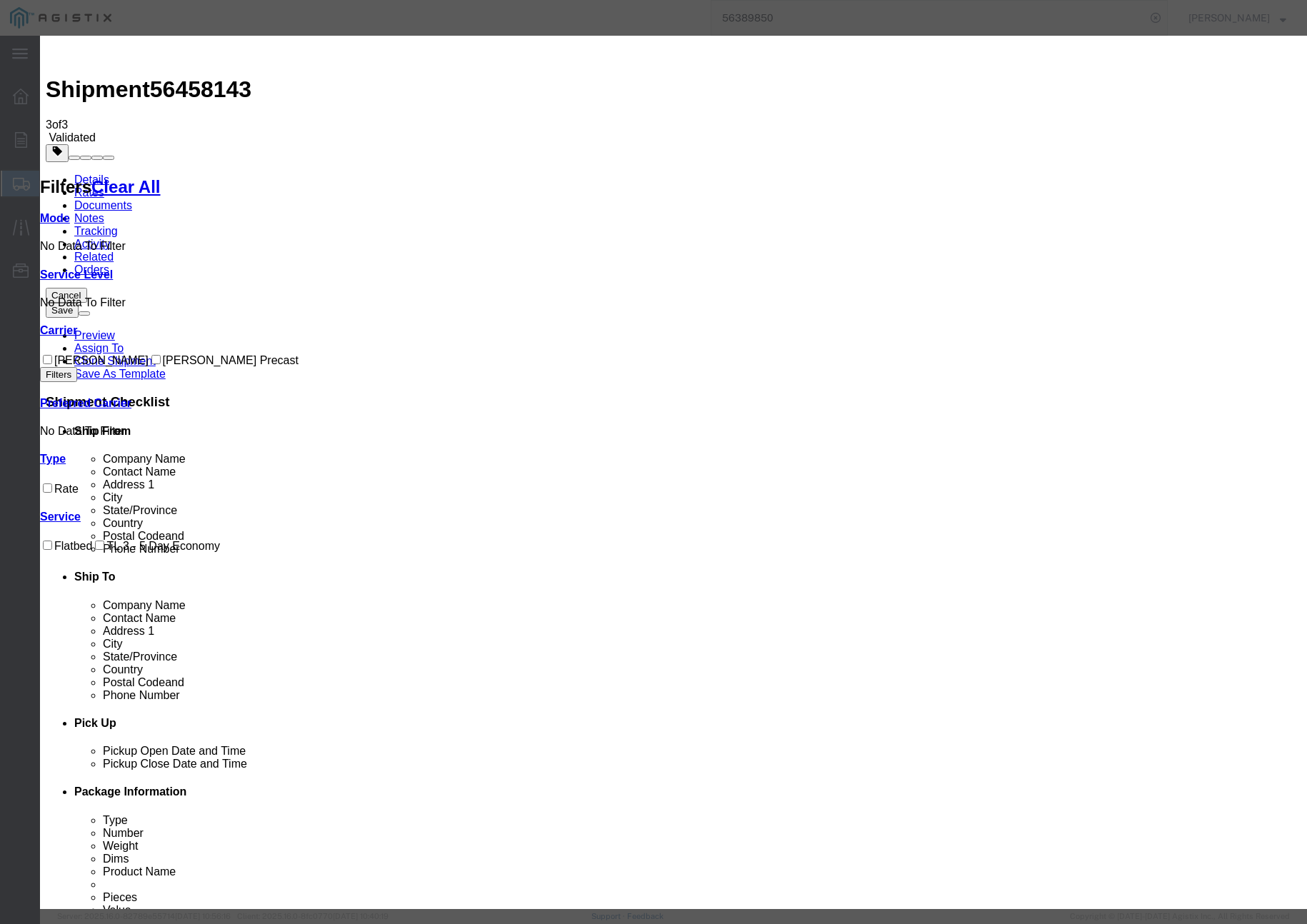
drag, startPoint x: 506, startPoint y: 134, endPoint x: 438, endPoint y: 130, distance: 68.1
type input "u"
paste input "56458143"
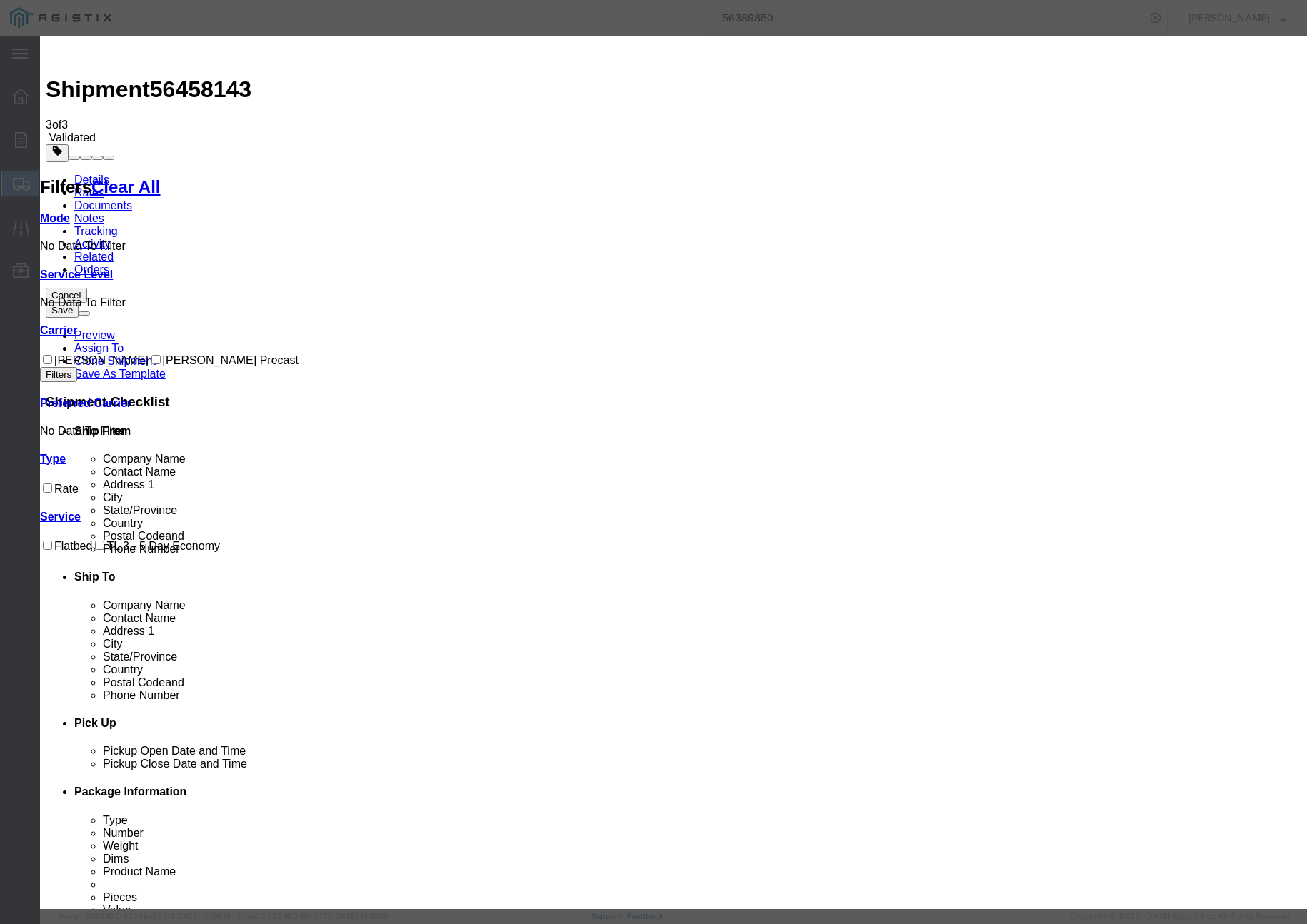
type input "56458143"
